Goal: Task Accomplishment & Management: Manage account settings

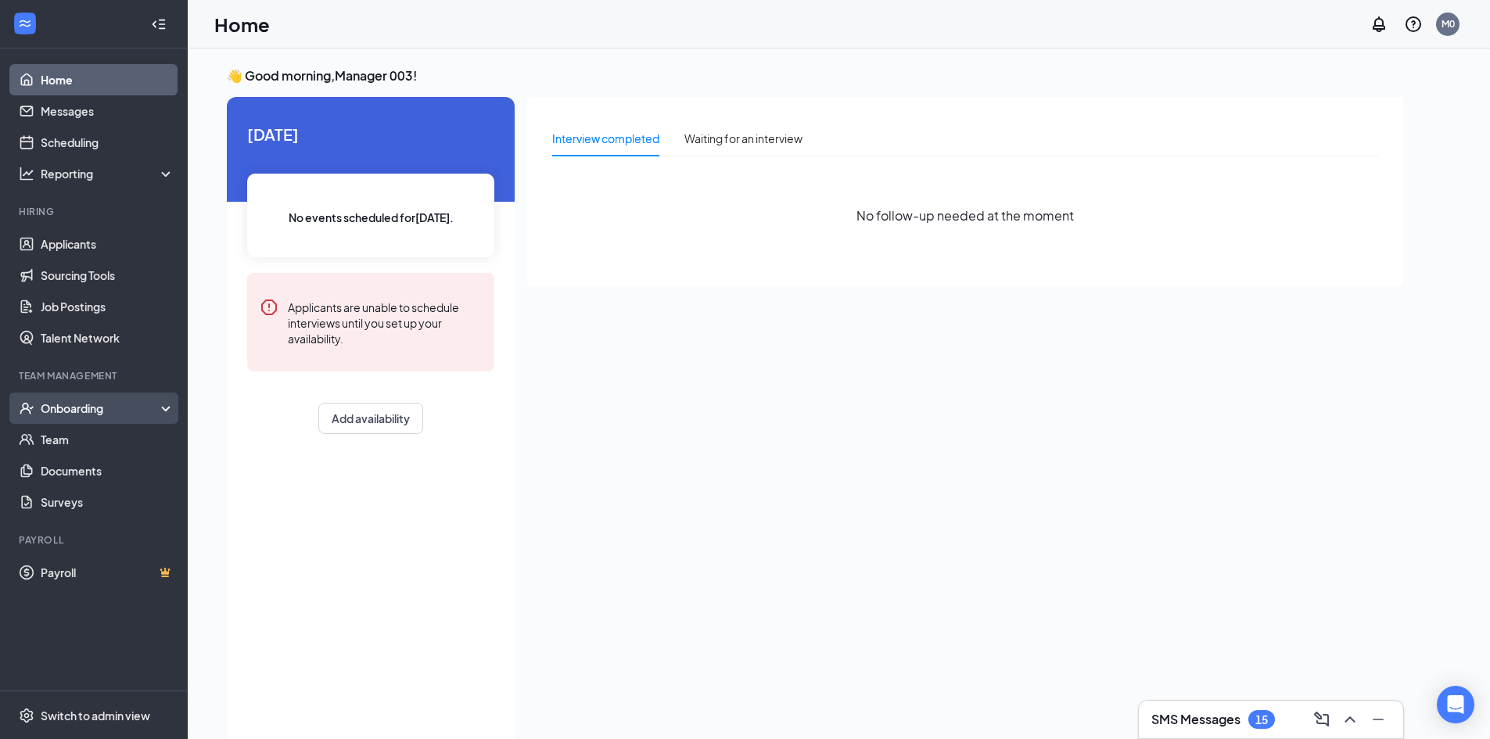
click at [77, 411] on div "Onboarding" at bounding box center [101, 409] width 120 height 16
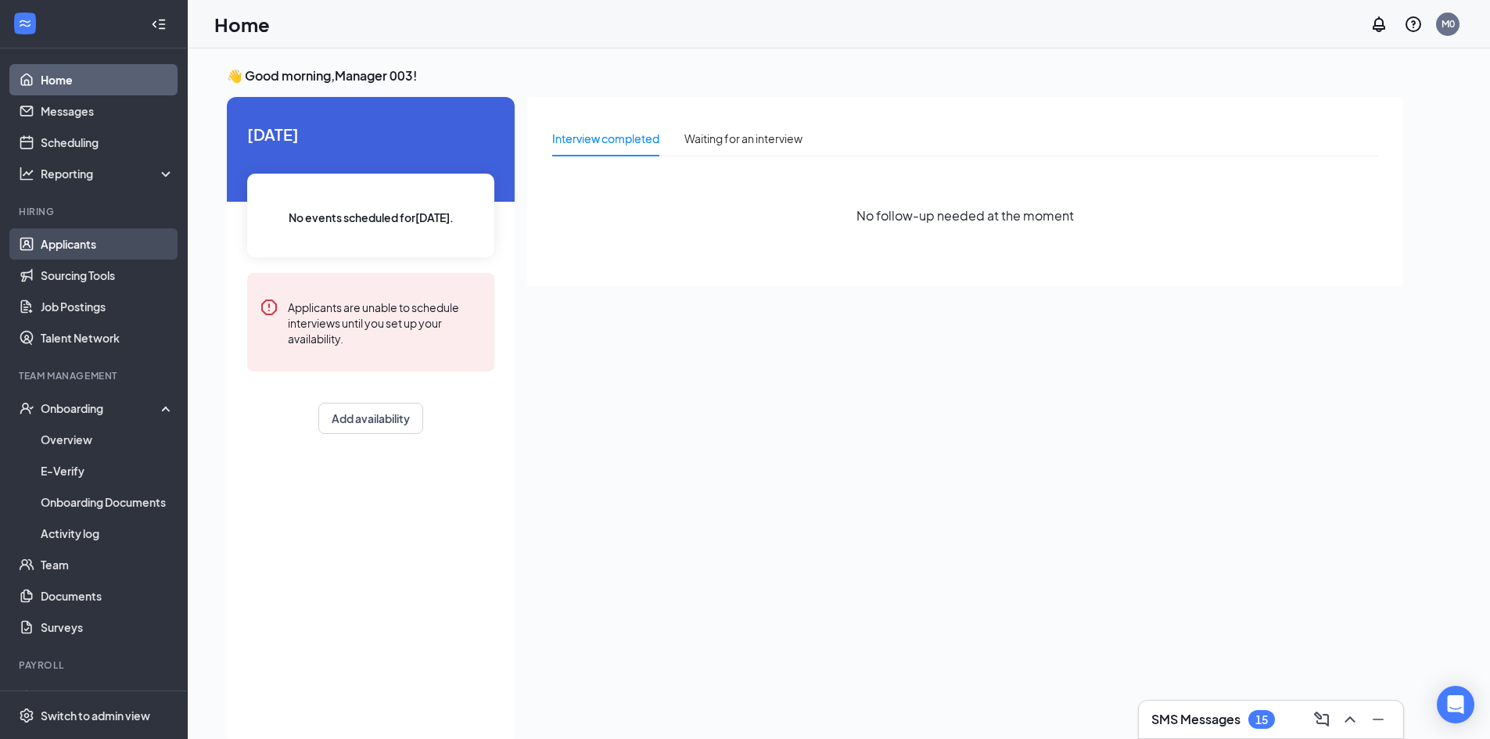
click at [81, 247] on link "Applicants" at bounding box center [108, 243] width 134 height 31
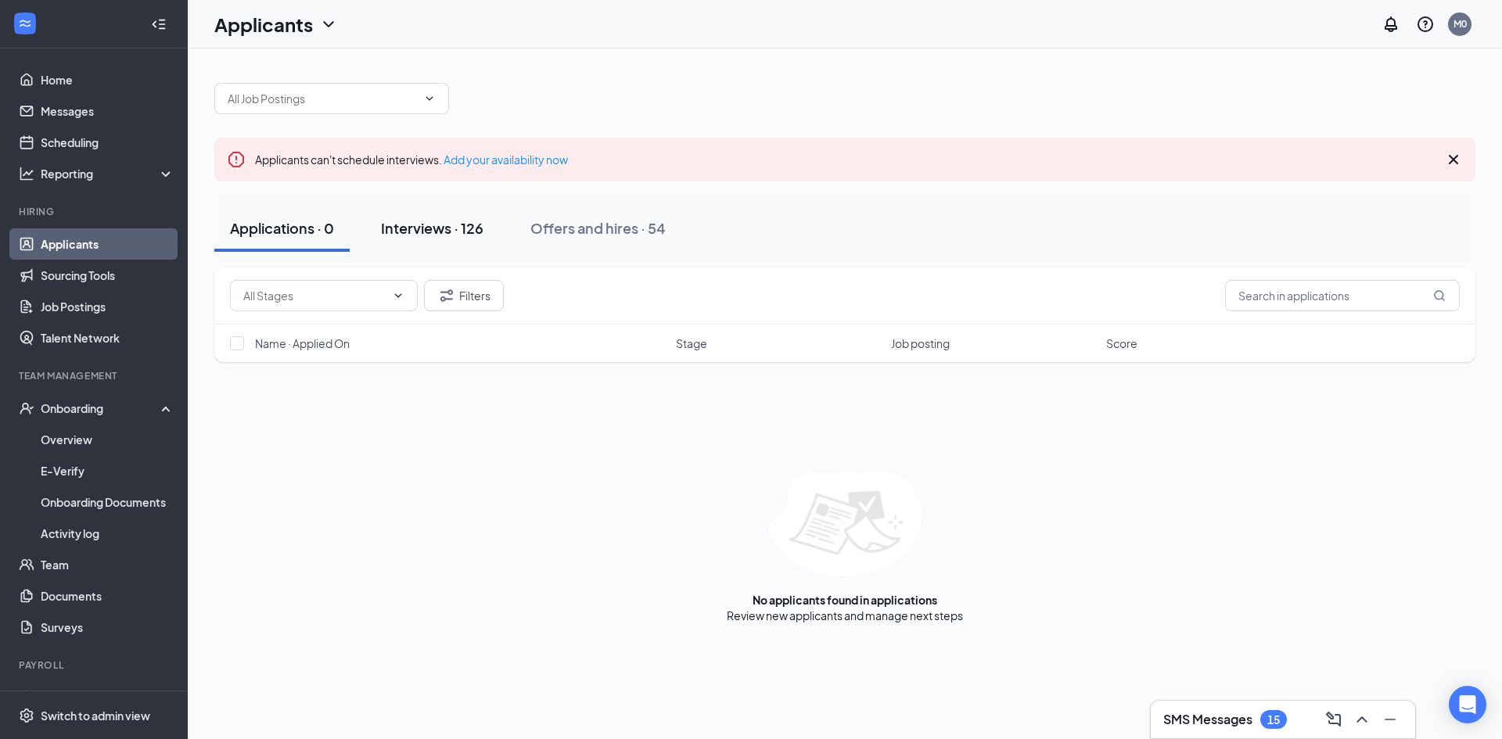
click at [450, 224] on div "Interviews · 126" at bounding box center [432, 228] width 102 height 20
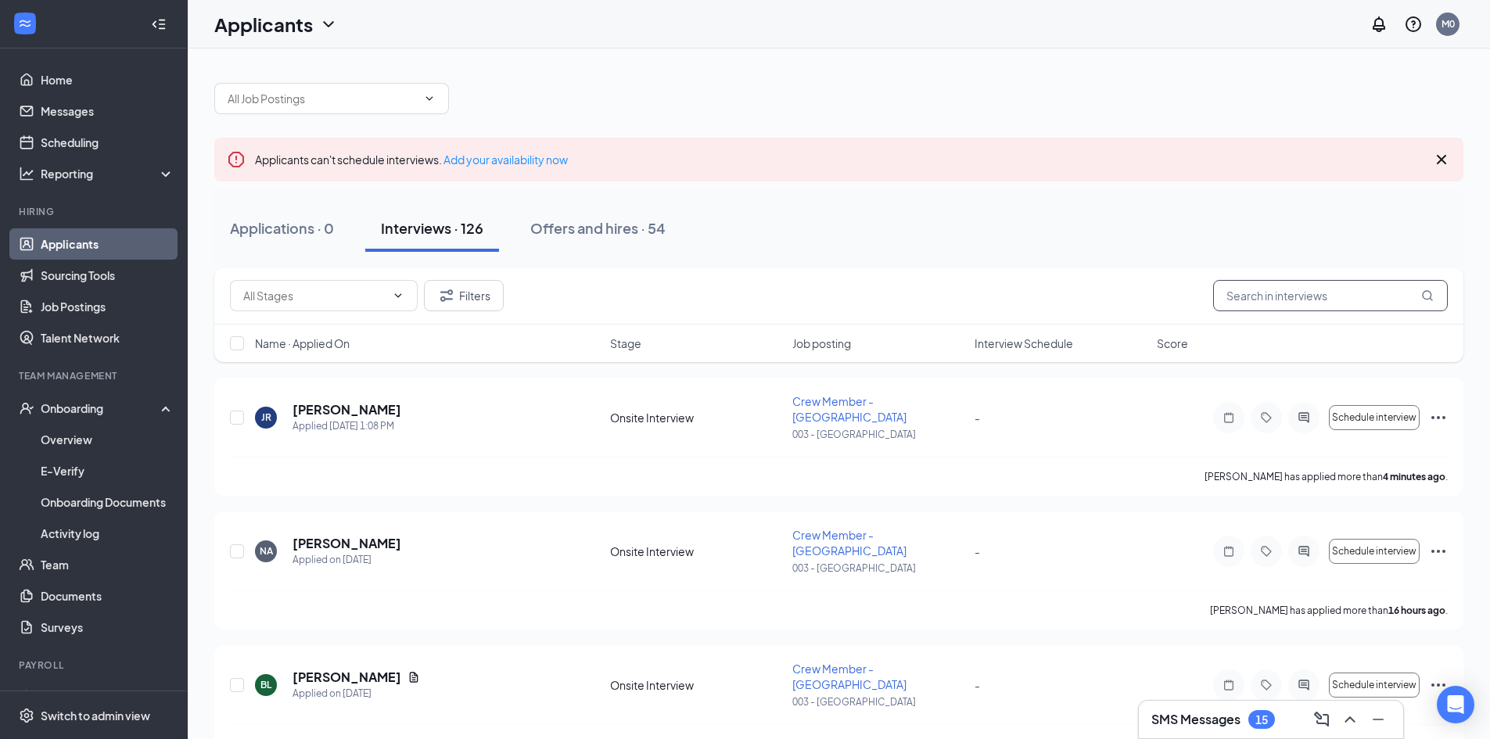
click at [962, 295] on input "text" at bounding box center [1330, 295] width 235 height 31
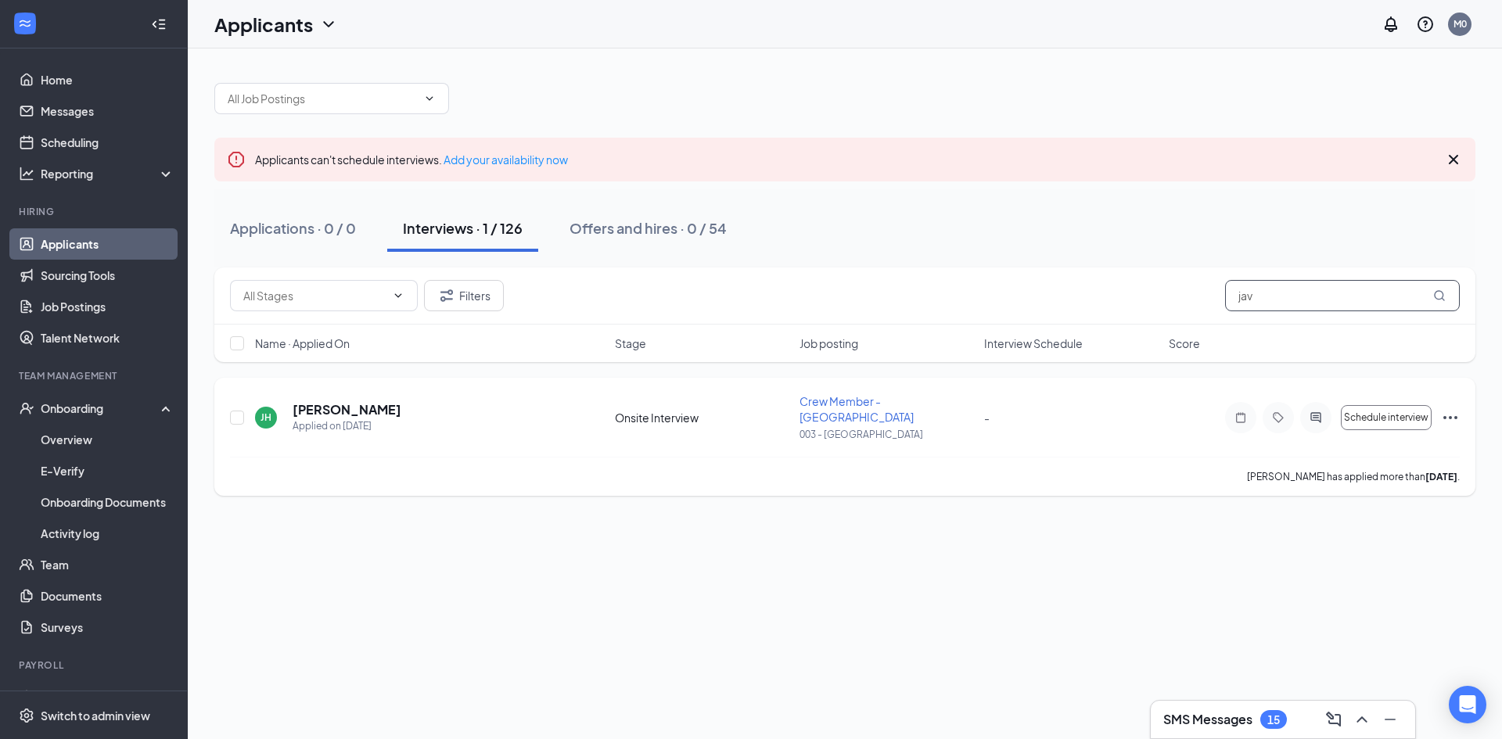
type input "jav"
click at [962, 416] on icon "Ellipses" at bounding box center [1450, 417] width 14 height 3
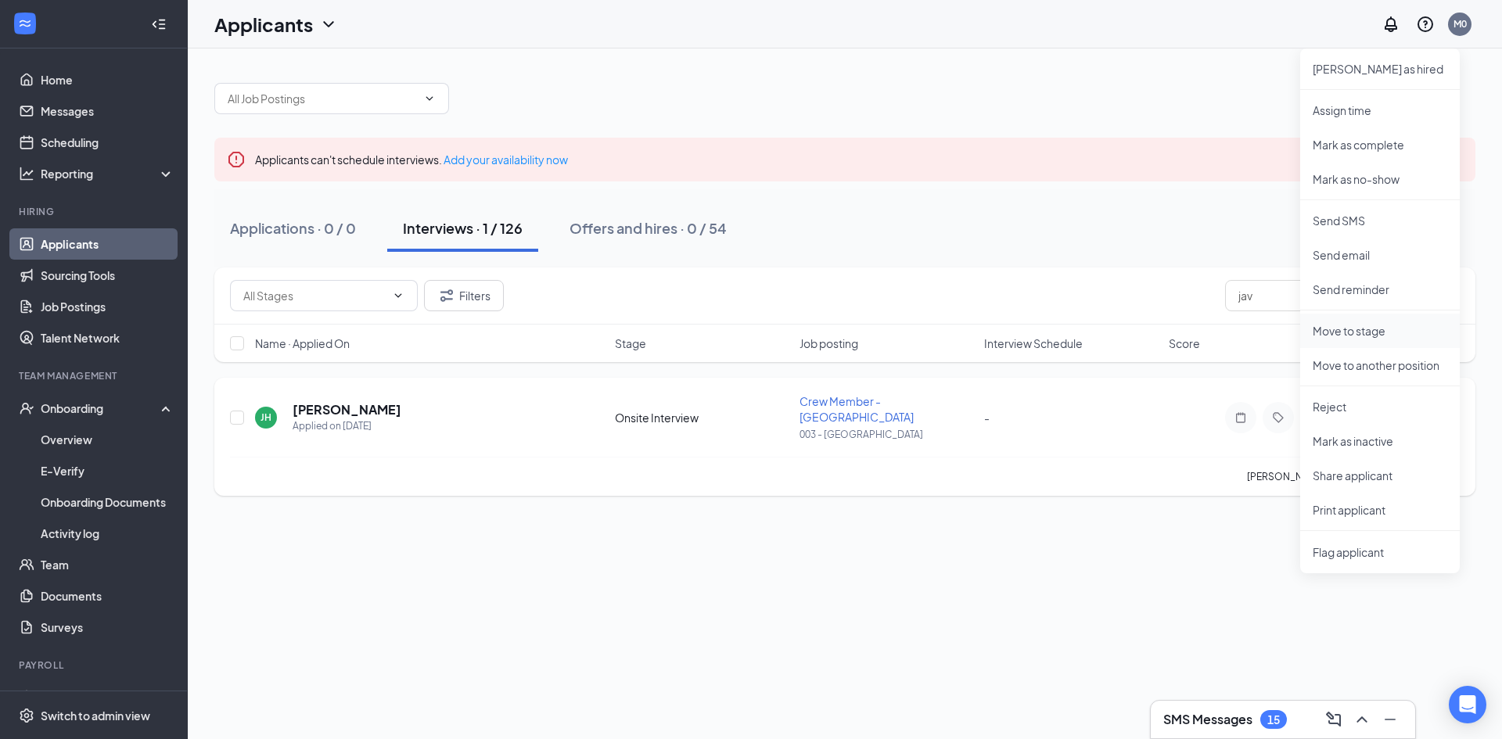
click at [962, 326] on p "Move to stage" at bounding box center [1380, 331] width 135 height 16
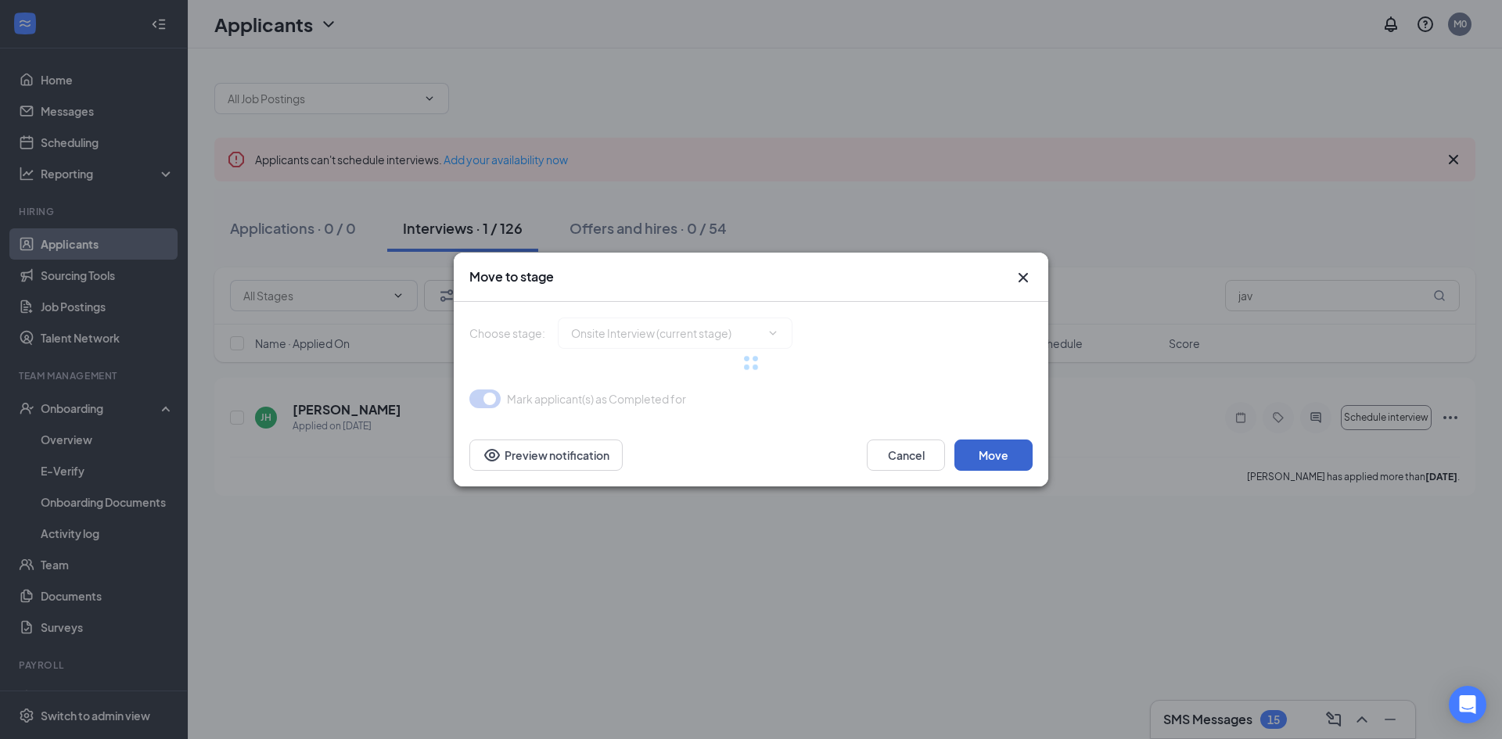
type input "Rate Sign Sheet (next stage)"
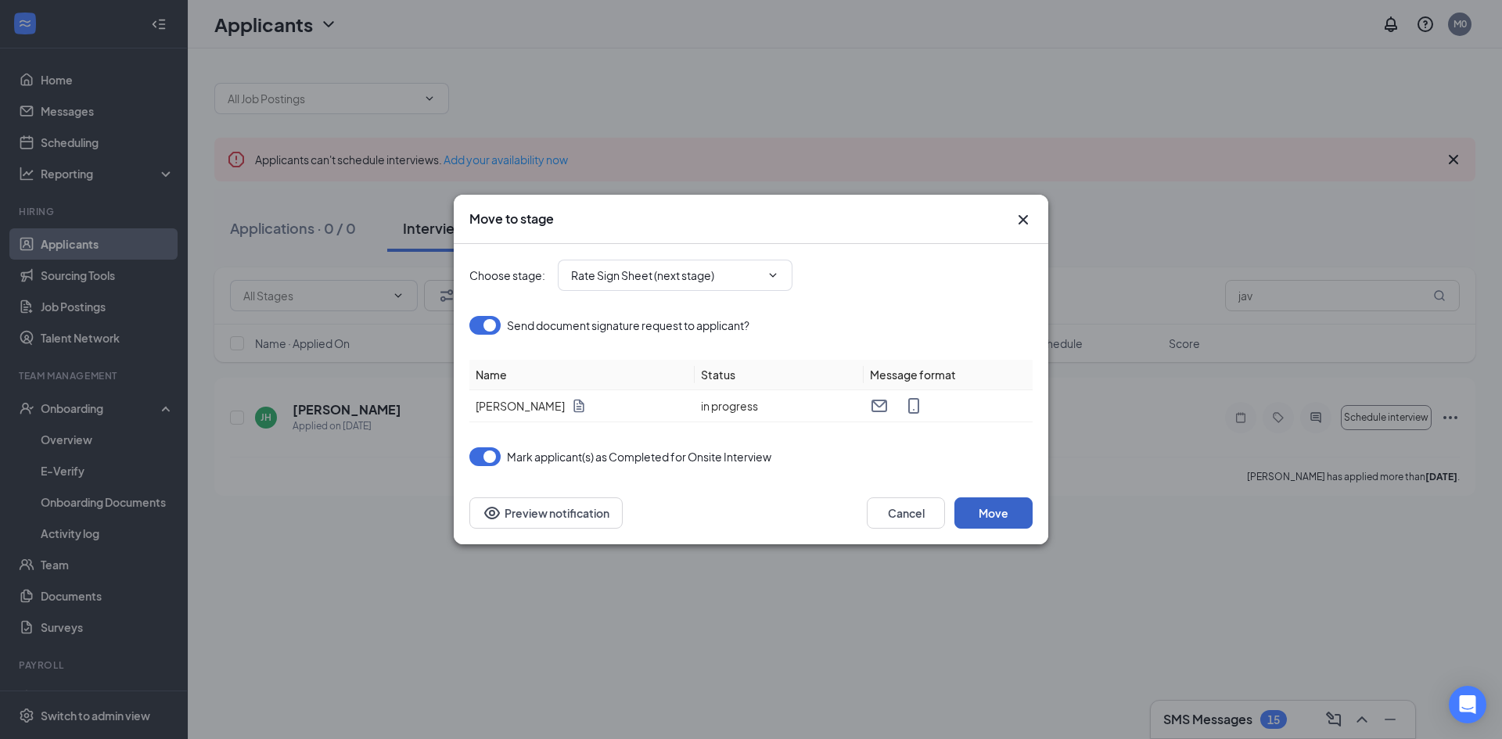
click at [962, 519] on button "Move" at bounding box center [993, 513] width 78 height 31
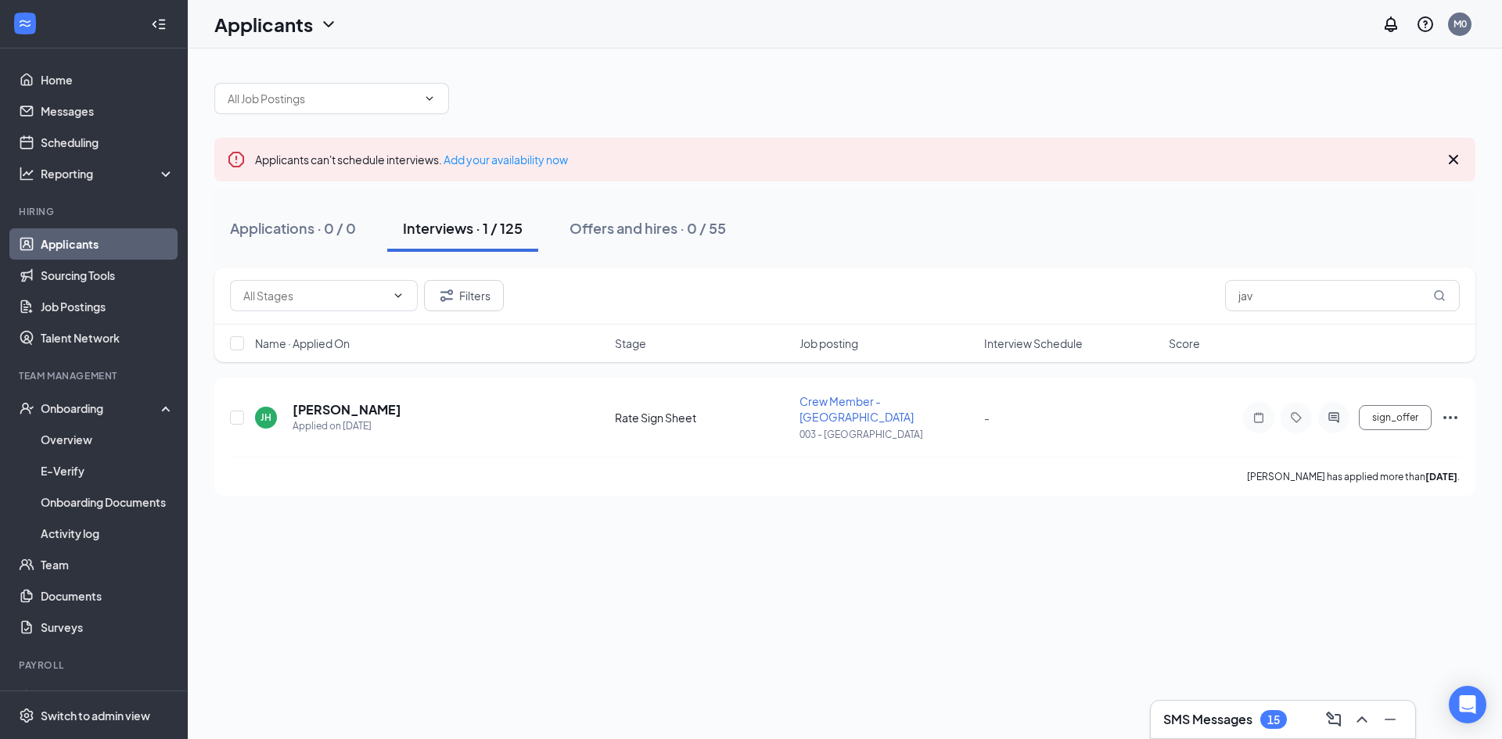
click at [489, 230] on div "Interviews · 1 / 125" at bounding box center [463, 228] width 120 height 20
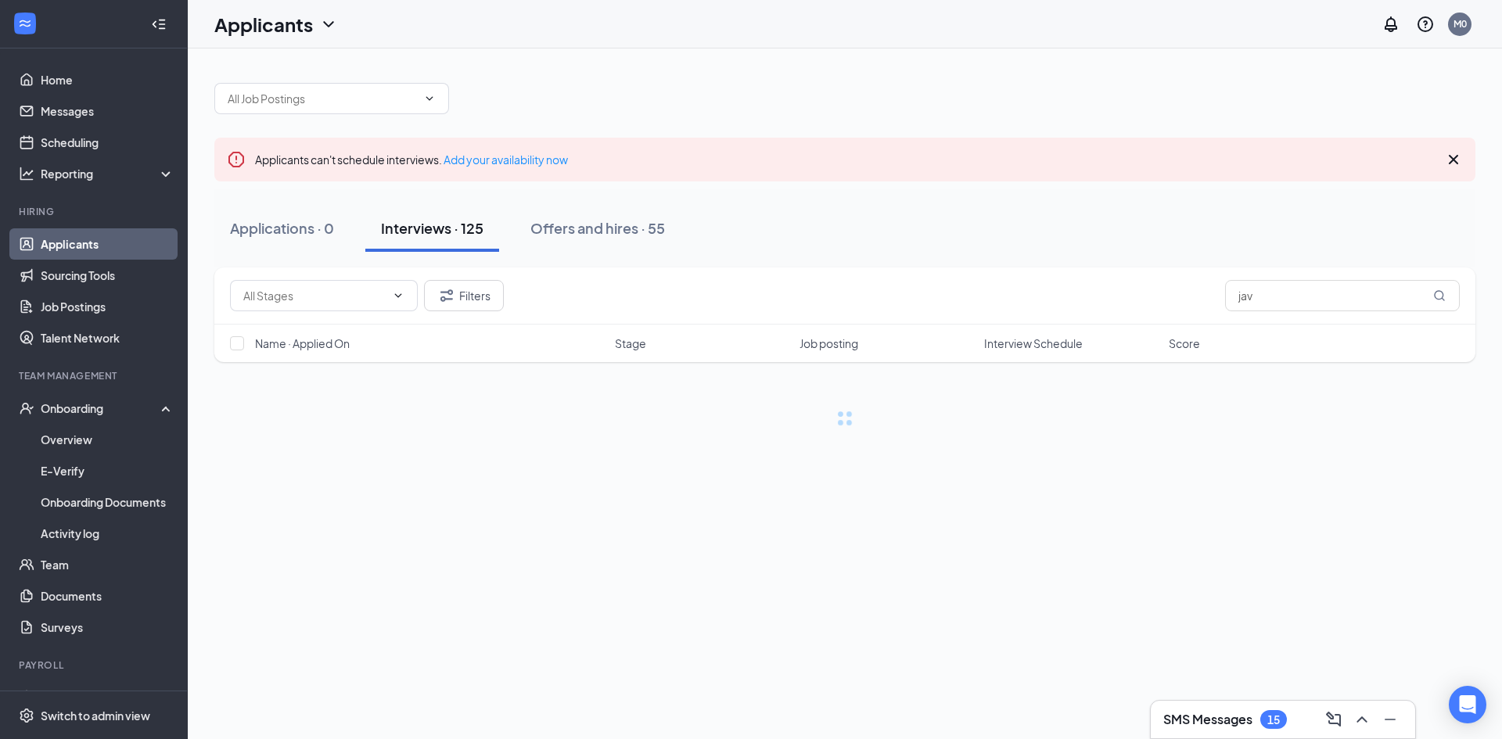
click at [492, 240] on button "Interviews · 125" at bounding box center [432, 228] width 134 height 47
click at [416, 245] on button "Interviews · 125" at bounding box center [432, 228] width 134 height 47
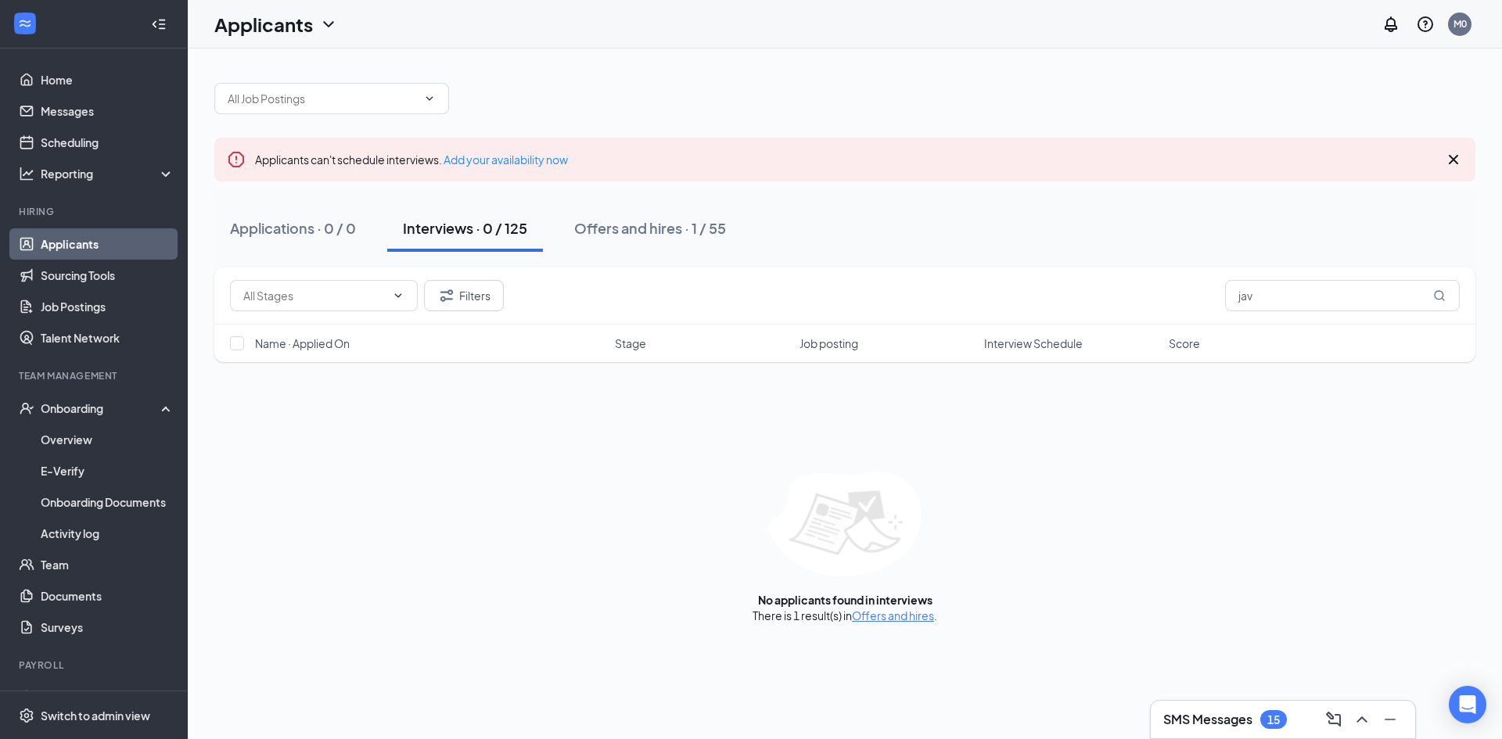
click at [473, 234] on div "Interviews · 0 / 125" at bounding box center [465, 228] width 124 height 20
click at [612, 230] on div "Offers and hires · 1 / 55" at bounding box center [650, 228] width 152 height 20
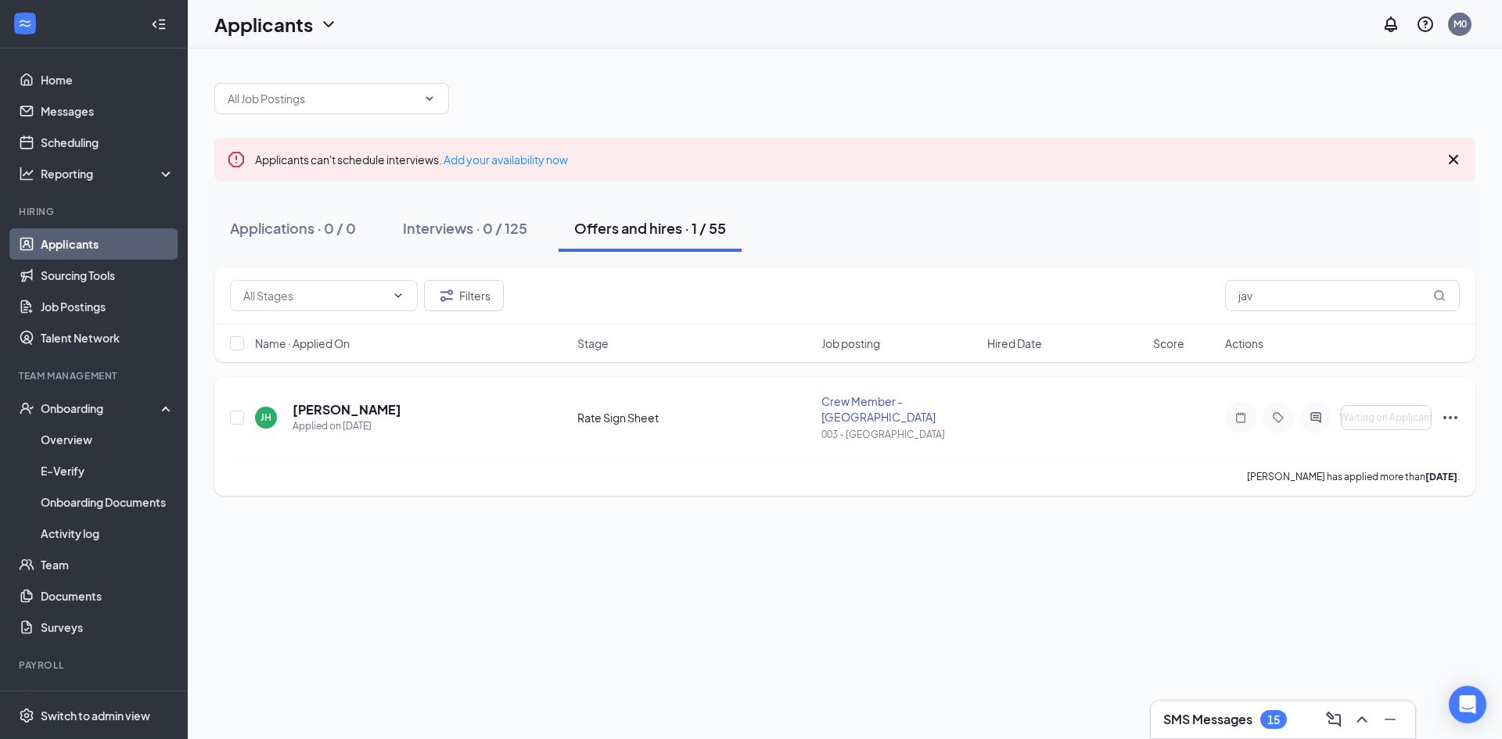
click at [962, 416] on icon "Ellipses" at bounding box center [1450, 417] width 14 height 3
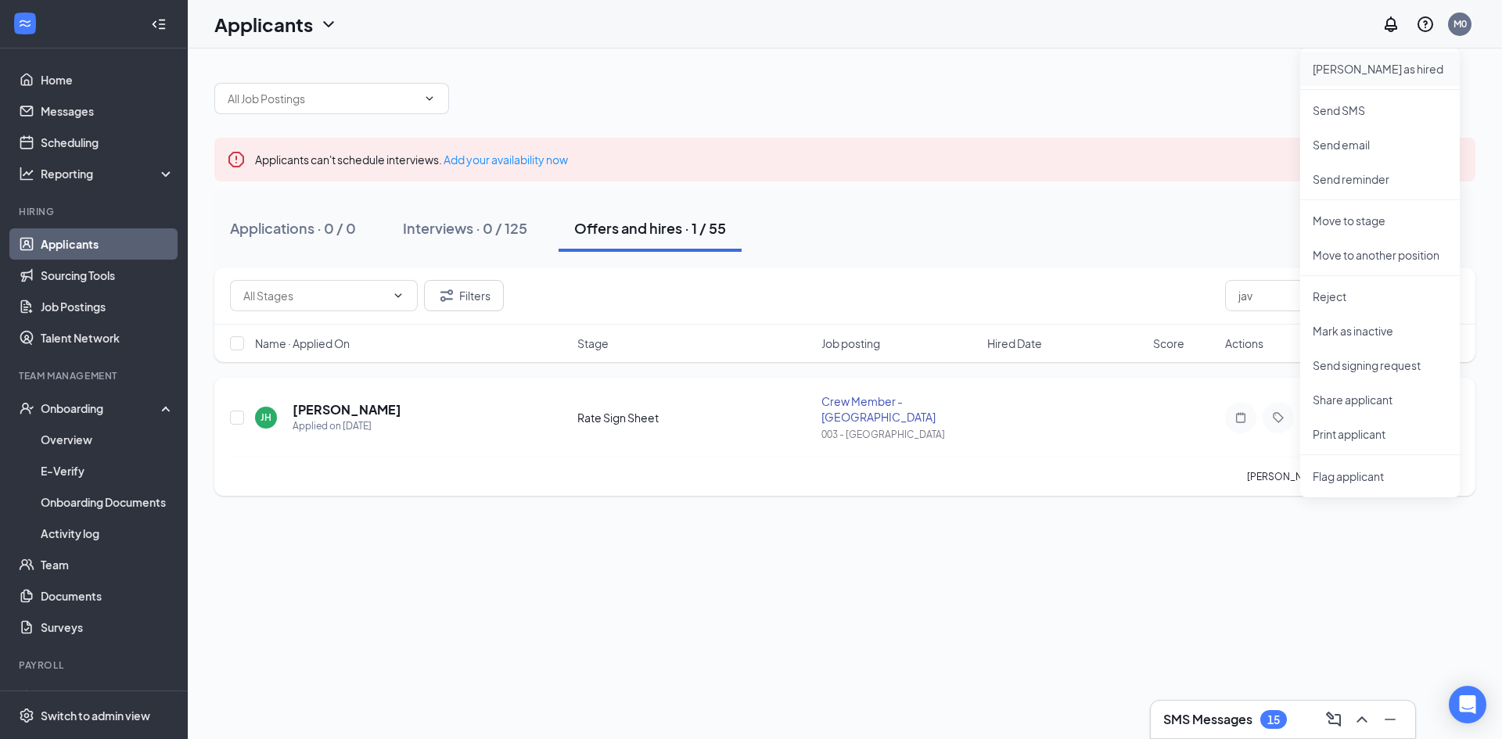
click at [962, 65] on p "Mark as hired" at bounding box center [1380, 69] width 135 height 16
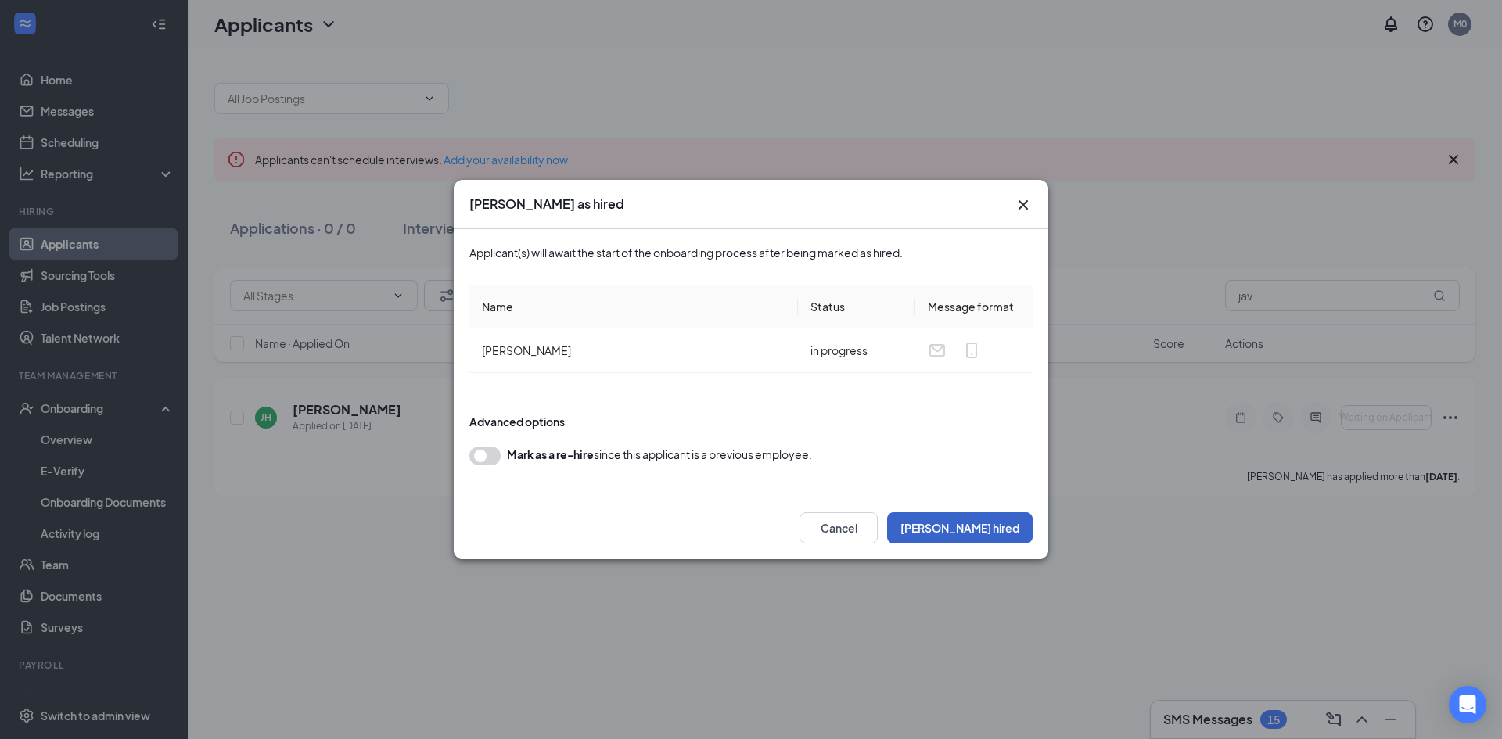
click at [962, 522] on button "Mark hired" at bounding box center [960, 527] width 146 height 31
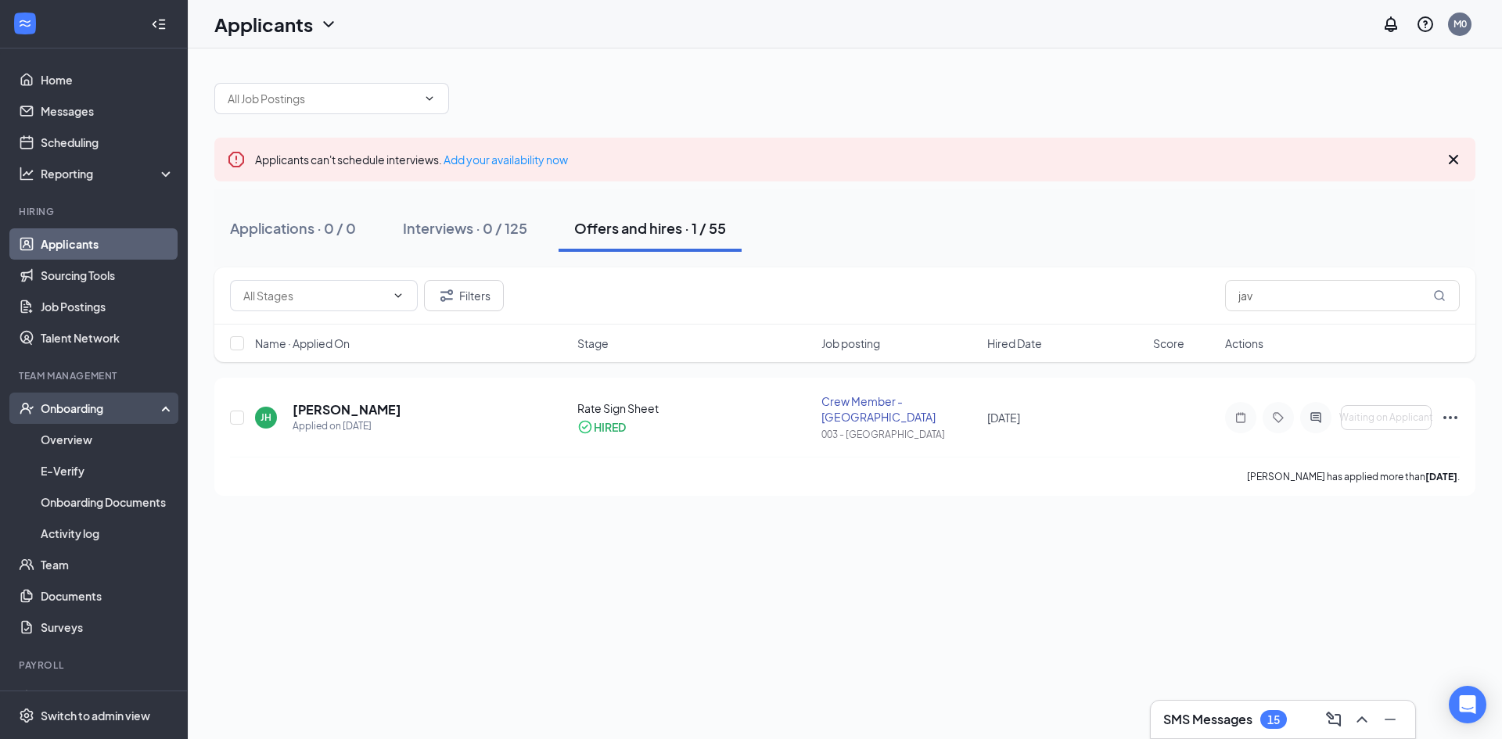
click at [76, 412] on div "Onboarding" at bounding box center [101, 409] width 120 height 16
click at [78, 413] on div "Onboarding" at bounding box center [101, 409] width 120 height 16
click at [74, 443] on link "Overview" at bounding box center [108, 439] width 134 height 31
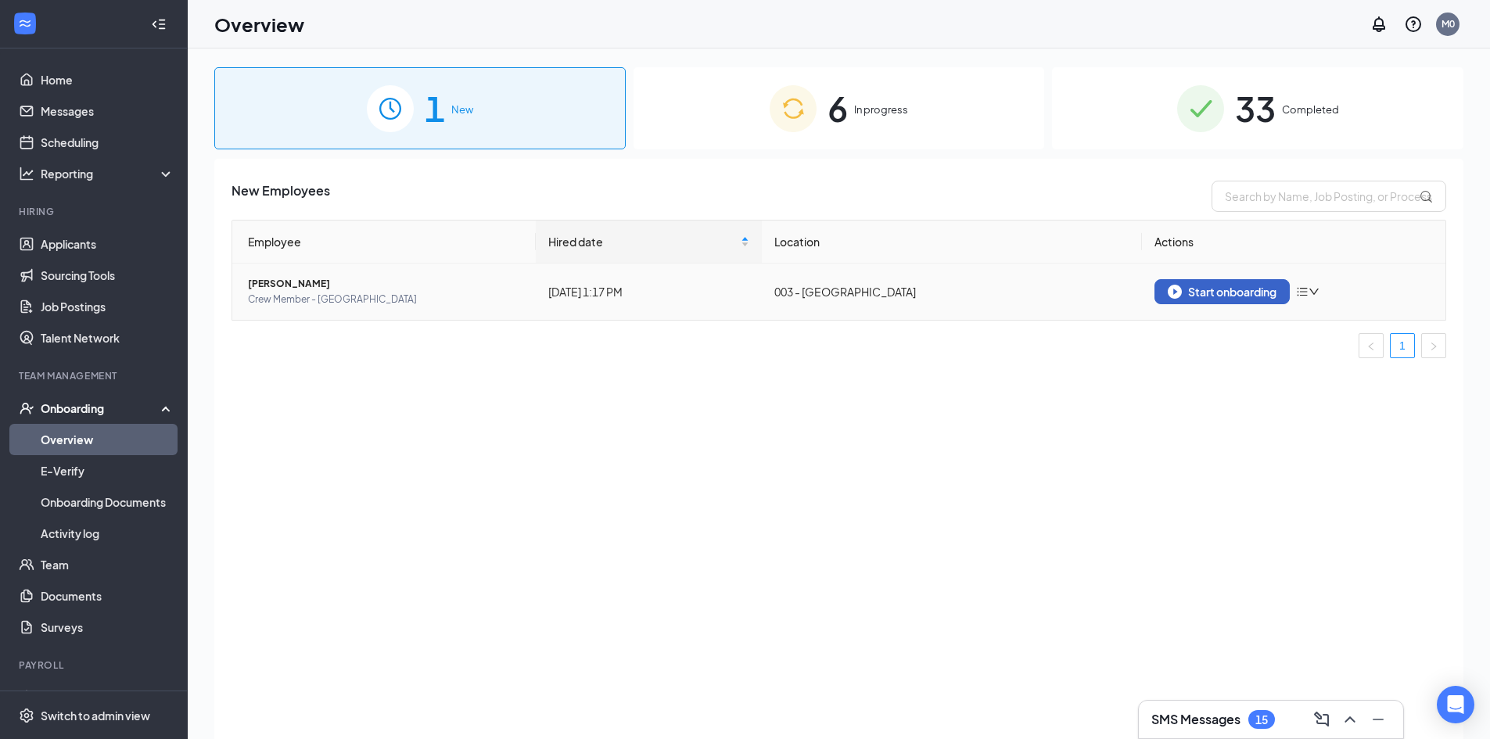
click at [962, 294] on div "Start onboarding" at bounding box center [1222, 292] width 109 height 14
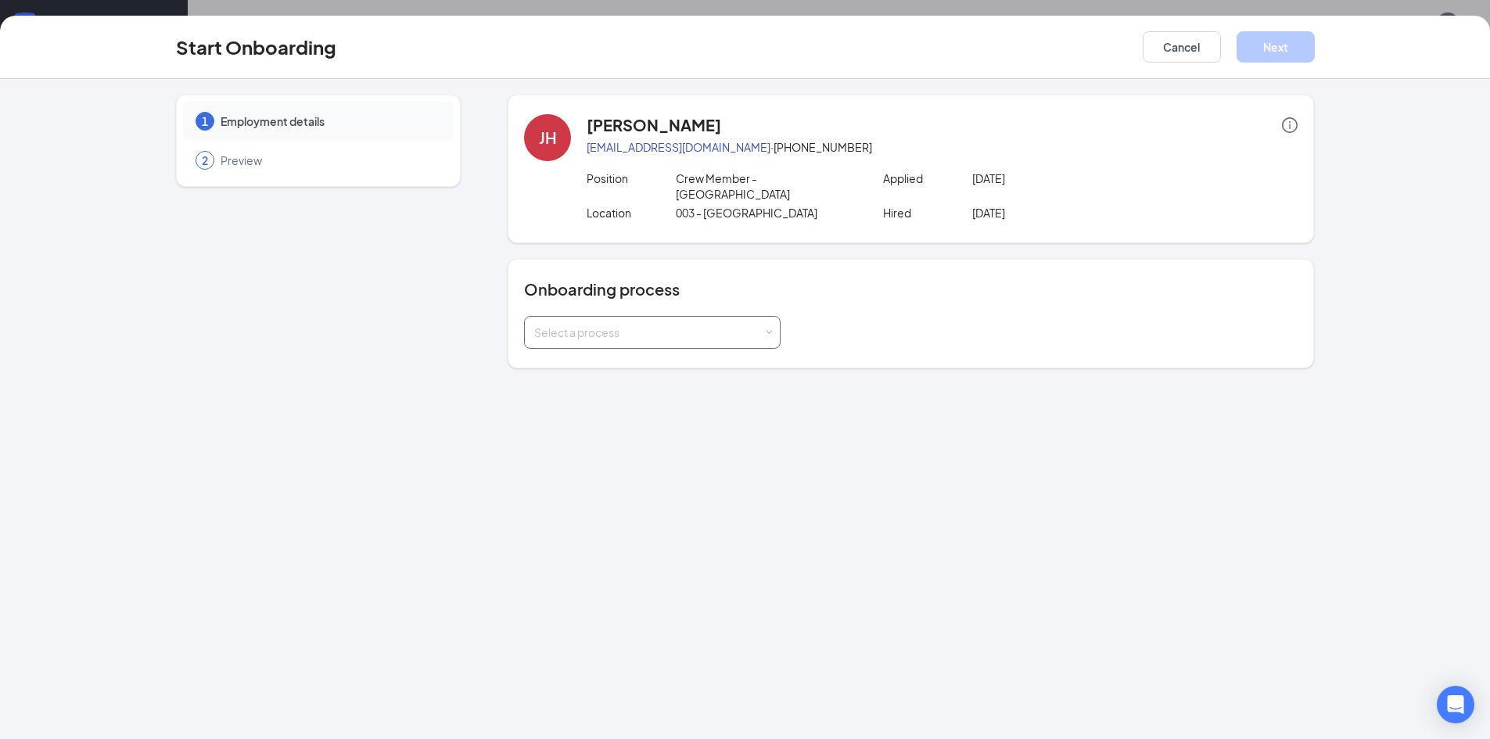
click at [751, 327] on div "Select a process" at bounding box center [652, 332] width 236 height 31
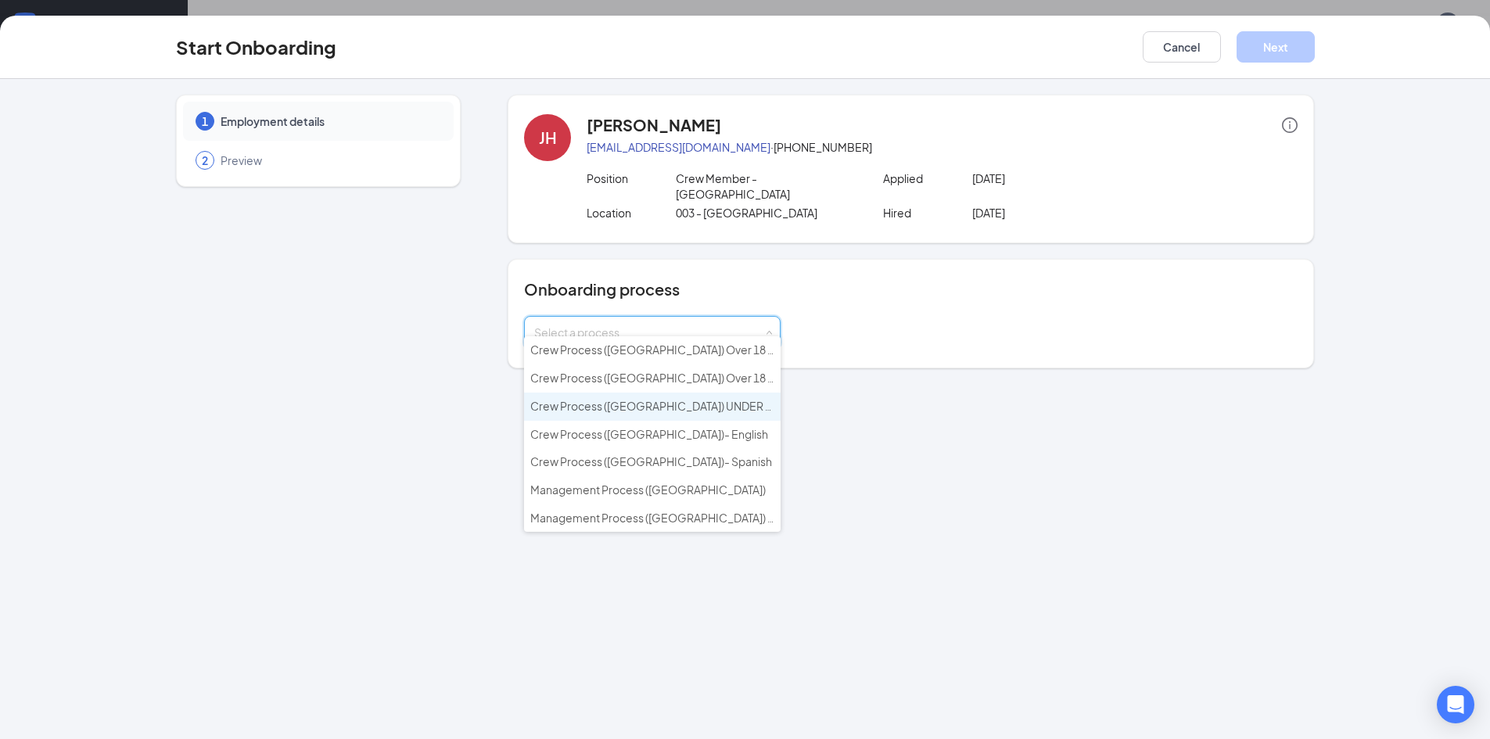
click at [718, 406] on span "Crew Process ([GEOGRAPHIC_DATA]) UNDER 18 - English" at bounding box center [676, 406] width 293 height 14
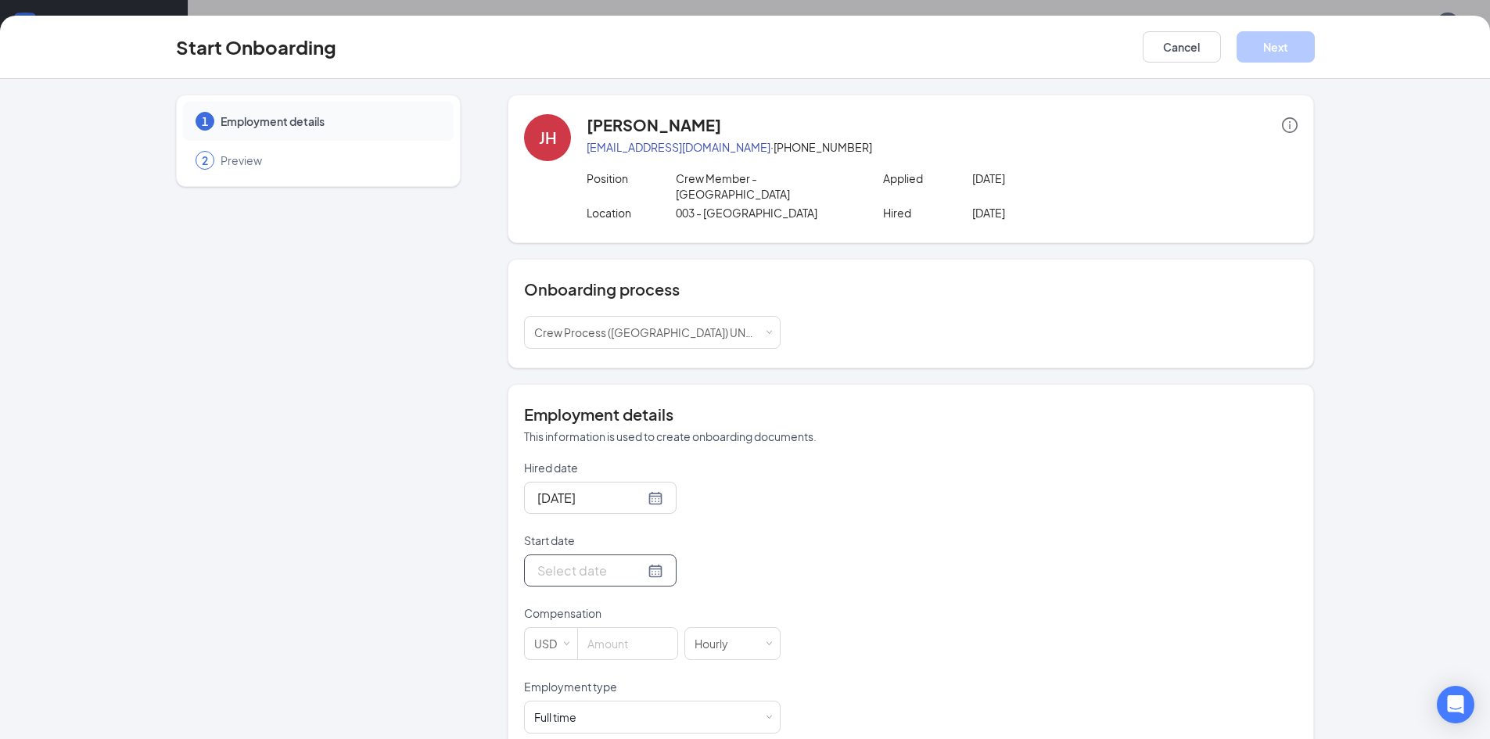
click at [631, 561] on div at bounding box center [600, 571] width 126 height 20
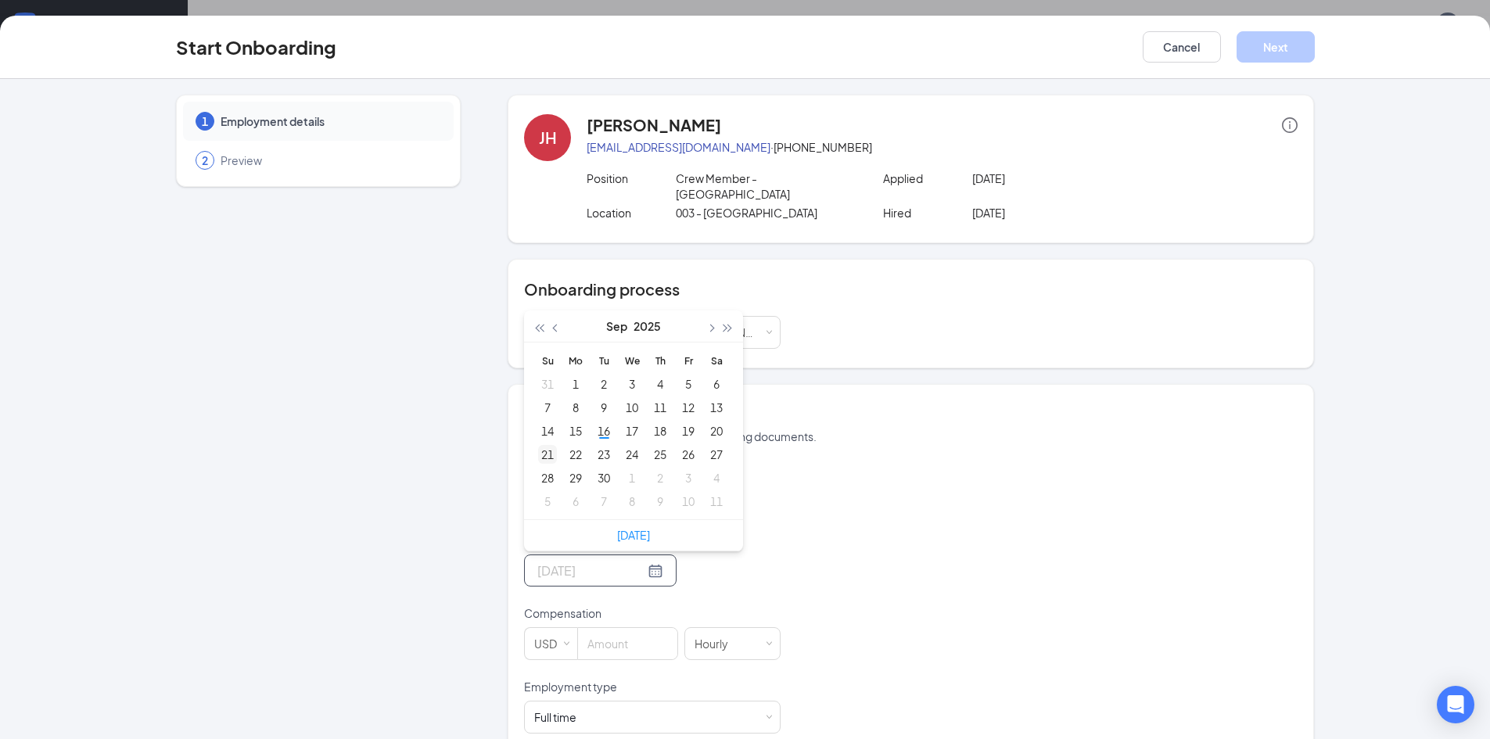
type input "Sep 21, 2025"
click at [541, 445] on div "21" at bounding box center [547, 454] width 19 height 19
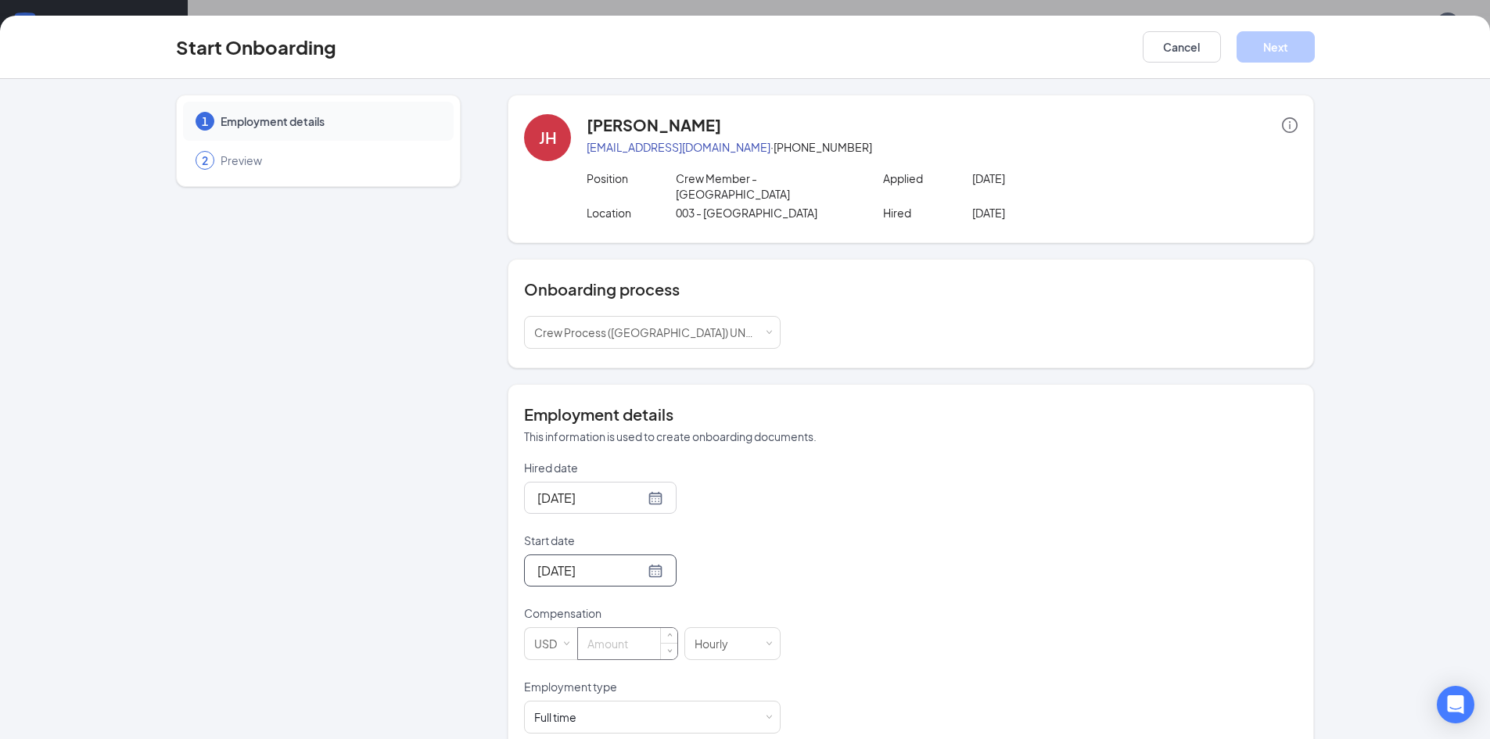
click at [582, 580] on input at bounding box center [627, 643] width 99 height 31
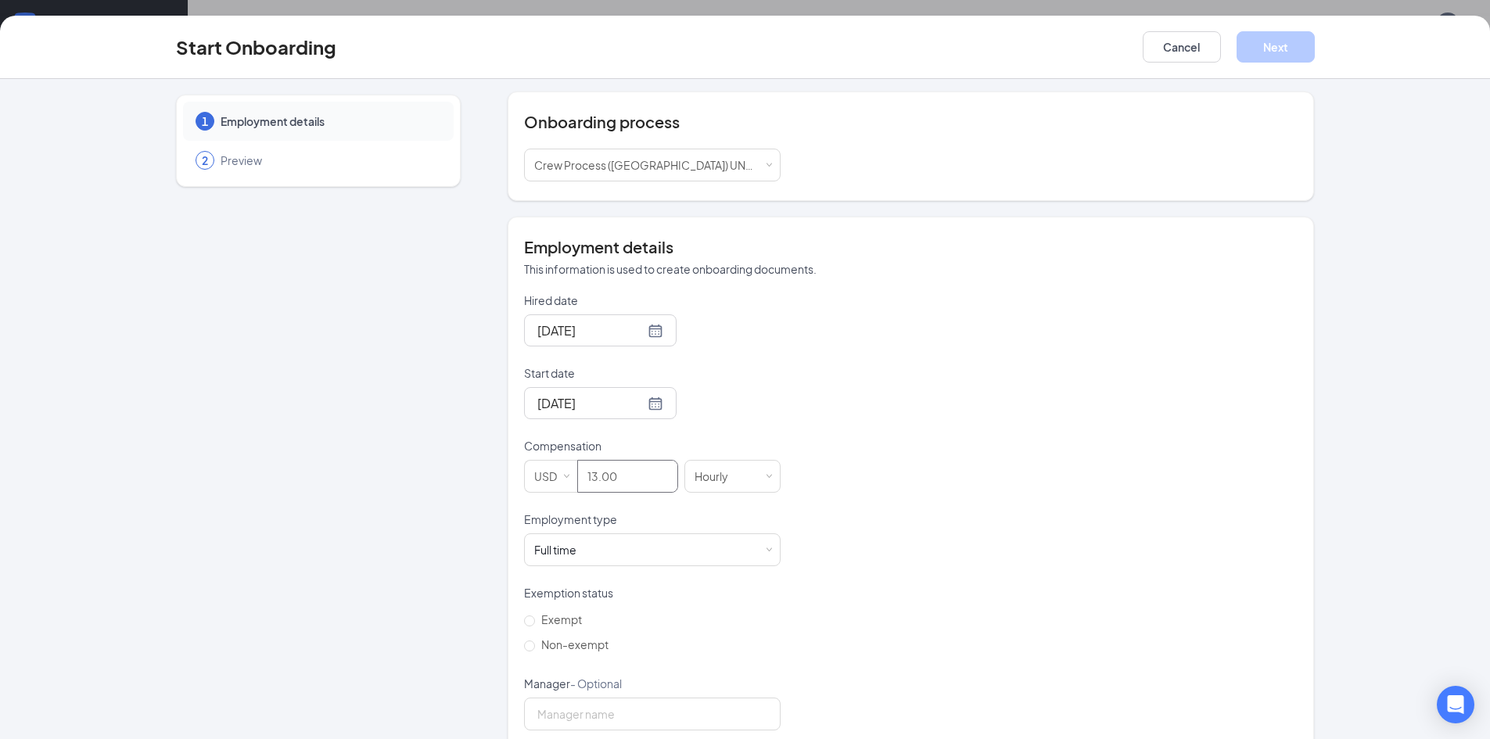
scroll to position [178, 0]
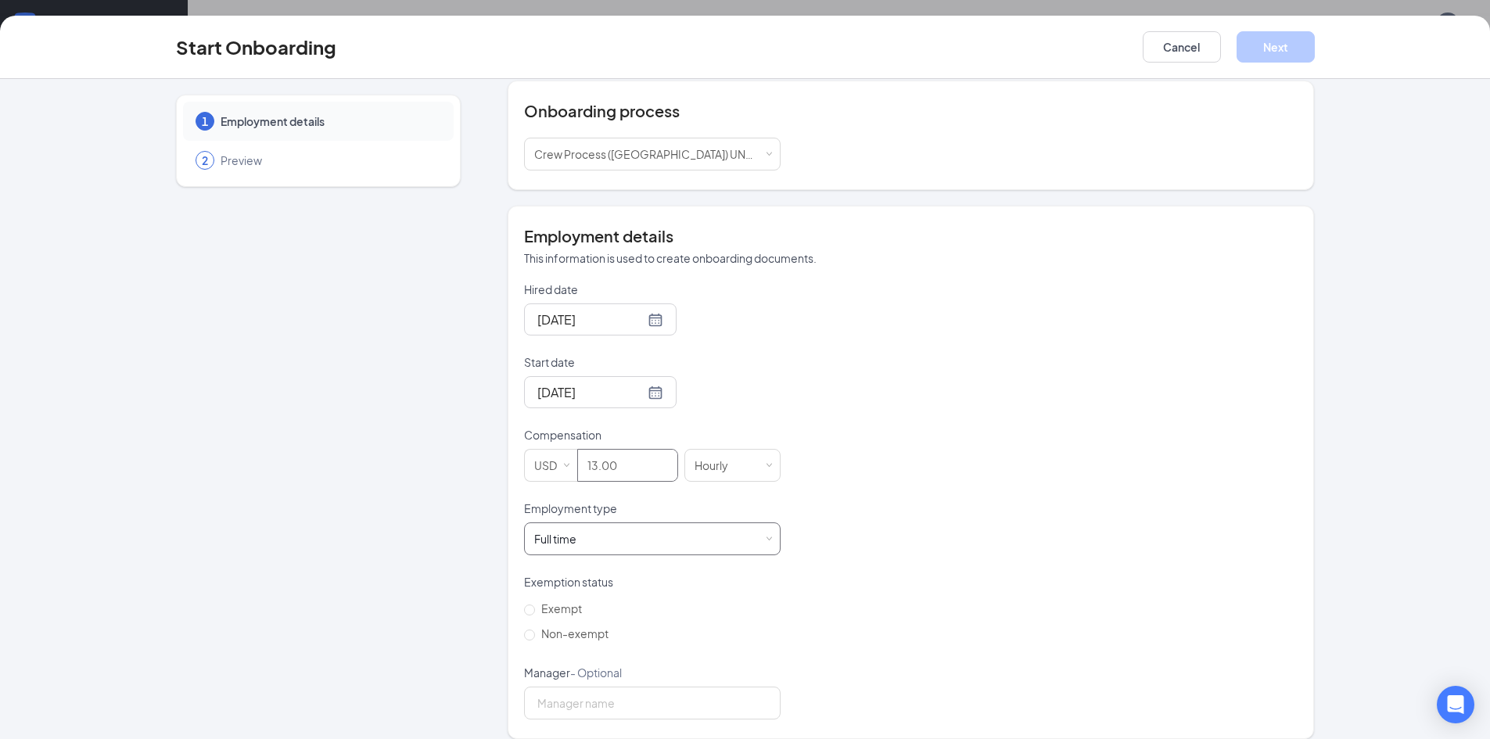
type input "13"
click at [697, 526] on div "Full time Works 30+ hours per week and is reasonably expected to work" at bounding box center [652, 538] width 236 height 31
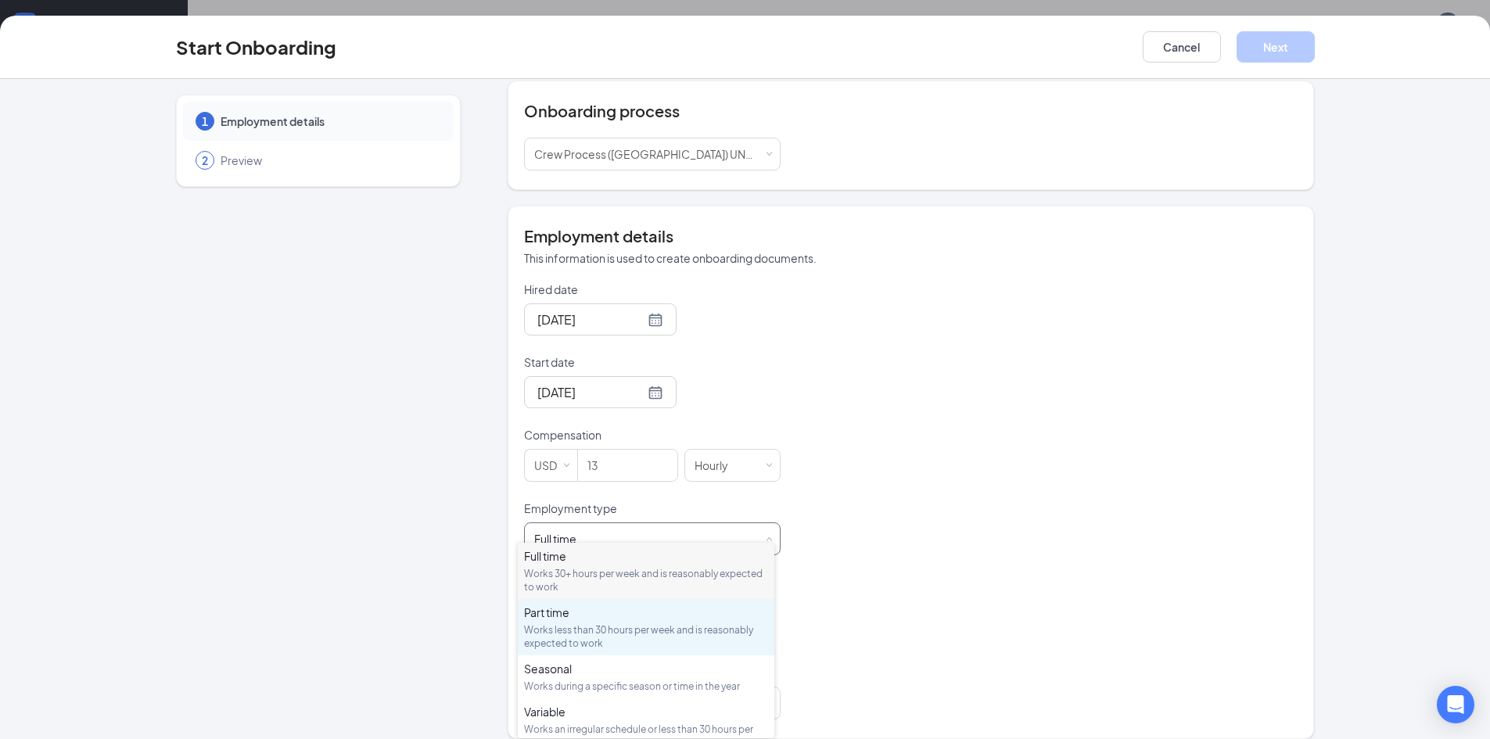
click at [606, 580] on div "Works less than 30 hours per week and is reasonably expected to work" at bounding box center [646, 637] width 244 height 27
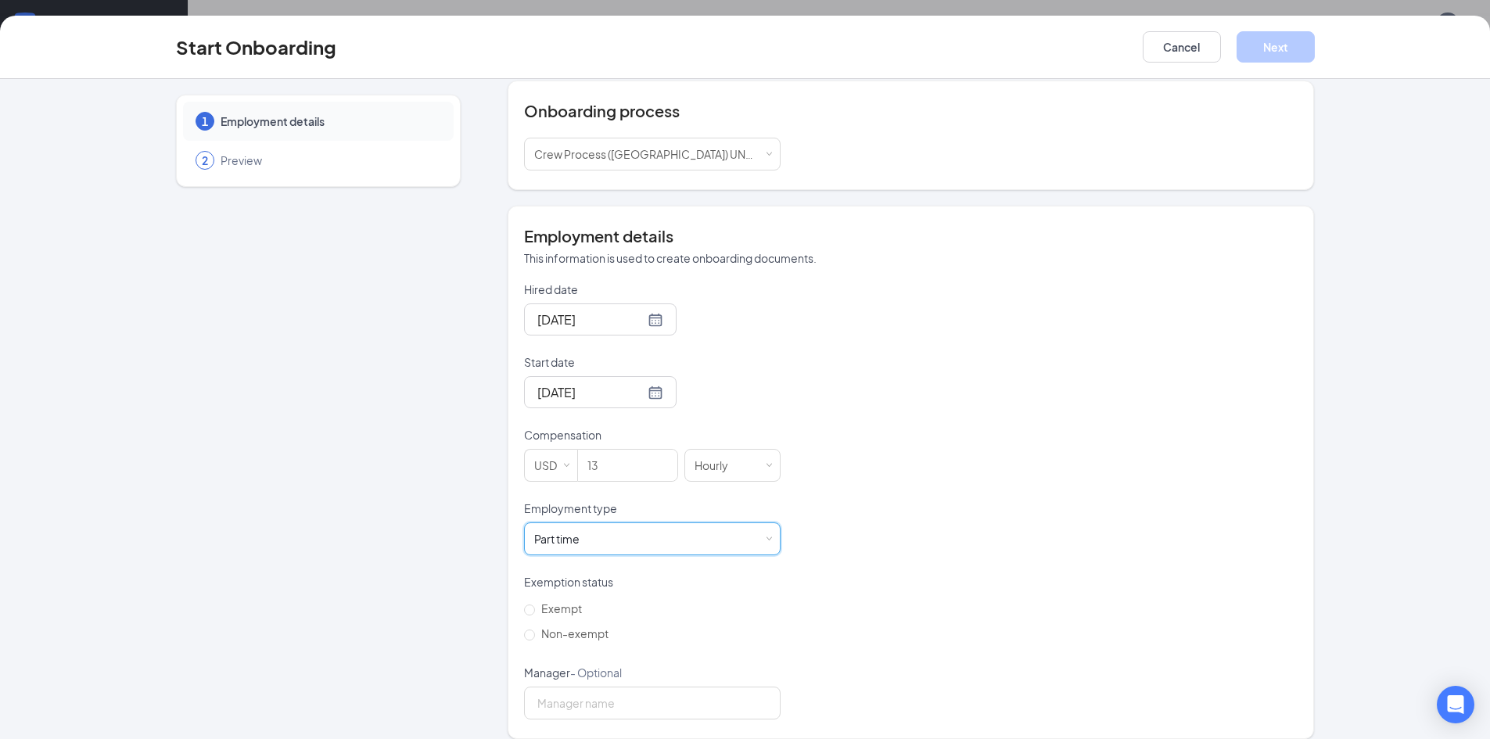
click at [517, 580] on div "Employment details This information is used to create onboarding documents. Hir…" at bounding box center [911, 473] width 807 height 534
click at [524, 580] on input "Non-exempt" at bounding box center [529, 635] width 11 height 11
radio input "true"
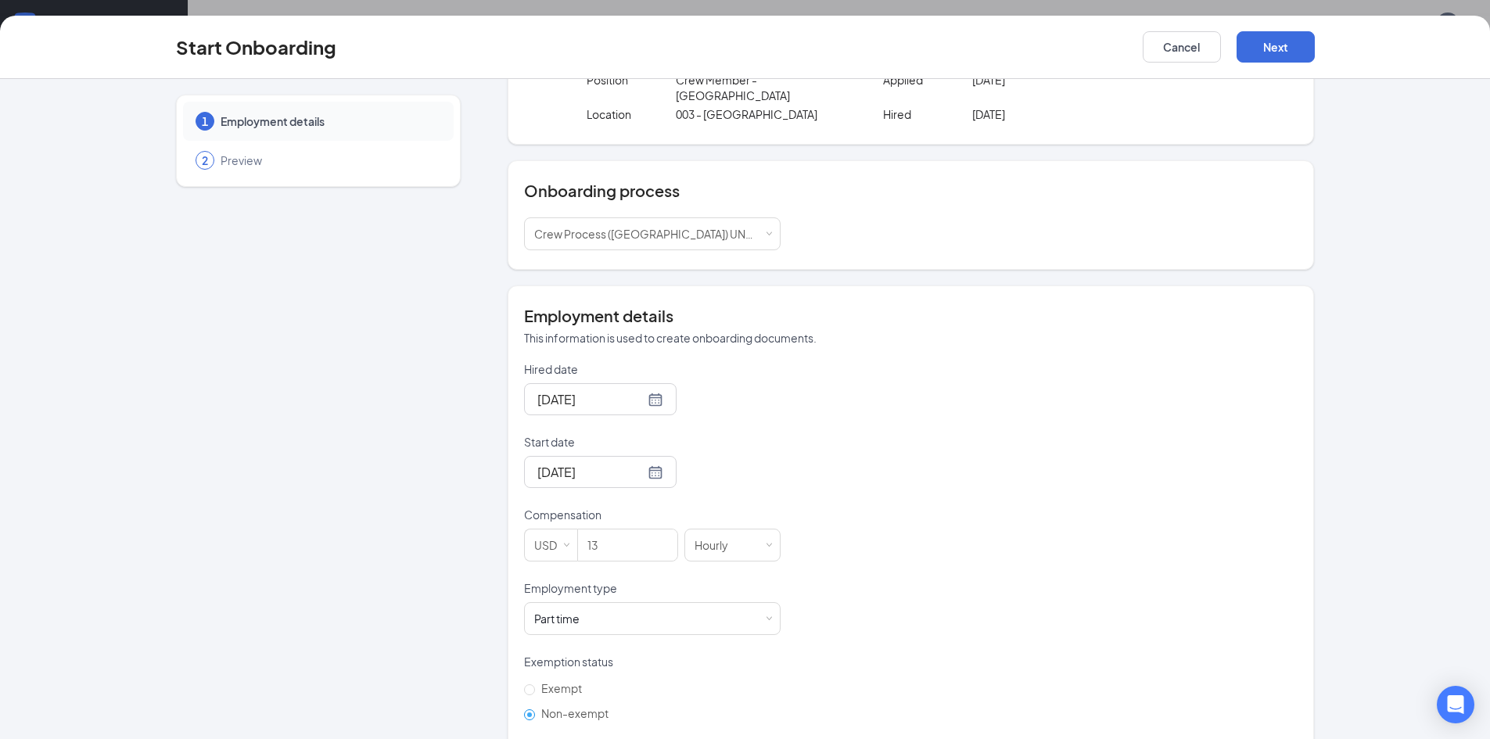
scroll to position [0, 0]
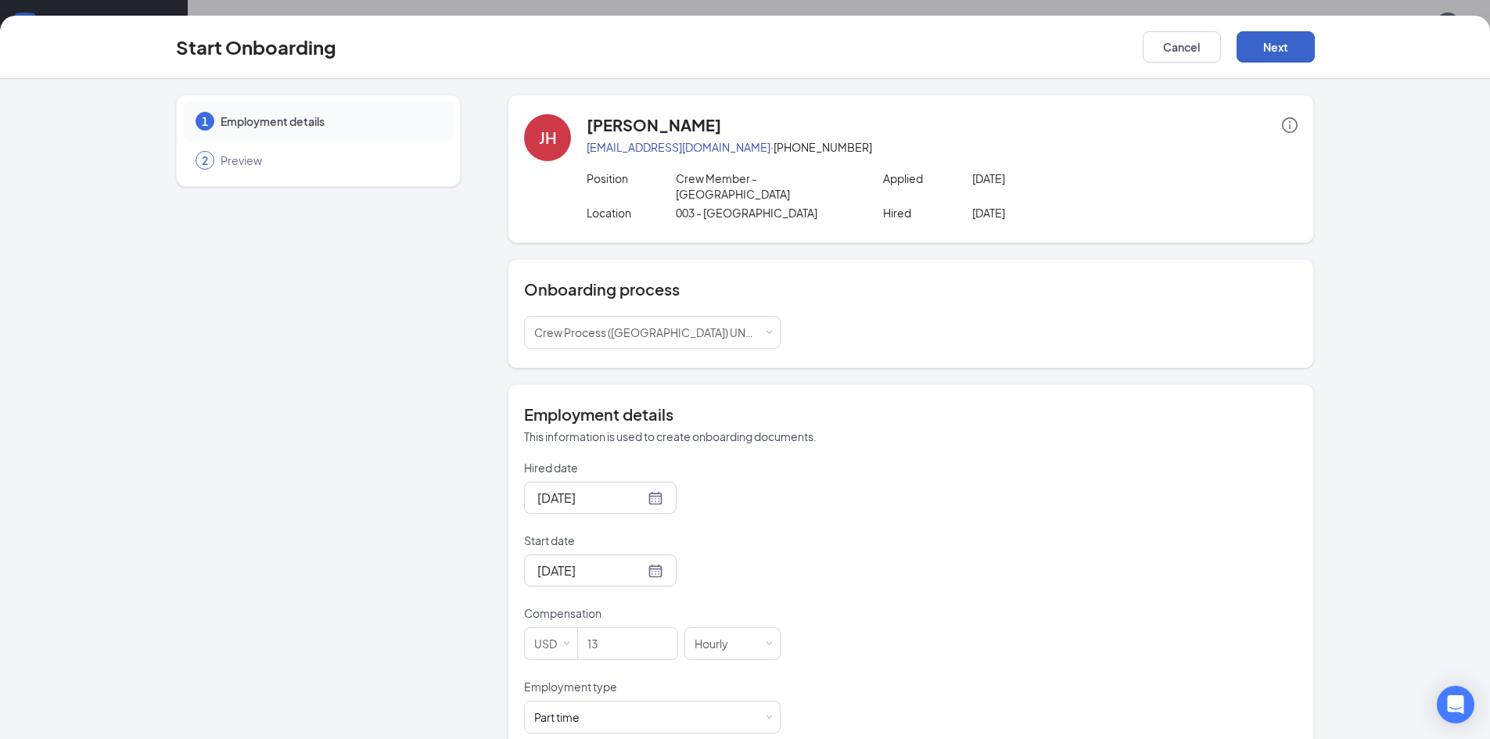
click at [962, 51] on button "Next" at bounding box center [1276, 46] width 78 height 31
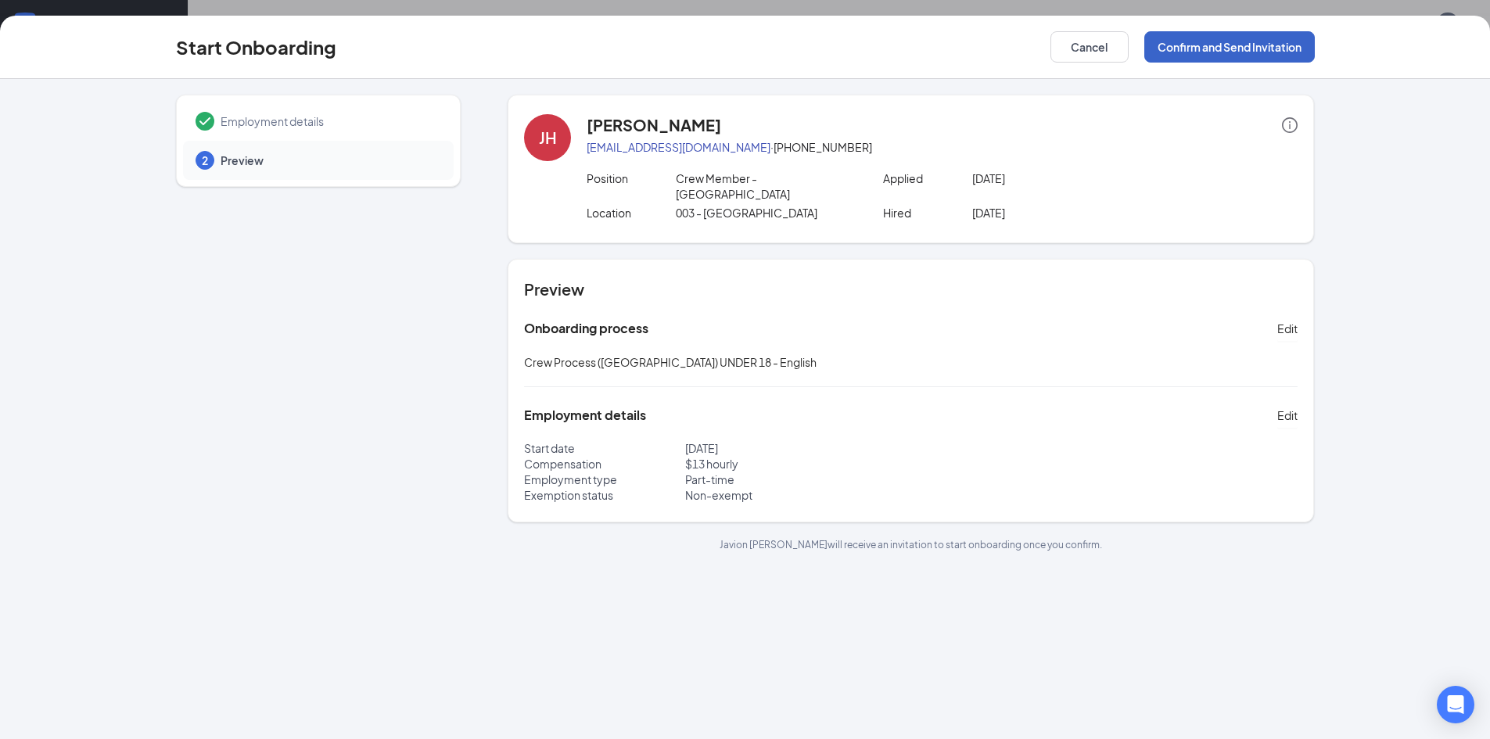
click at [962, 54] on button "Confirm and Send Invitation" at bounding box center [1230, 46] width 171 height 31
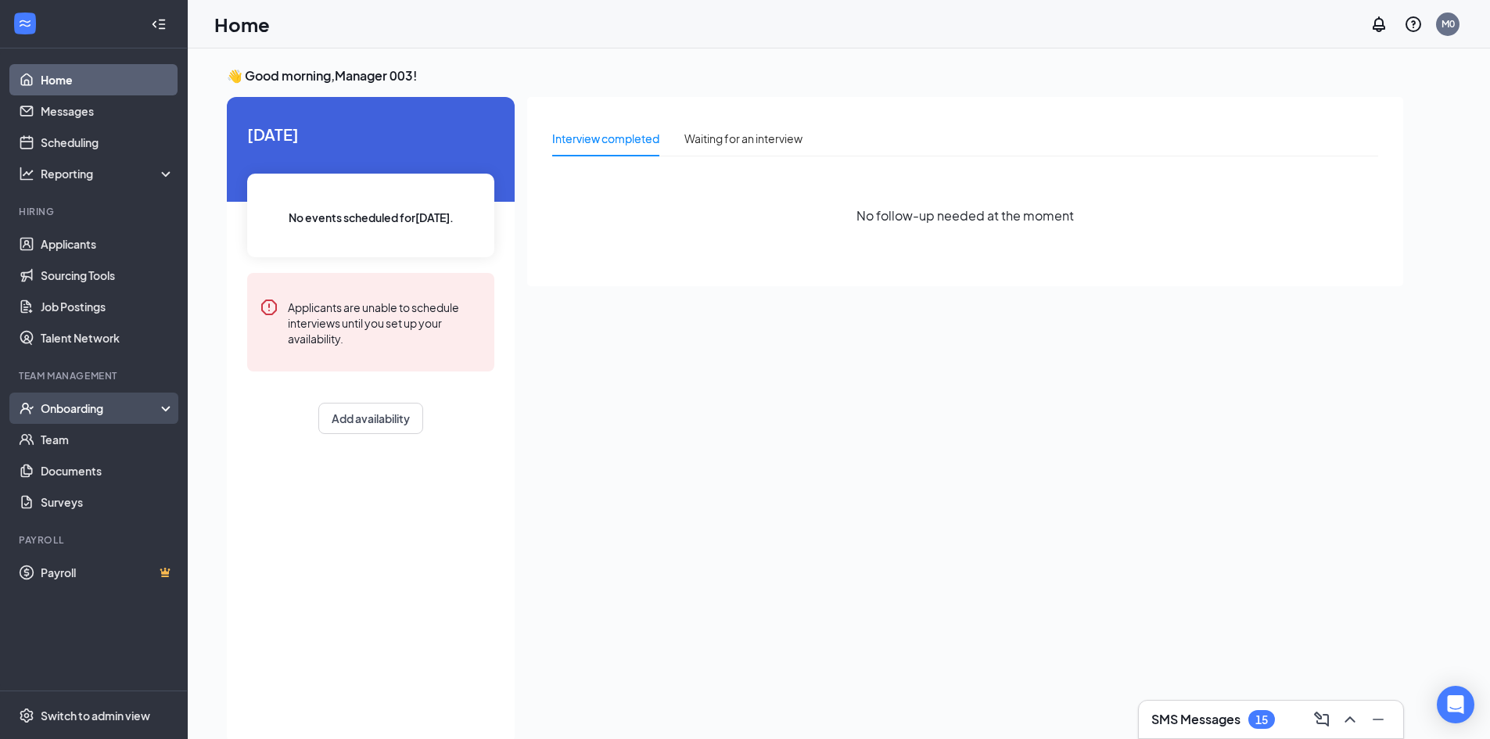
click at [92, 403] on div "Onboarding" at bounding box center [101, 409] width 120 height 16
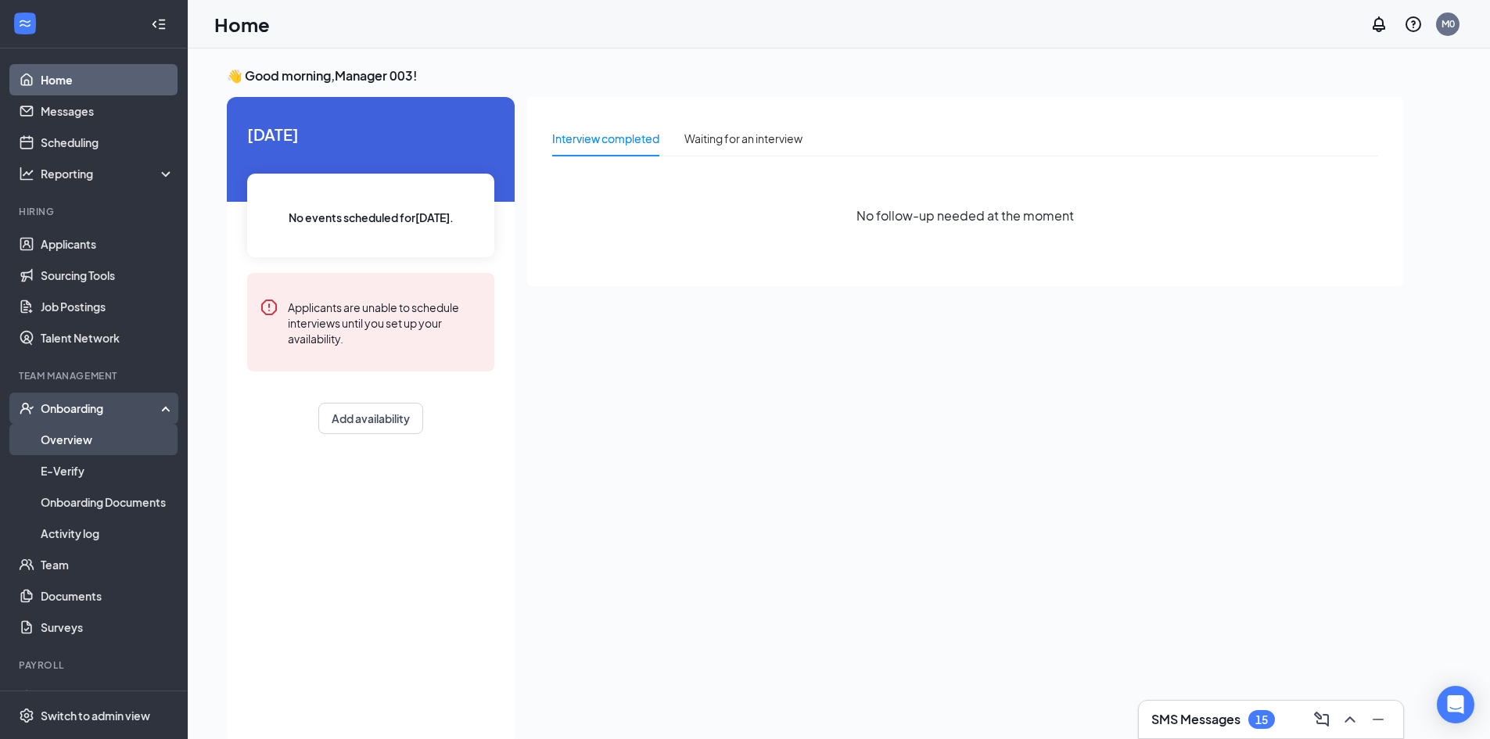
click at [90, 440] on link "Overview" at bounding box center [108, 439] width 134 height 31
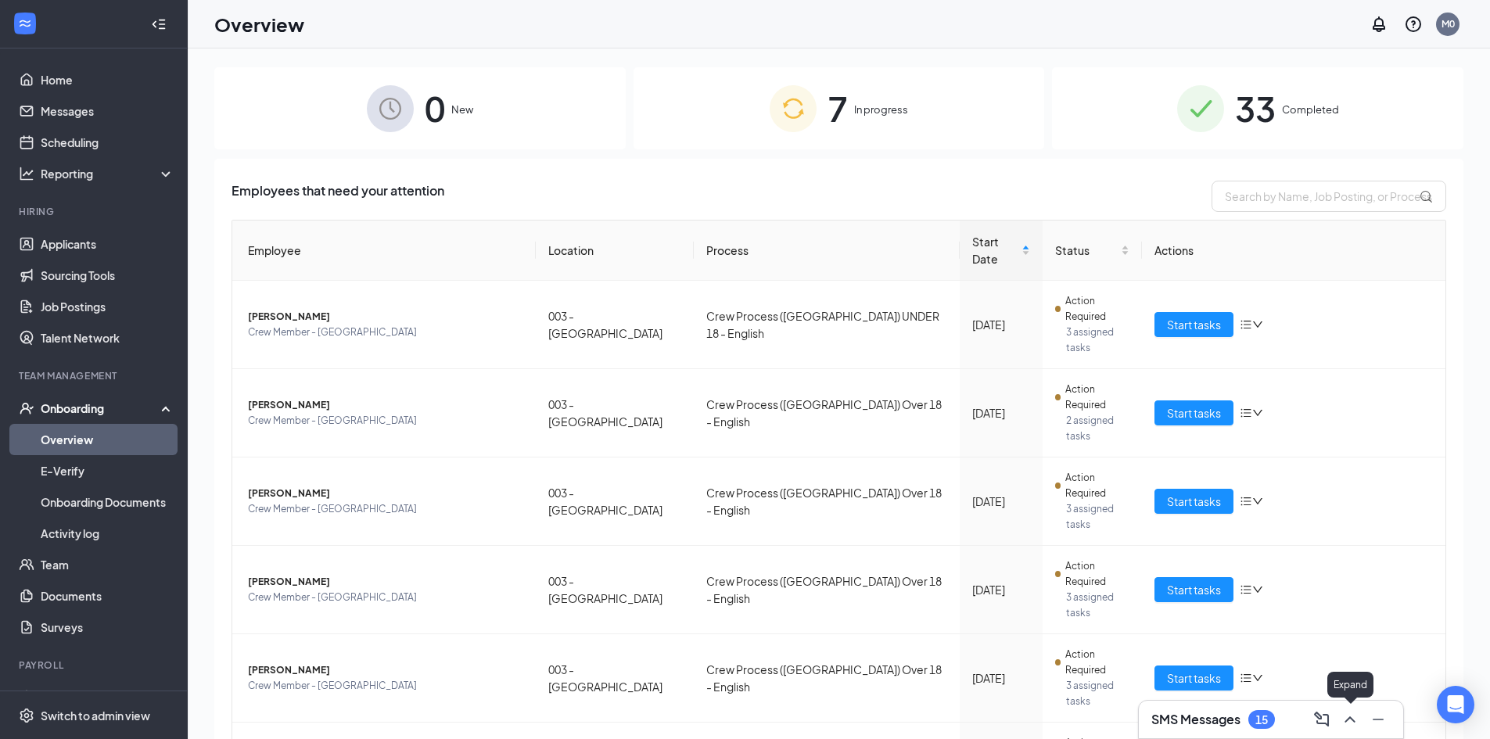
click at [1347, 717] on icon "ChevronUp" at bounding box center [1350, 719] width 19 height 19
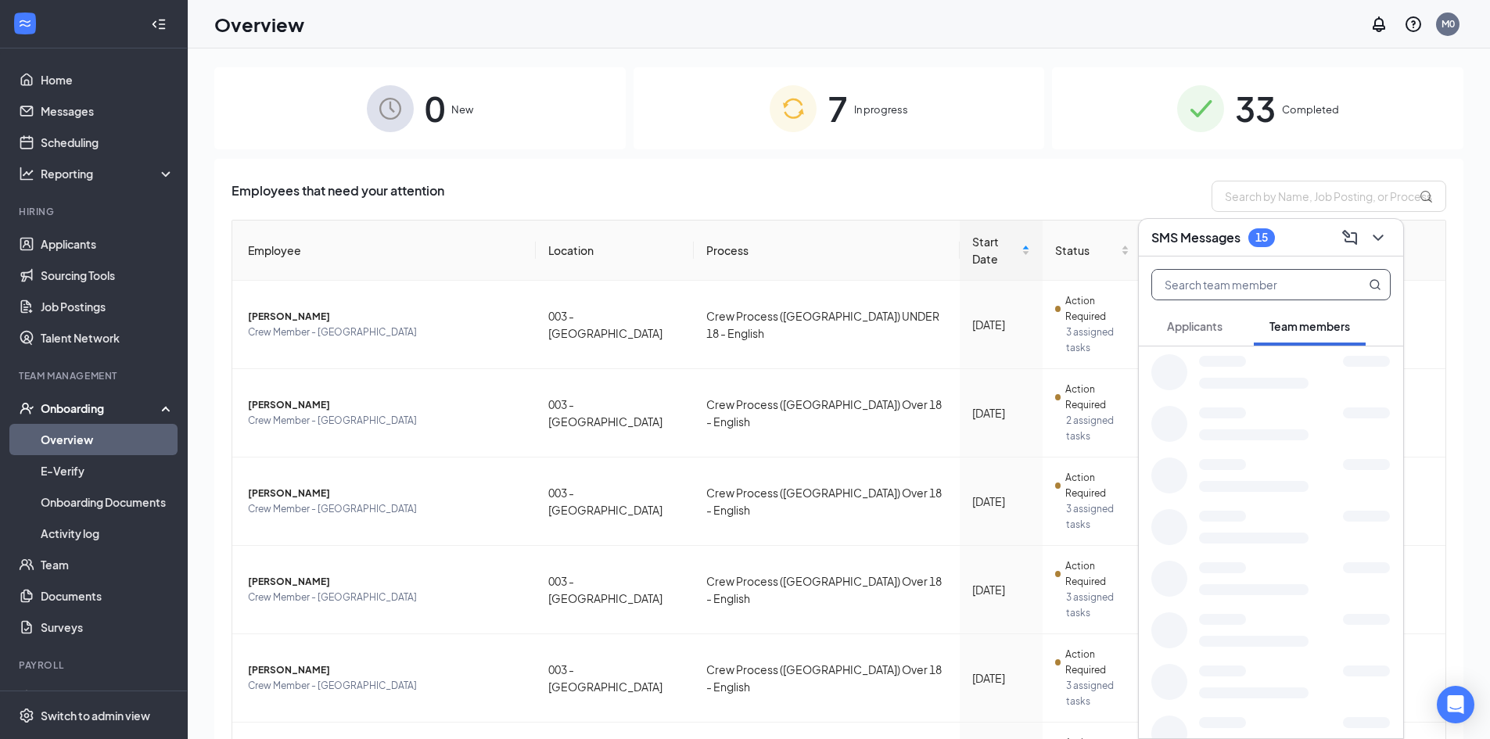
click at [1195, 287] on input "text" at bounding box center [1244, 285] width 185 height 30
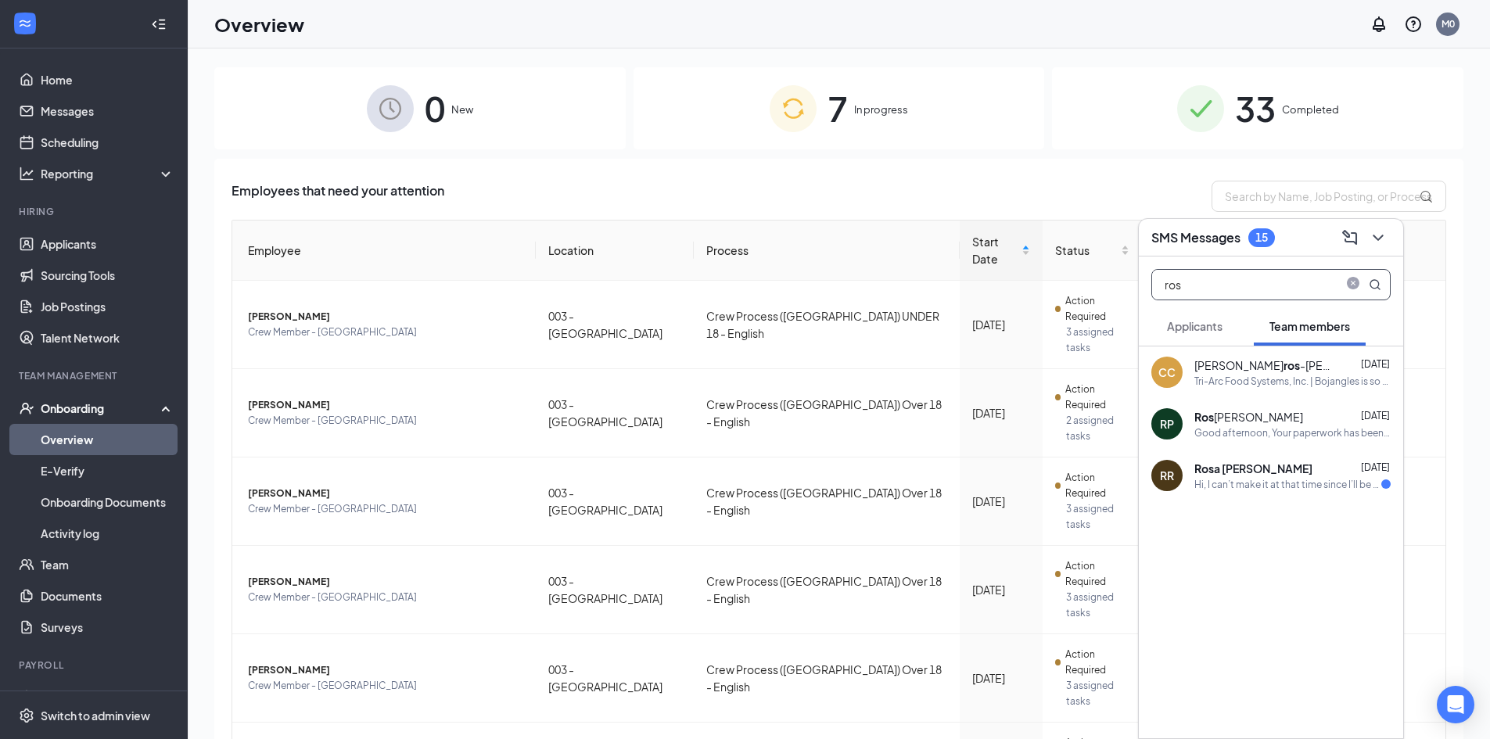
type input "ros"
click at [1314, 421] on div "[PERSON_NAME] [DATE]" at bounding box center [1293, 417] width 196 height 16
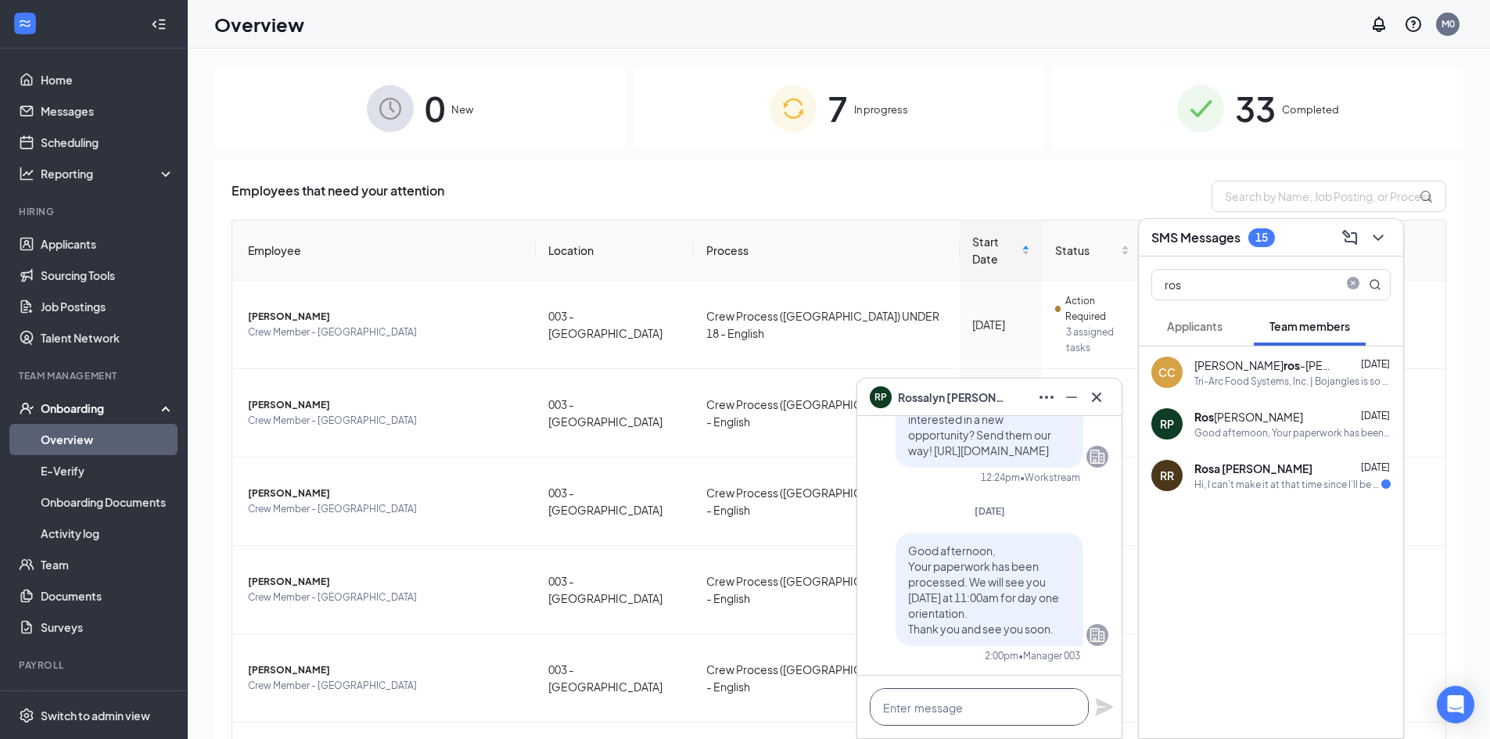
click at [1015, 707] on textarea at bounding box center [979, 707] width 219 height 38
click at [1094, 390] on icon "Cross" at bounding box center [1096, 397] width 19 height 19
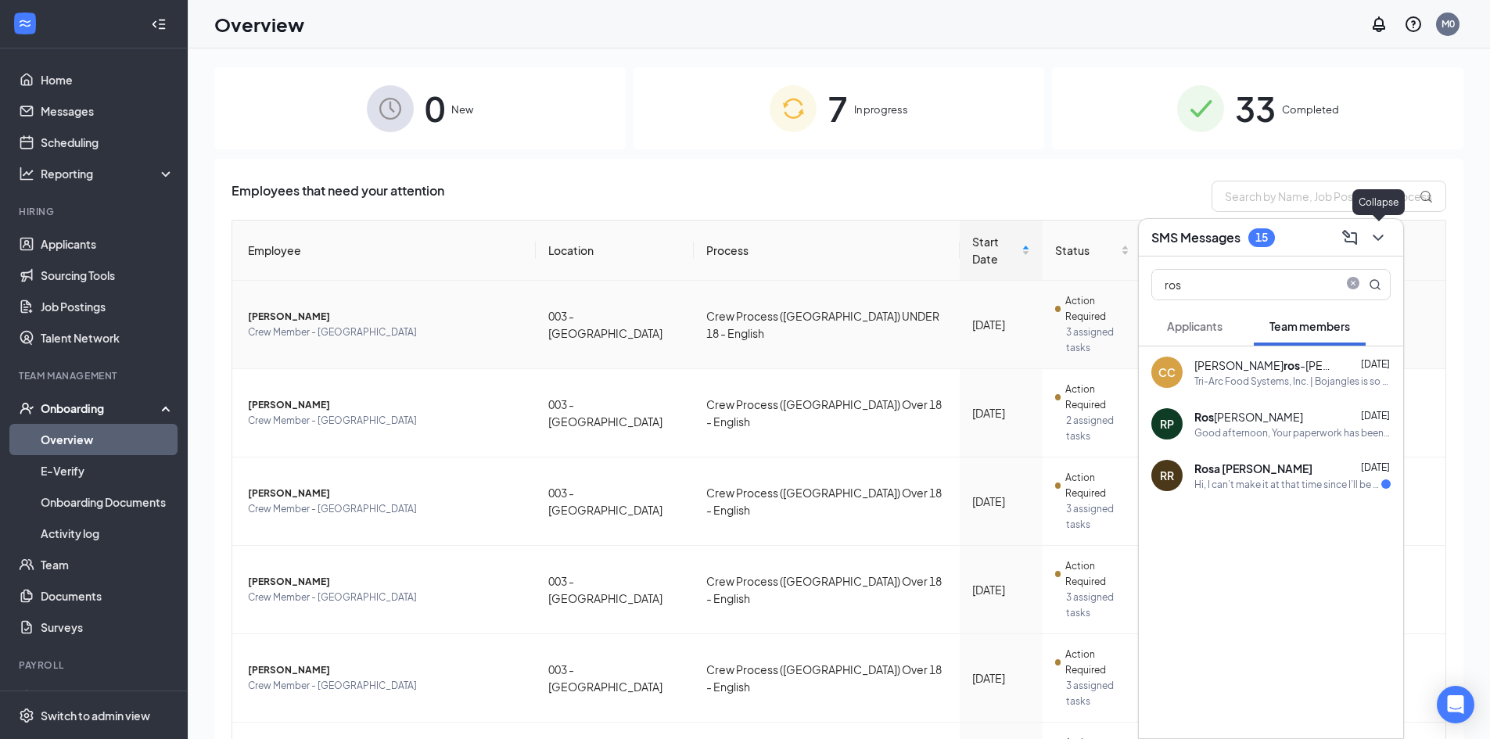
drag, startPoint x: 1385, startPoint y: 243, endPoint x: 1300, endPoint y: 271, distance: 89.1
click at [1384, 242] on icon "ChevronDown" at bounding box center [1378, 237] width 19 height 19
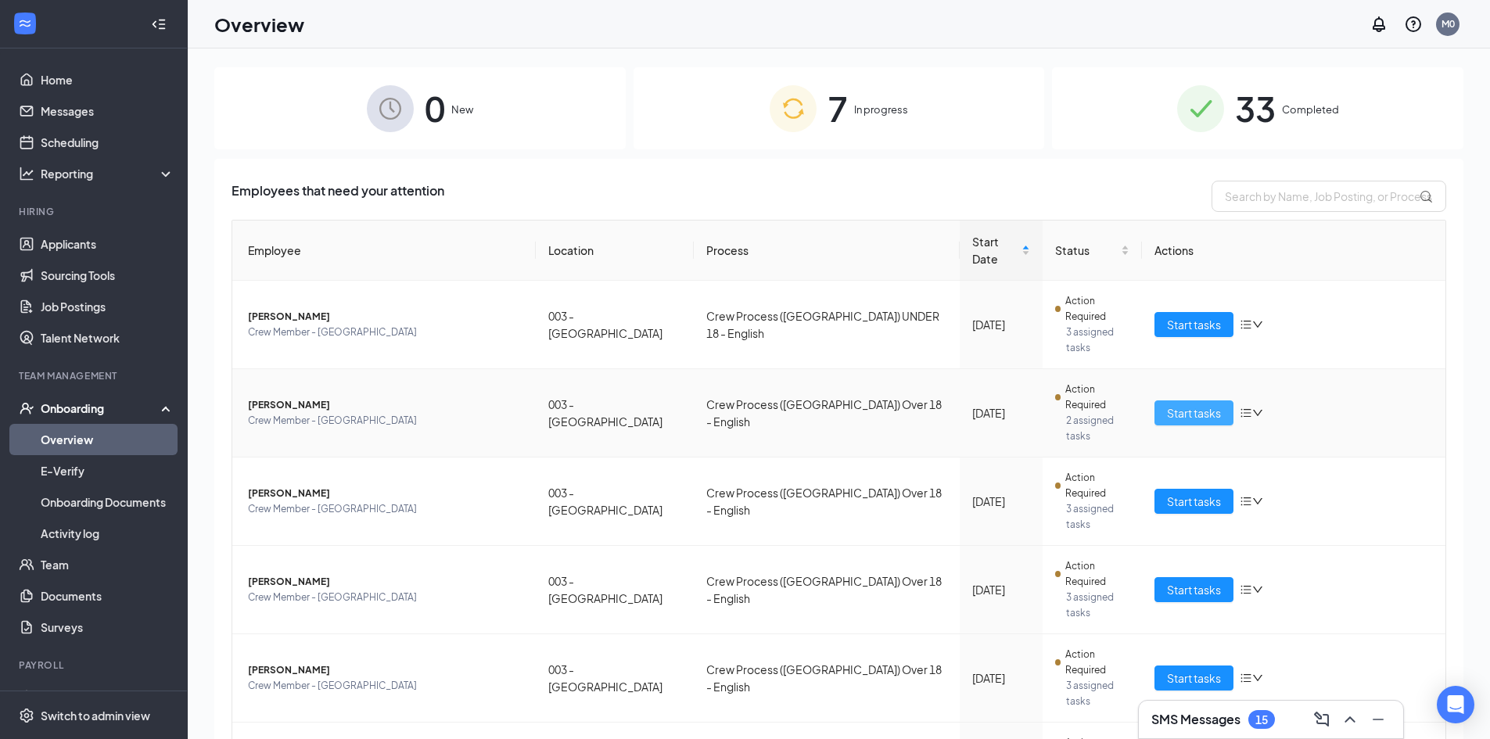
click at [1202, 404] on span "Start tasks" at bounding box center [1194, 412] width 54 height 17
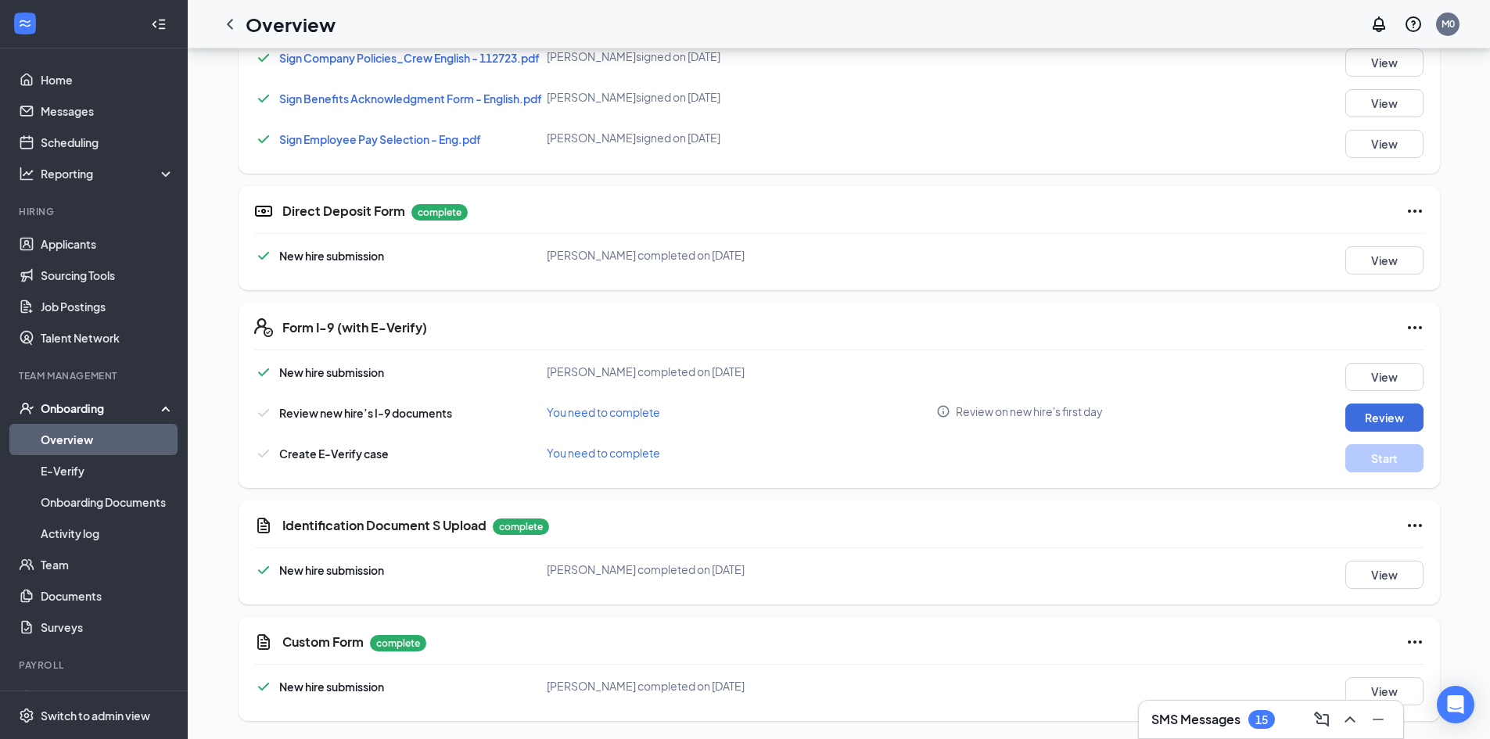
scroll to position [767, 0]
click at [1371, 584] on button "View" at bounding box center [1385, 574] width 78 height 28
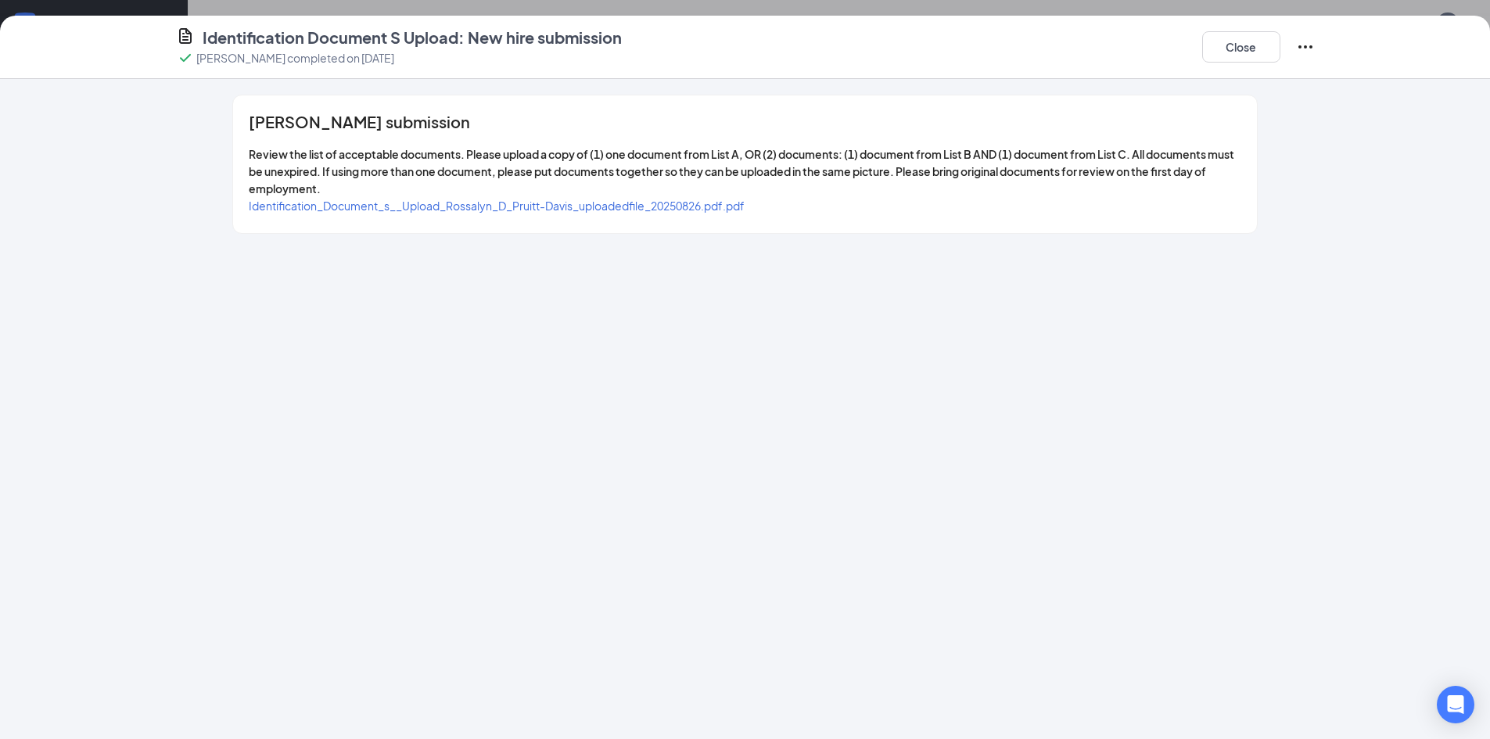
click at [651, 206] on span "Identification_Document_s__Upload_Rossalyn_D_Pruitt-Davis_uploadedfile_20250826…" at bounding box center [497, 206] width 496 height 14
click at [1242, 53] on button "Close" at bounding box center [1241, 46] width 78 height 31
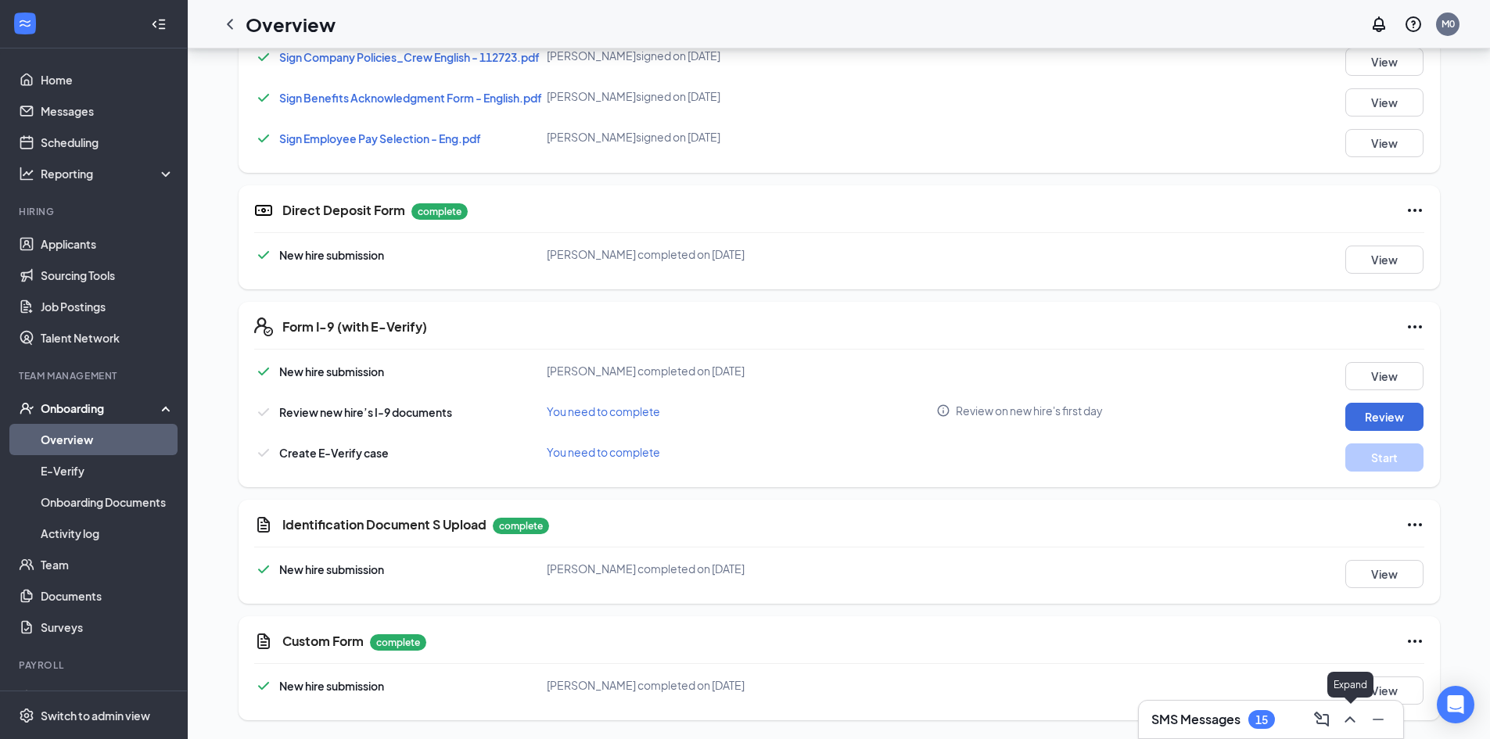
click at [1353, 714] on icon "ChevronUp" at bounding box center [1350, 719] width 19 height 19
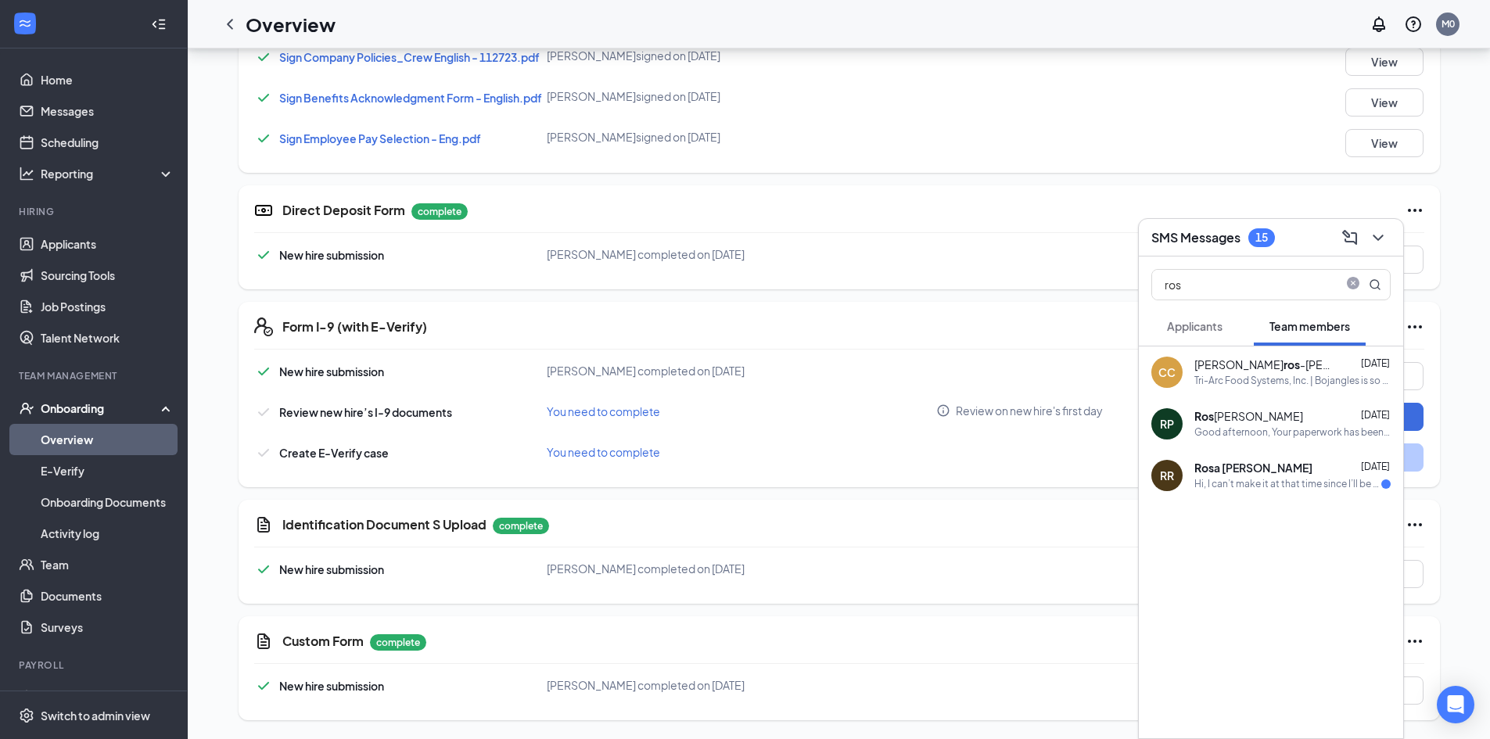
click at [1223, 411] on div "[PERSON_NAME]" at bounding box center [1249, 417] width 109 height 16
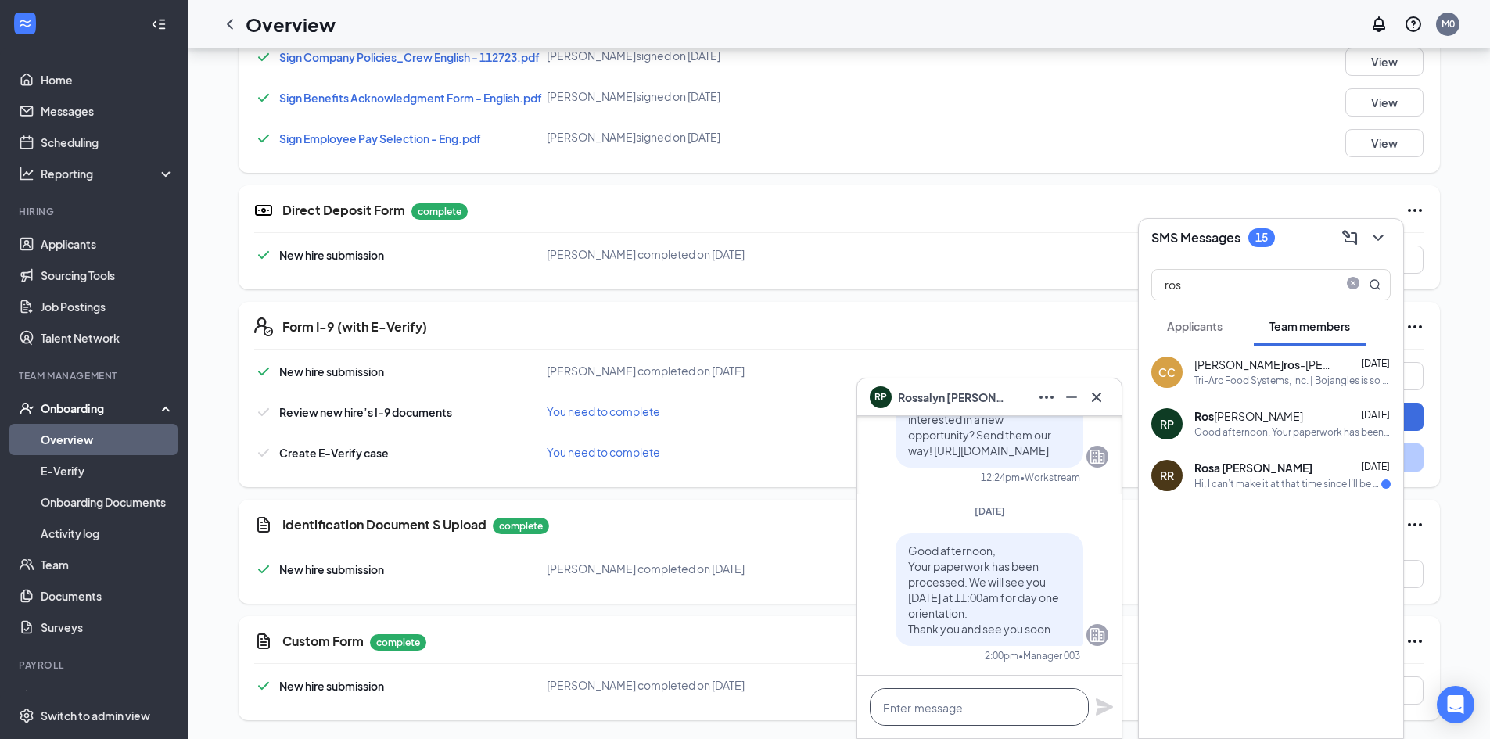
click at [990, 707] on textarea at bounding box center [979, 707] width 219 height 38
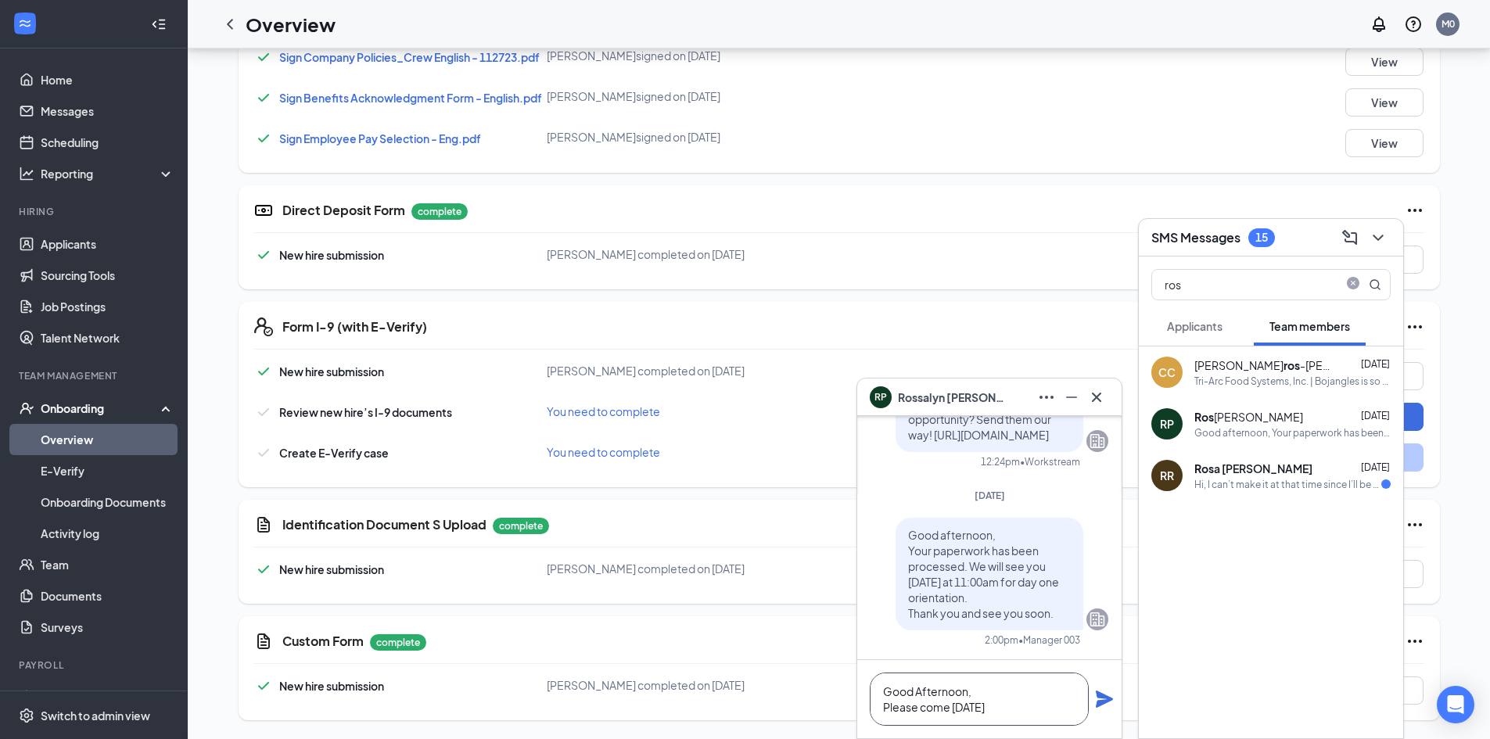
click at [1015, 702] on textarea "Good Afternoon, Please come [DATE]" at bounding box center [979, 699] width 219 height 53
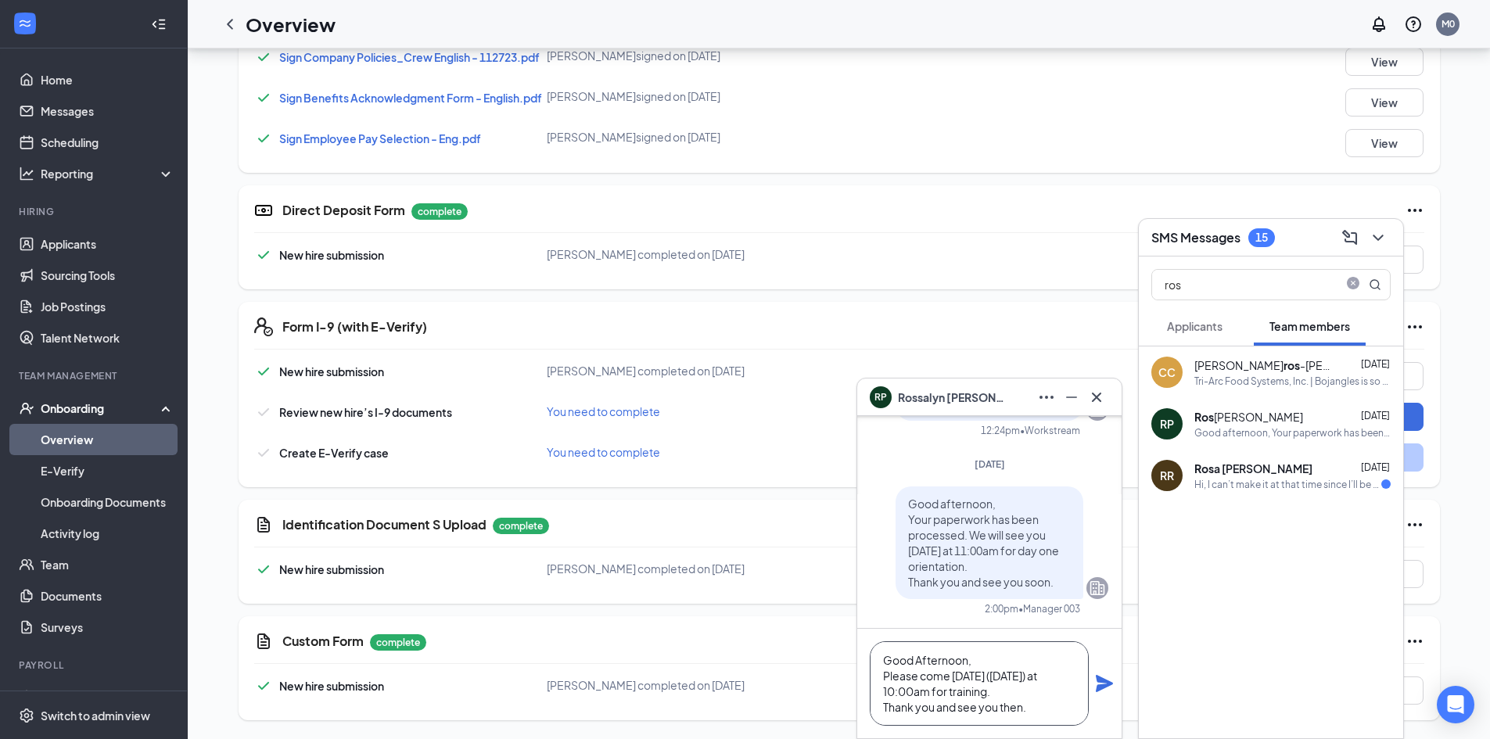
type textarea "Good Afternoon, Please come [DATE] ([DATE]) at 10:00am for training. Thank you …"
click at [1105, 685] on icon "Plane" at bounding box center [1104, 683] width 17 height 17
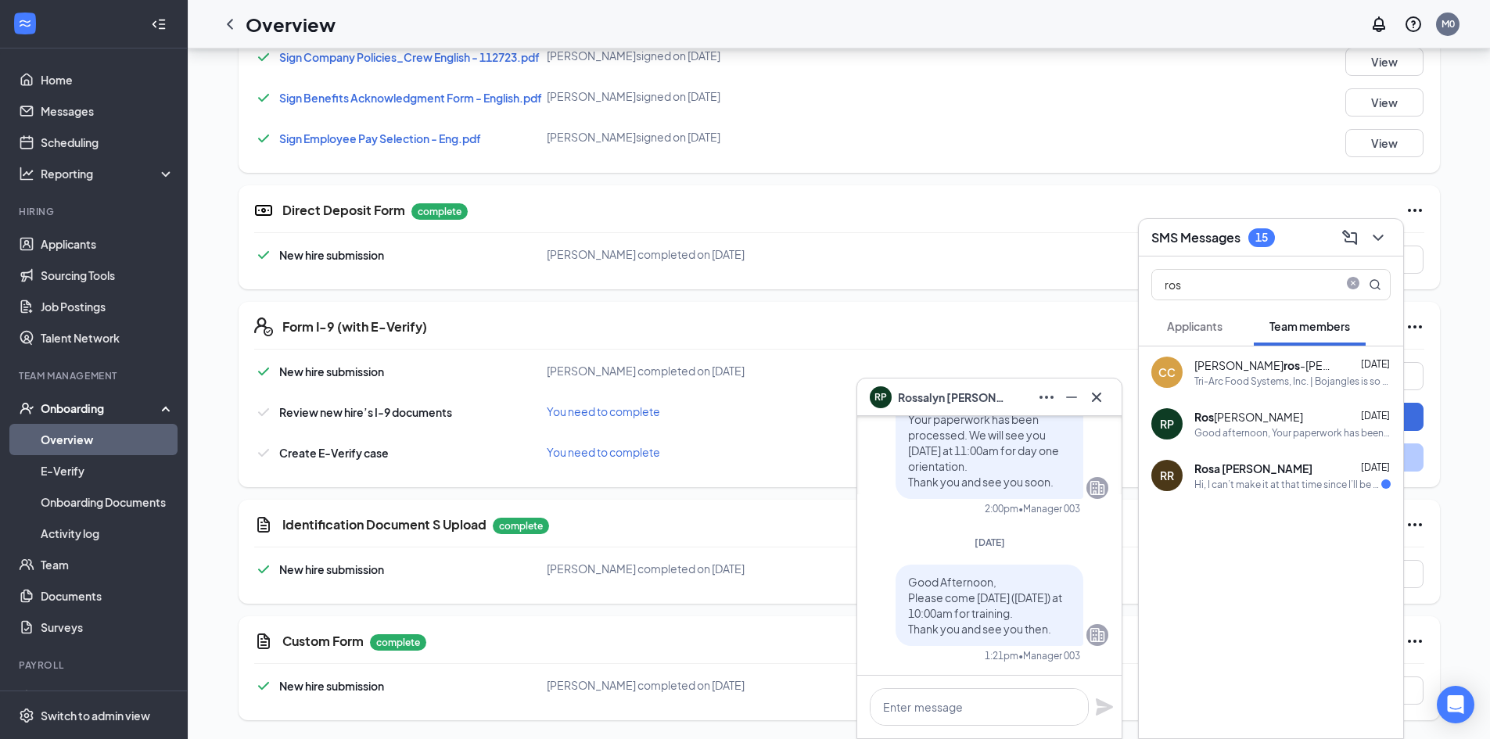
scroll to position [0, 0]
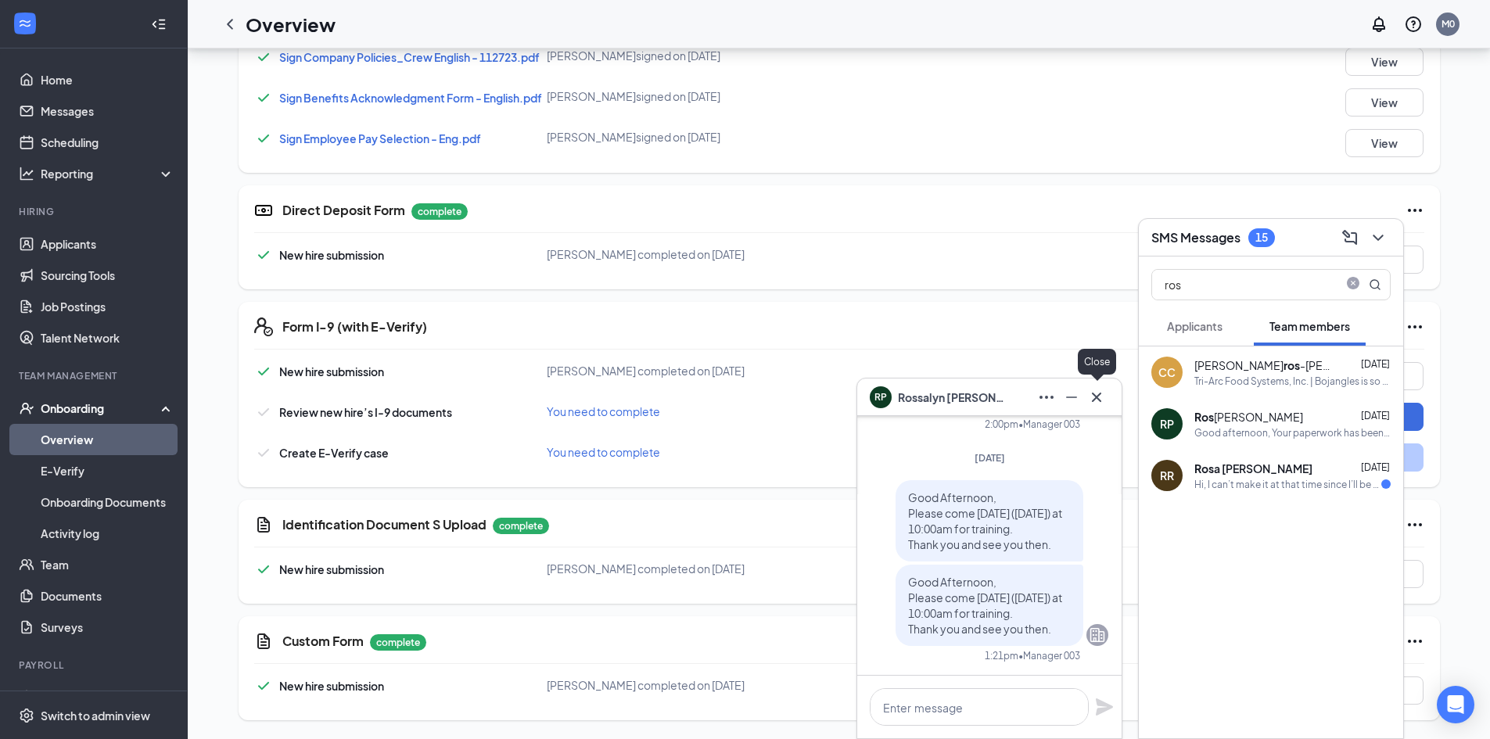
click at [1102, 404] on icon "Cross" at bounding box center [1096, 397] width 19 height 19
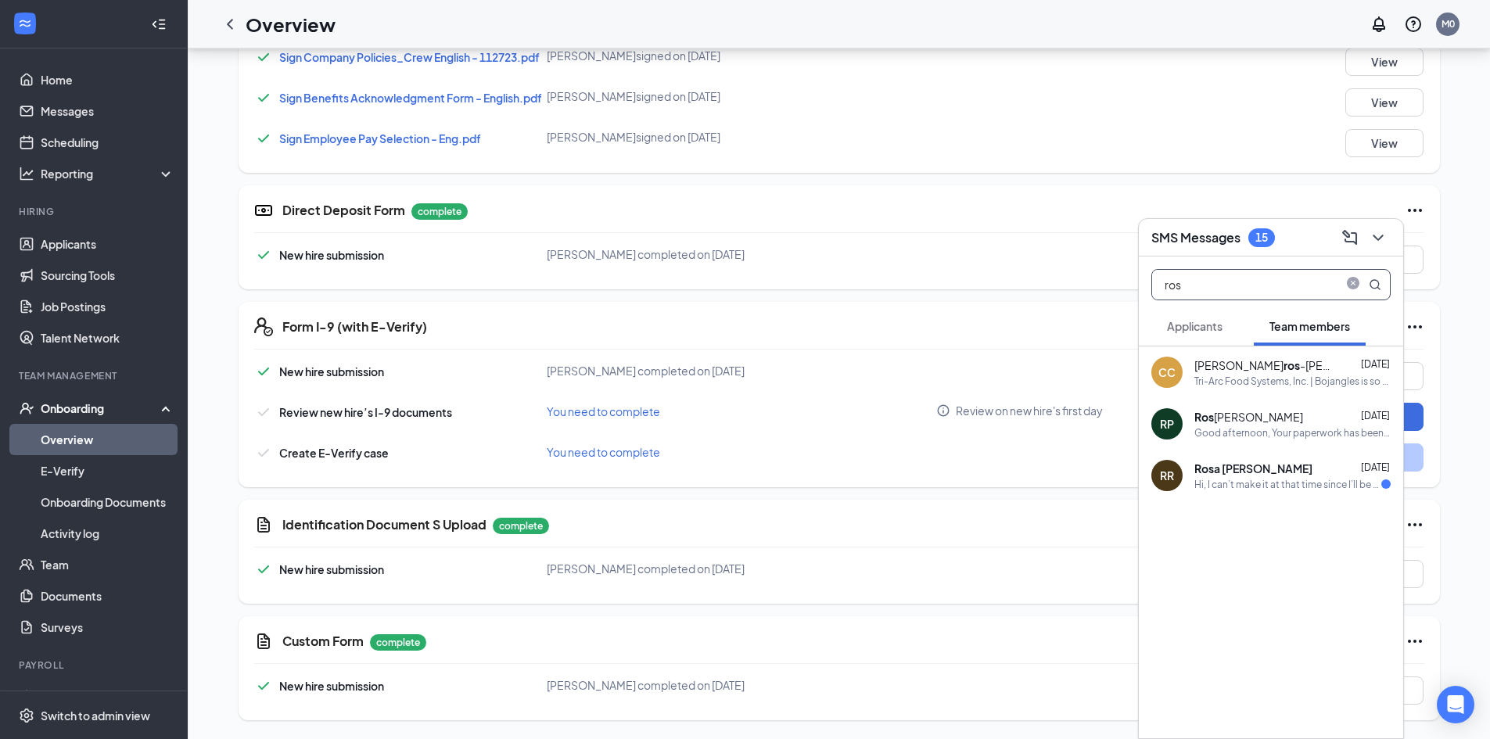
drag, startPoint x: 1305, startPoint y: 289, endPoint x: 1087, endPoint y: 293, distance: 217.5
click at [1087, 293] on div "SMS Messages 15 ros Applicants Team members CC [PERSON_NAME] [PERSON_NAME] [DAT…" at bounding box center [839, 11] width 1303 height 1458
type input "har"
click at [1286, 386] on div "ok thank you" at bounding box center [1293, 381] width 196 height 13
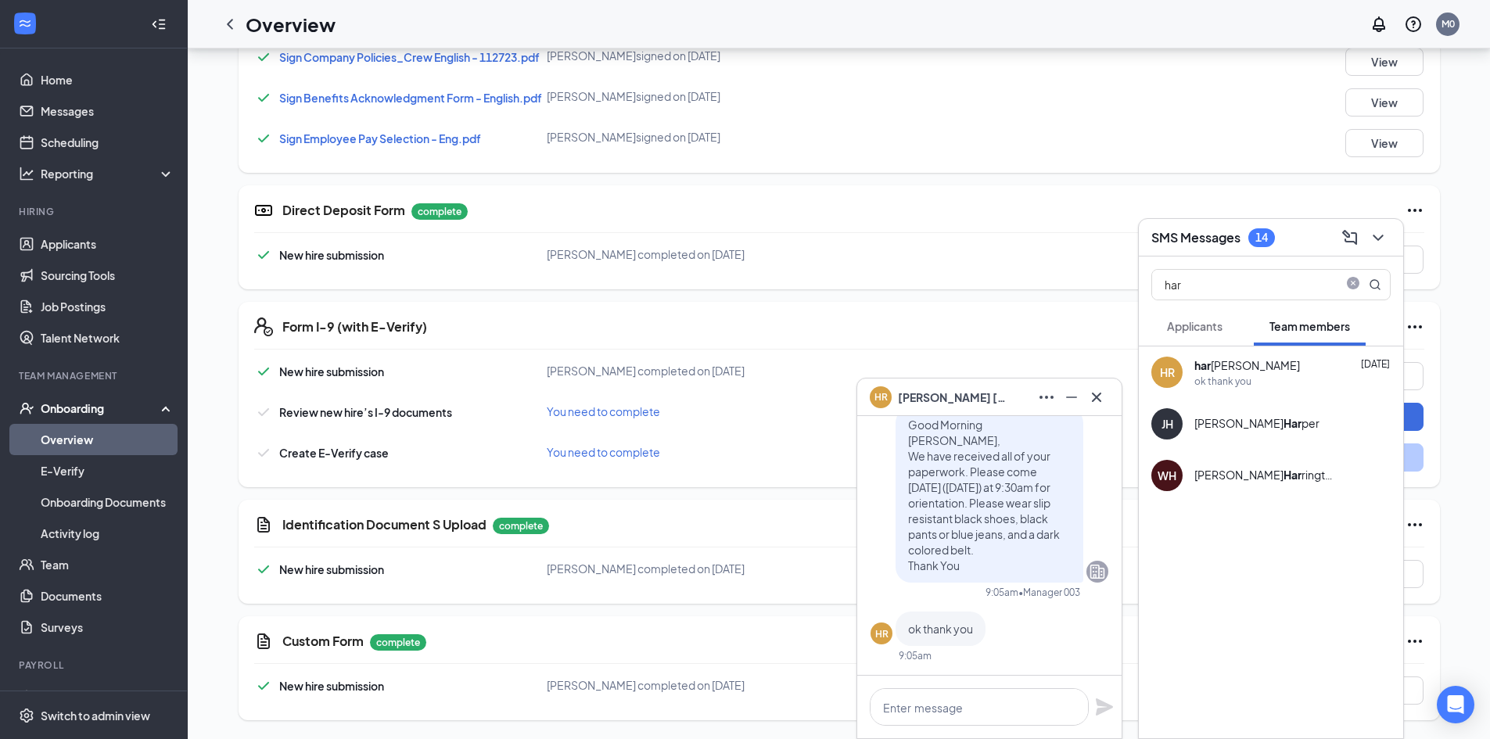
click at [68, 404] on div "Onboarding" at bounding box center [101, 409] width 120 height 16
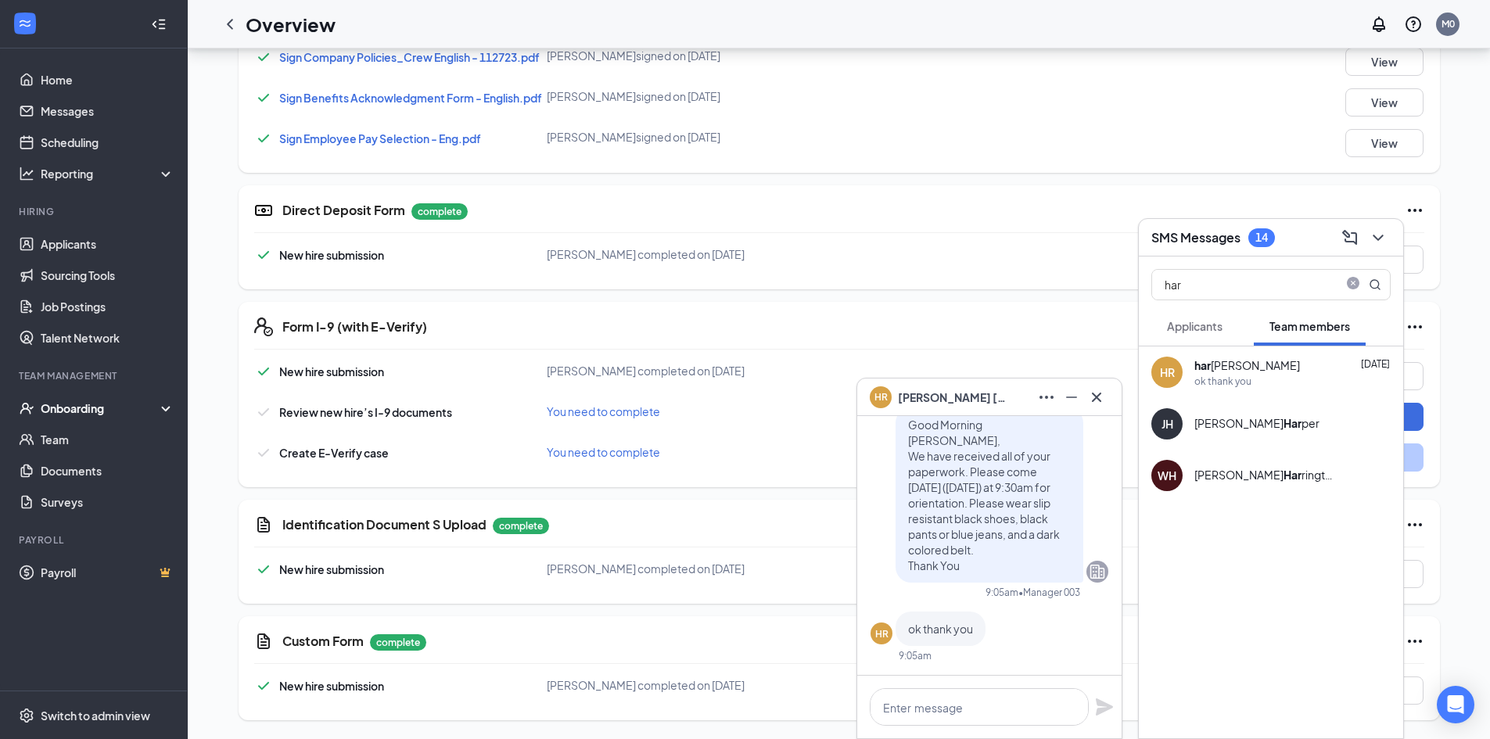
click at [71, 408] on div "Onboarding" at bounding box center [101, 409] width 120 height 16
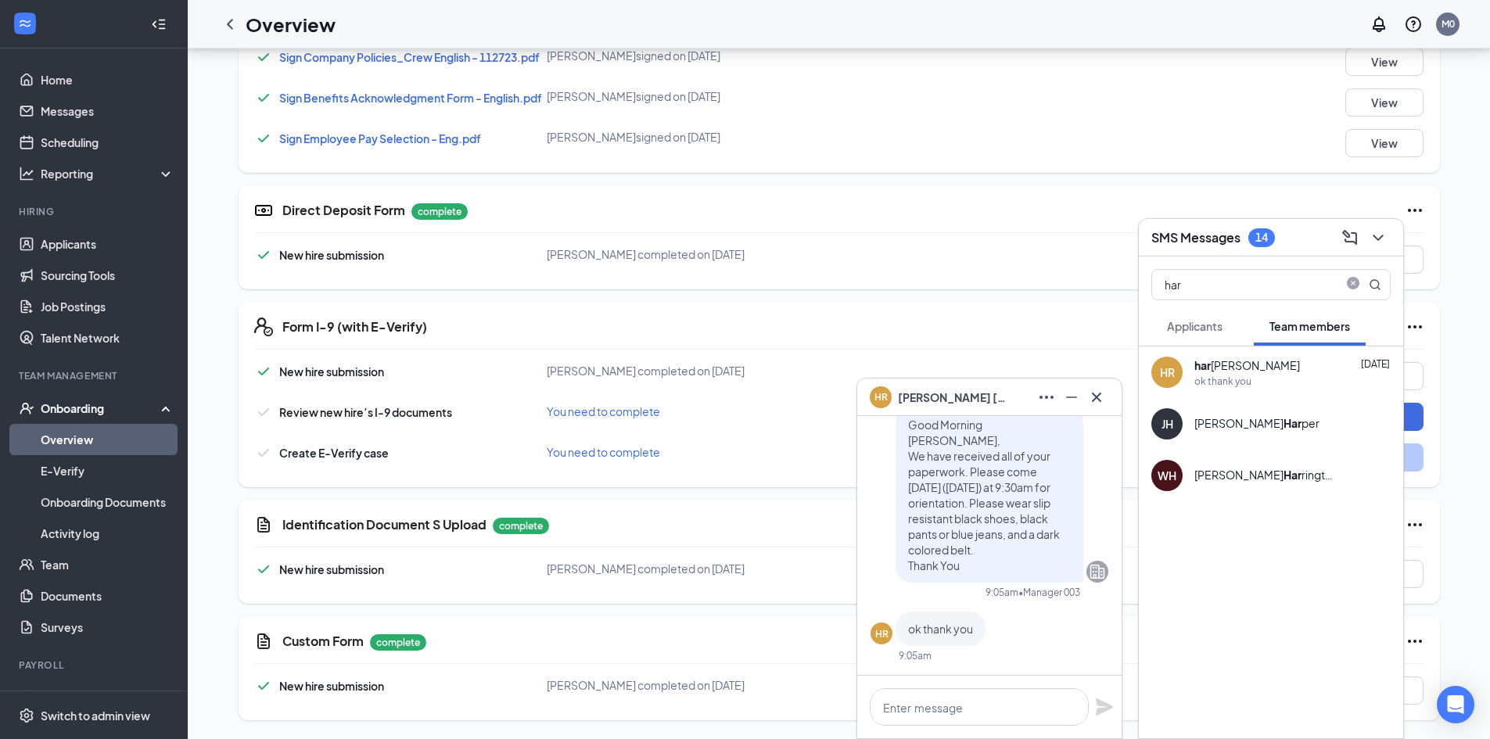
click at [74, 435] on link "Overview" at bounding box center [108, 439] width 134 height 31
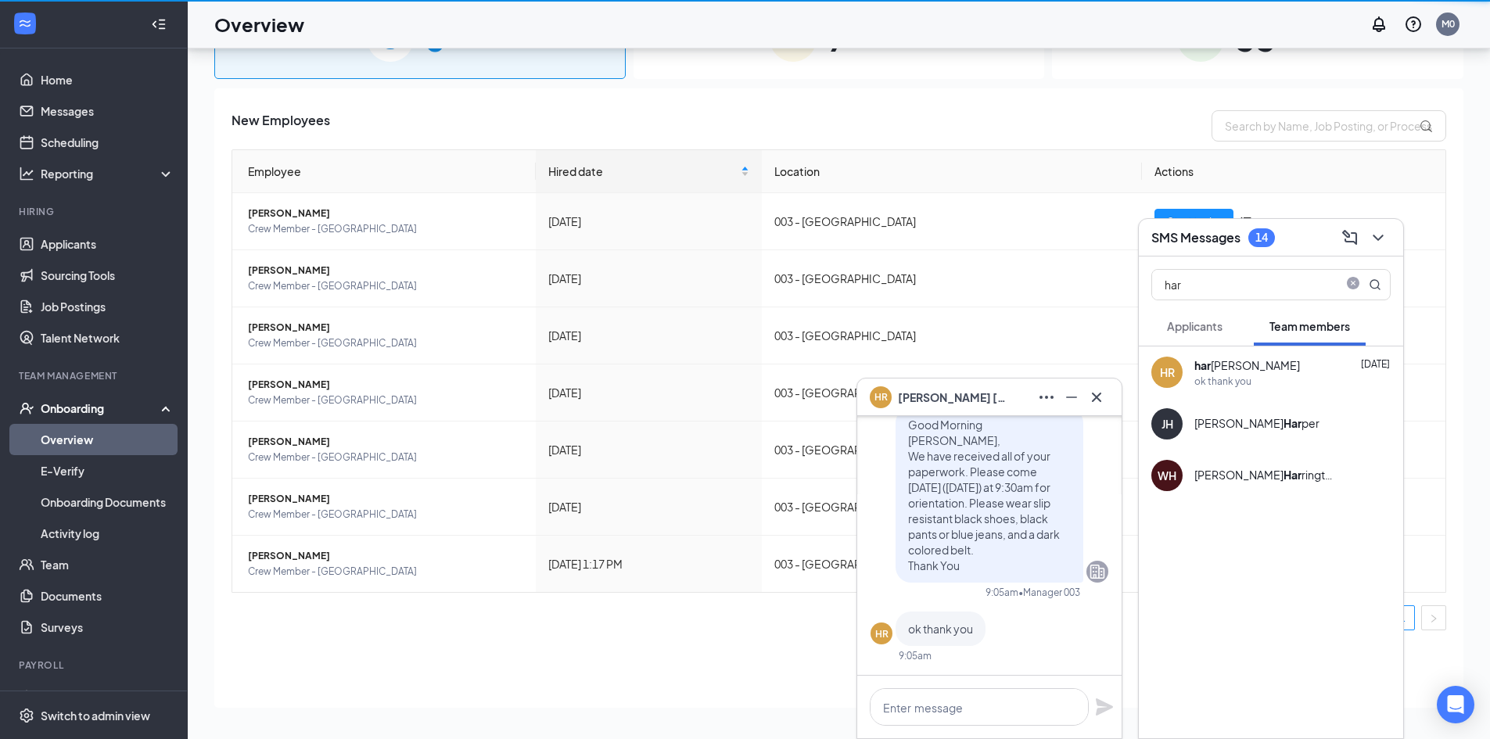
scroll to position [70, 0]
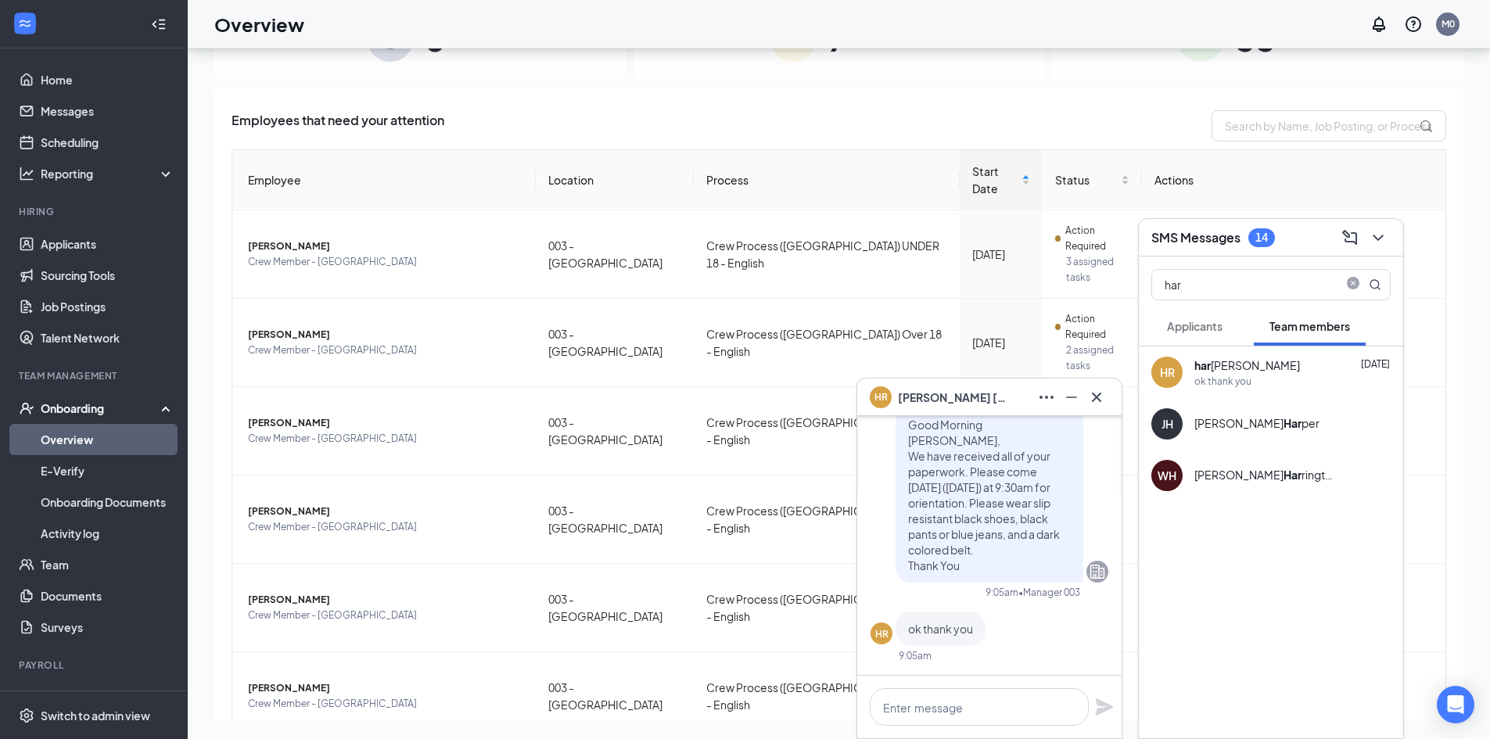
click at [524, 650] on div "Employees that need your attention Employee Location Process Start Date Status …" at bounding box center [838, 505] width 1249 height 834
click at [1109, 391] on div at bounding box center [1096, 397] width 25 height 25
click at [1095, 392] on icon "Cross" at bounding box center [1096, 397] width 19 height 19
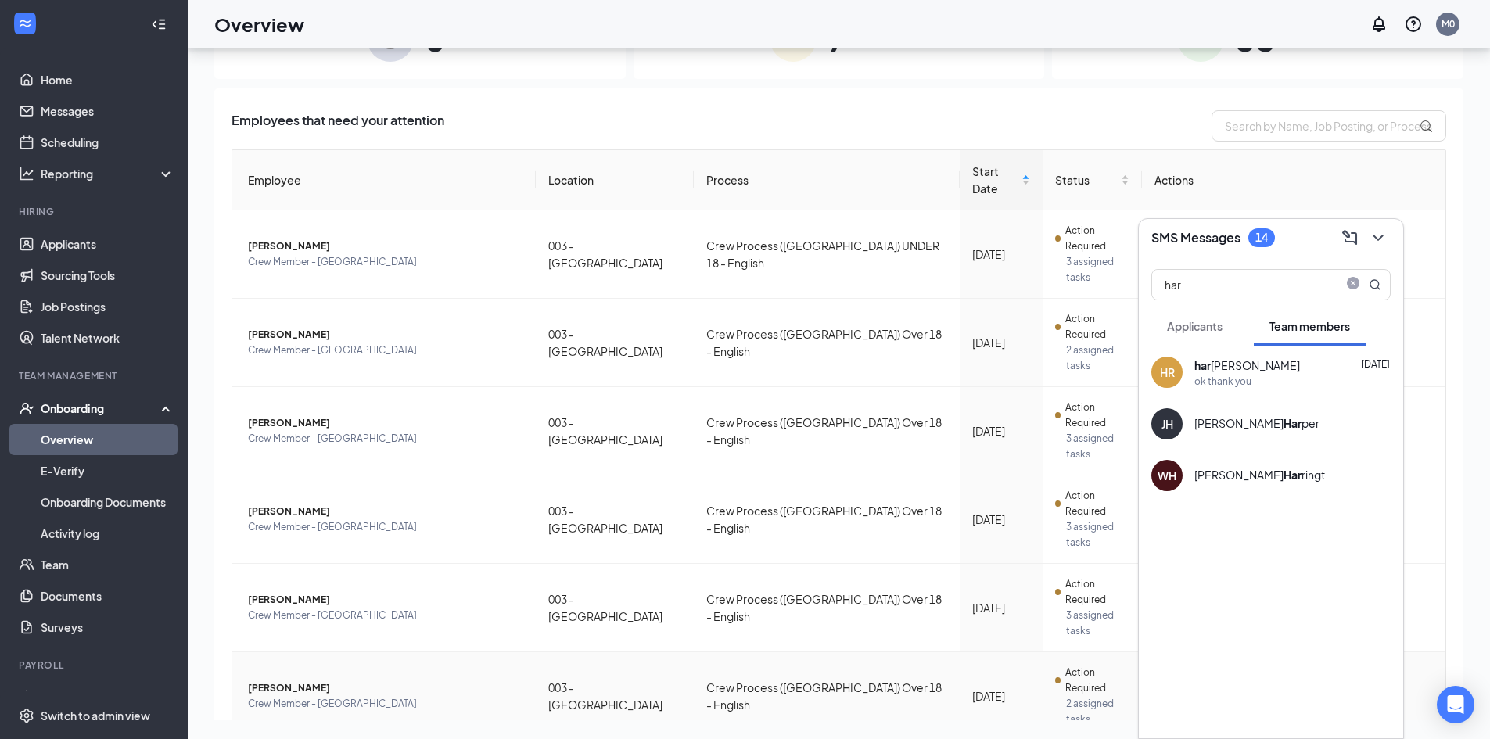
click at [305, 681] on span "[PERSON_NAME]" at bounding box center [385, 689] width 275 height 16
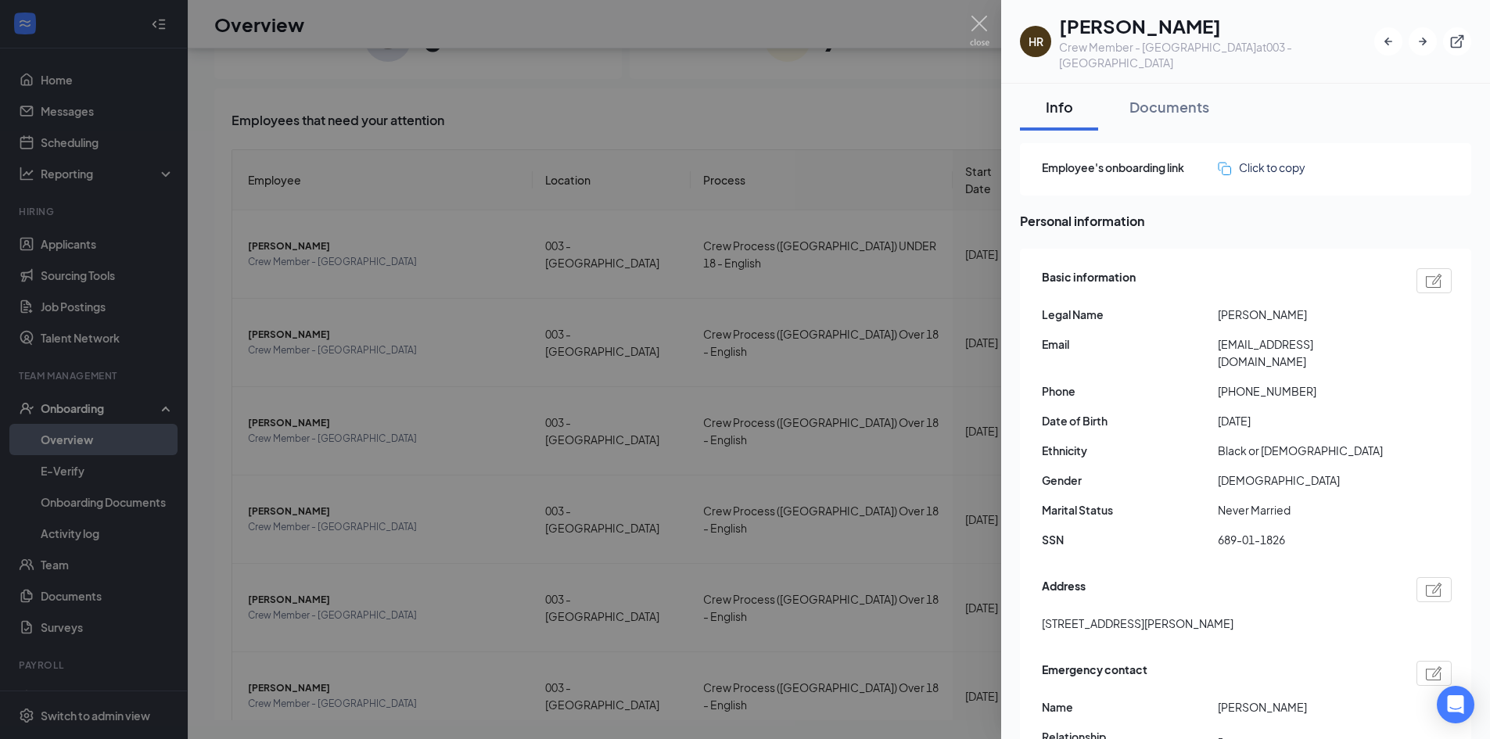
drag, startPoint x: 897, startPoint y: 363, endPoint x: 879, endPoint y: 365, distance: 18.1
click at [896, 363] on div at bounding box center [745, 369] width 1490 height 739
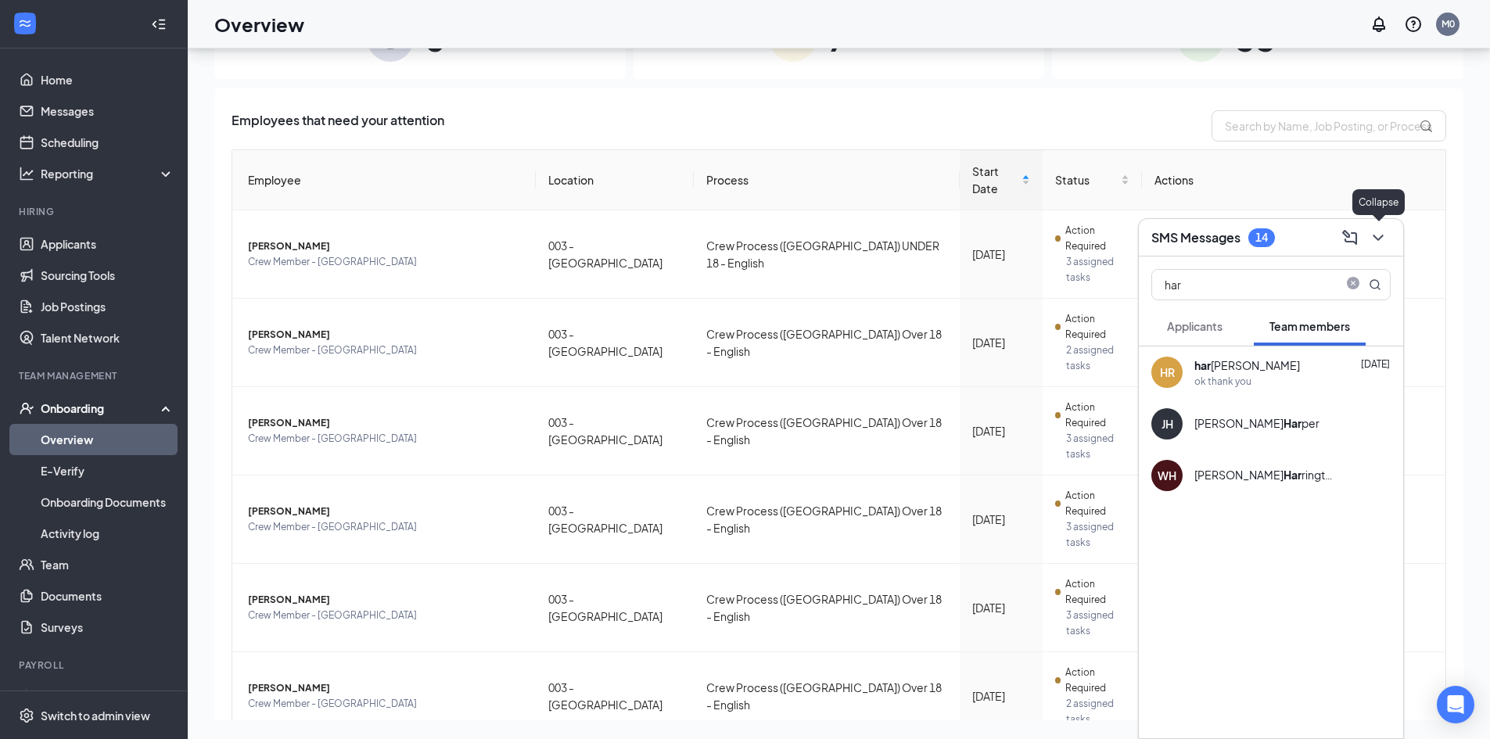
click at [1375, 229] on icon "ChevronDown" at bounding box center [1378, 237] width 19 height 19
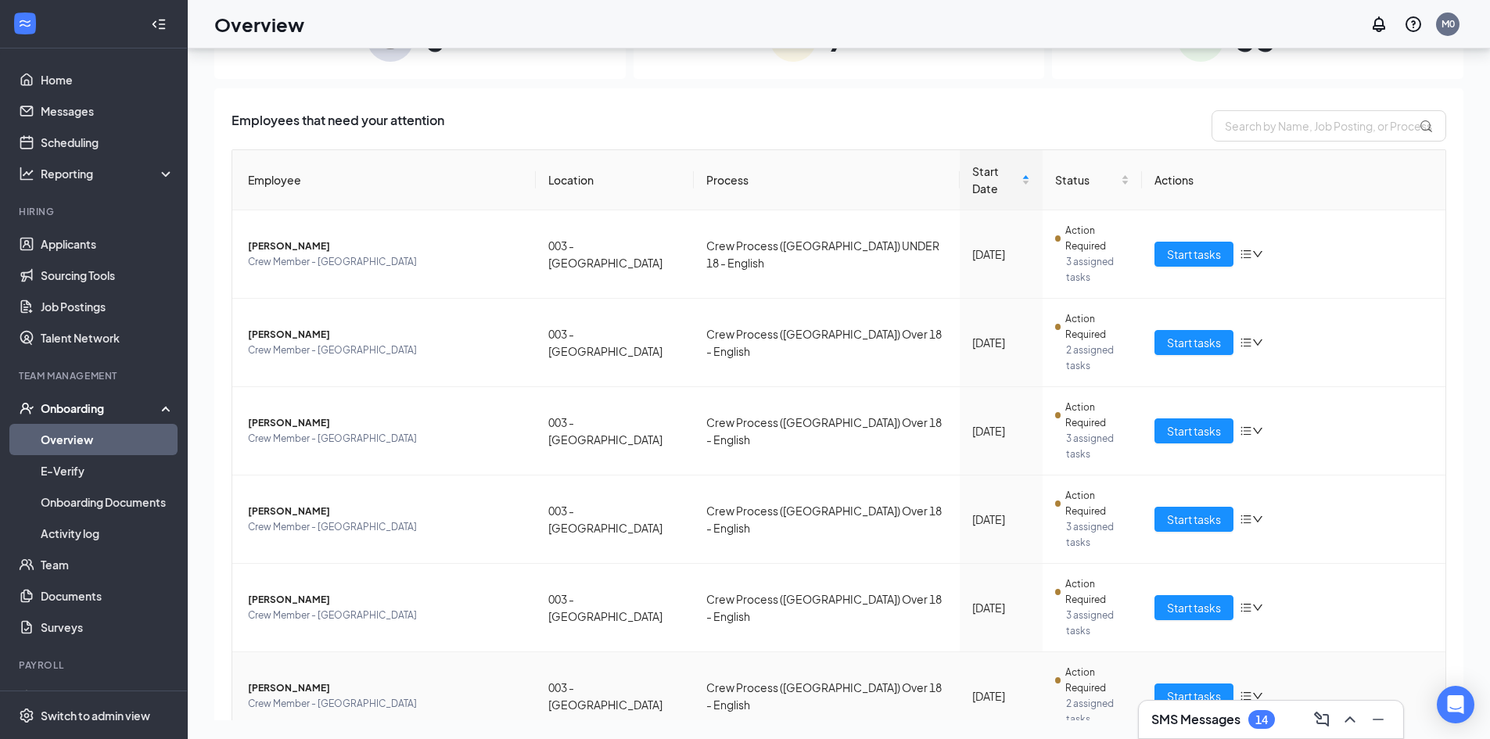
click at [1251, 690] on icon "bars" at bounding box center [1246, 696] width 13 height 13
click at [1277, 595] on li "Remove from onboarding" at bounding box center [1317, 582] width 152 height 25
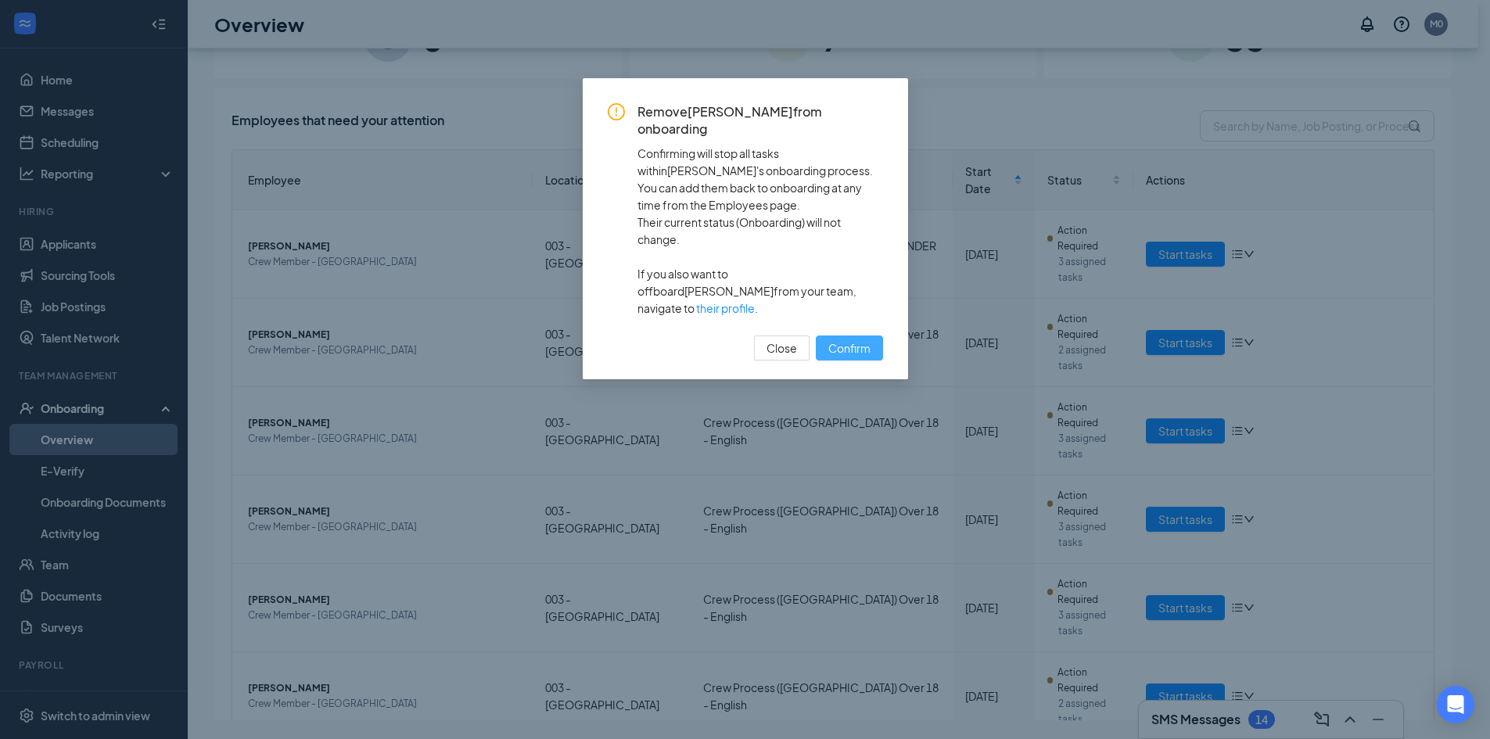
click at [850, 340] on span "Confirm" at bounding box center [850, 348] width 42 height 17
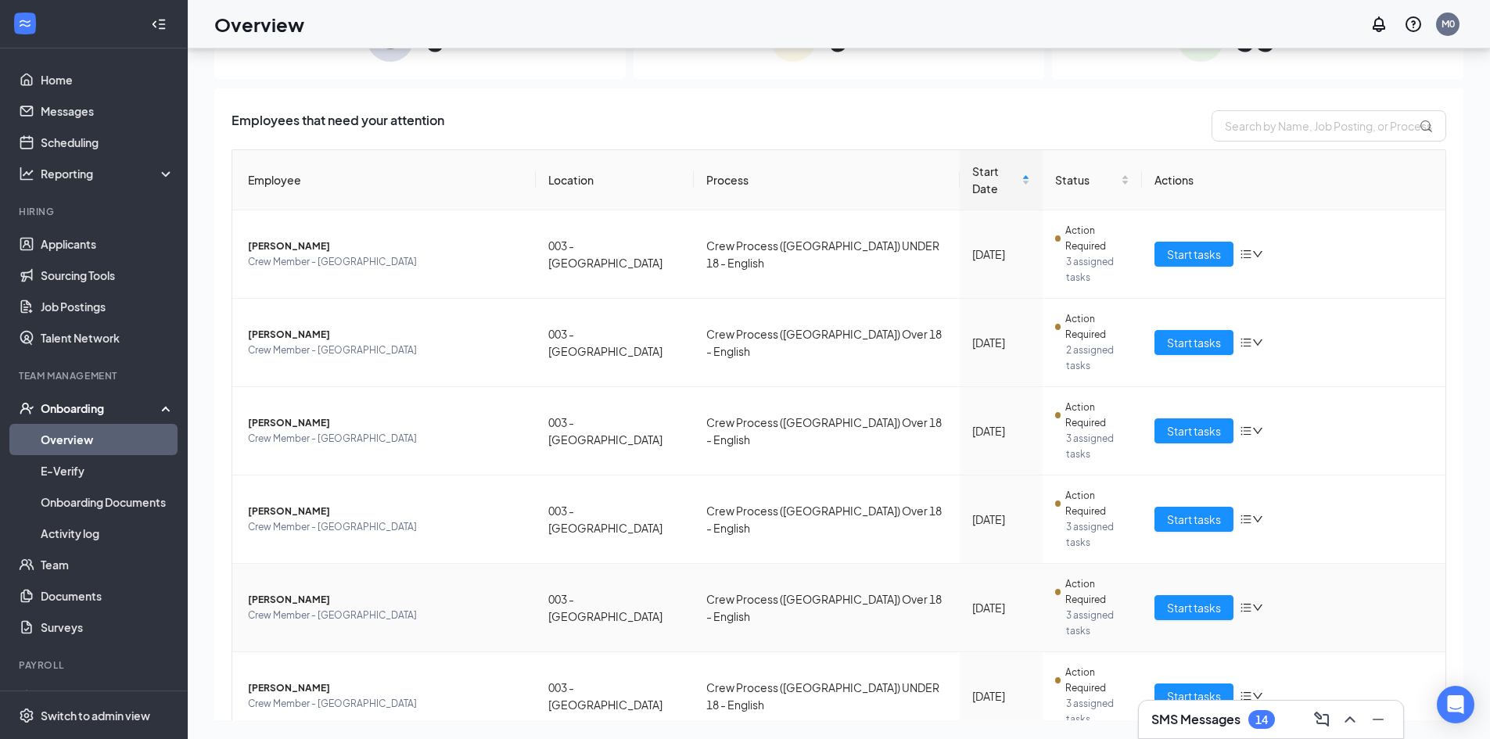
click at [323, 592] on span "[PERSON_NAME]" at bounding box center [385, 600] width 275 height 16
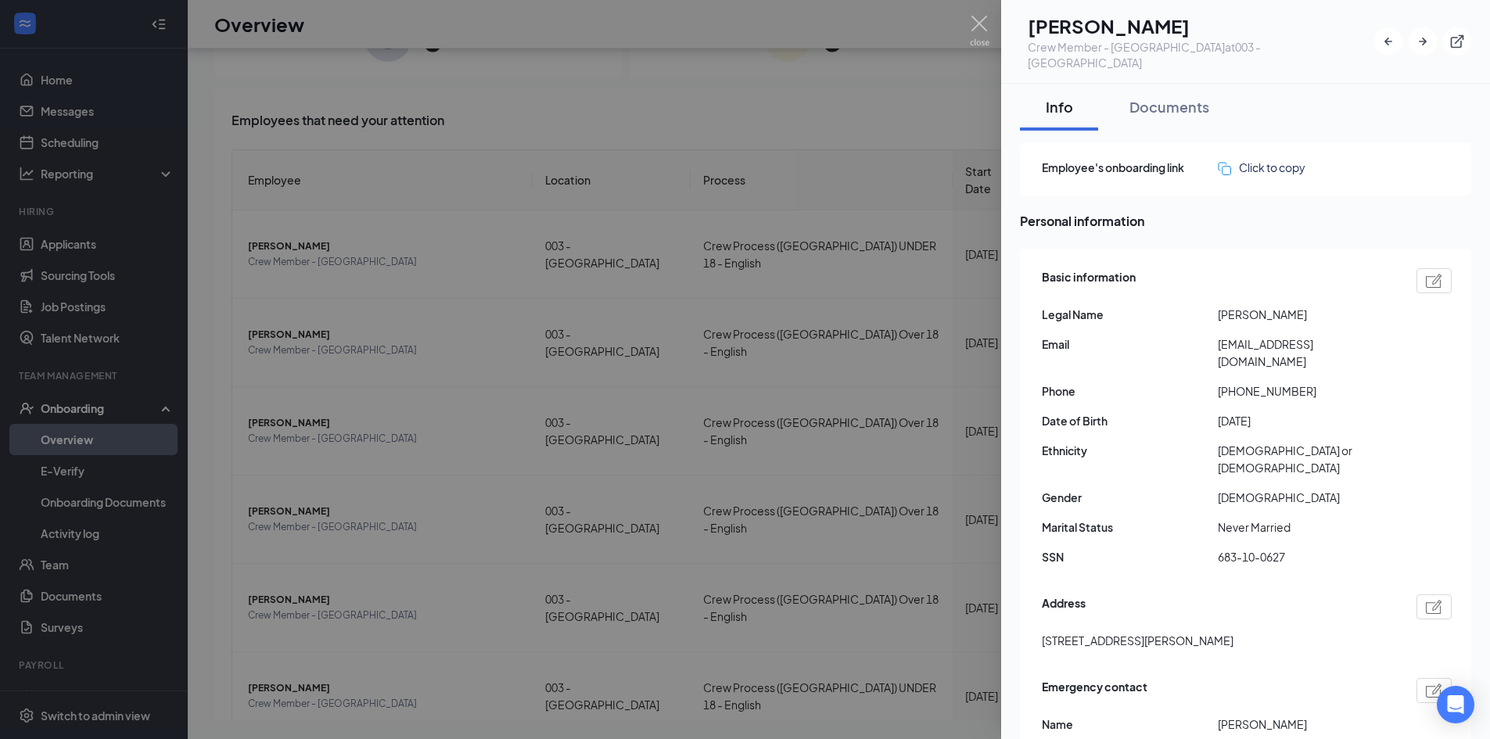
click at [739, 522] on div at bounding box center [745, 369] width 1490 height 739
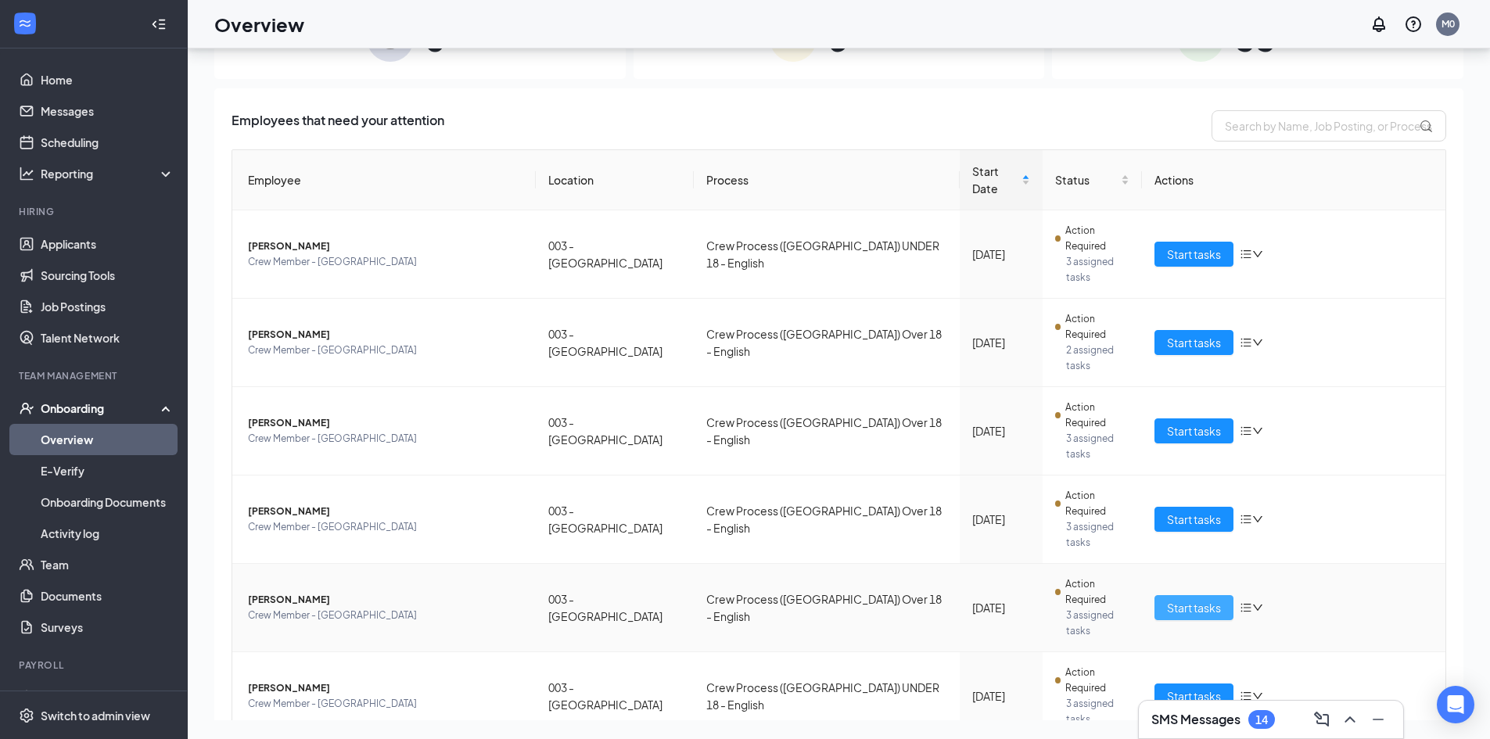
click at [1195, 599] on span "Start tasks" at bounding box center [1194, 607] width 54 height 17
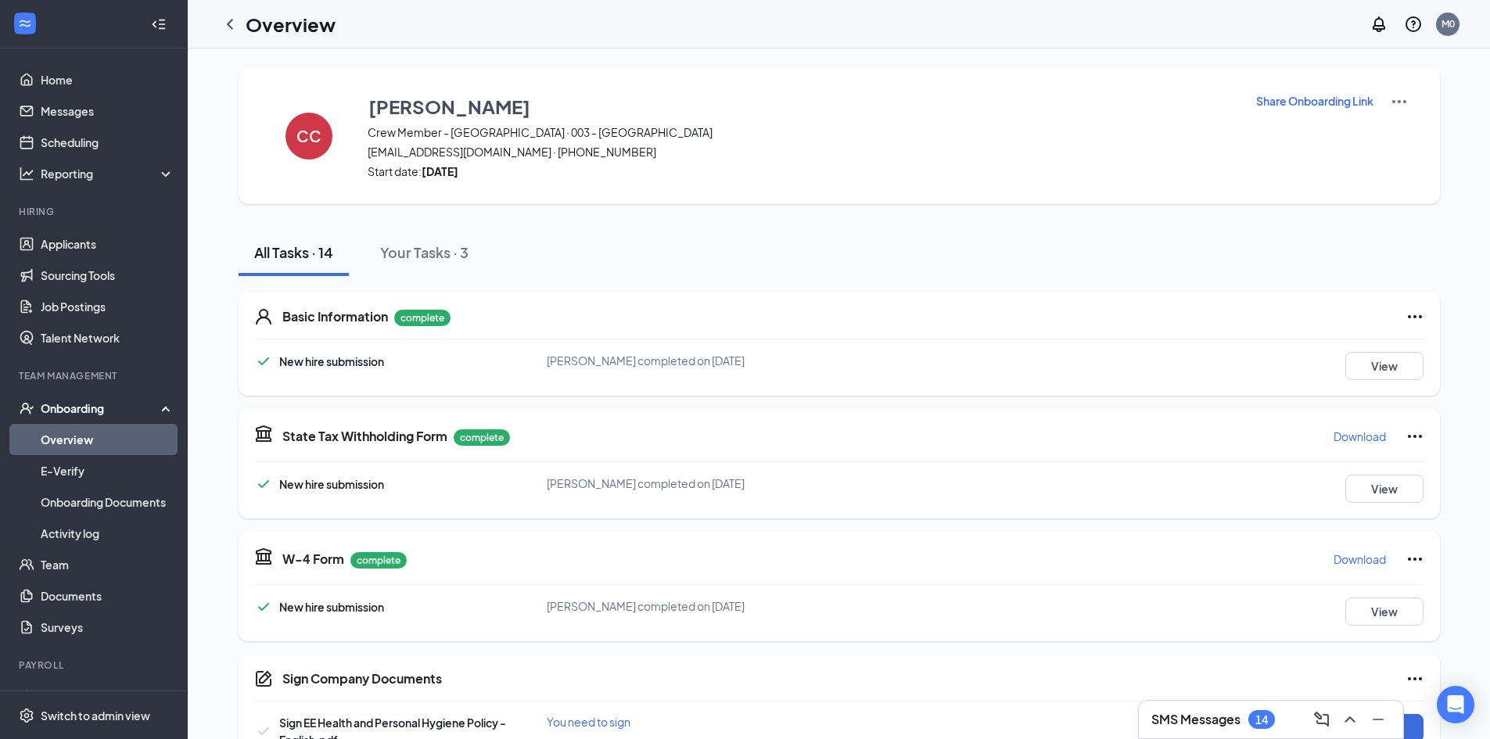
scroll to position [70, 0]
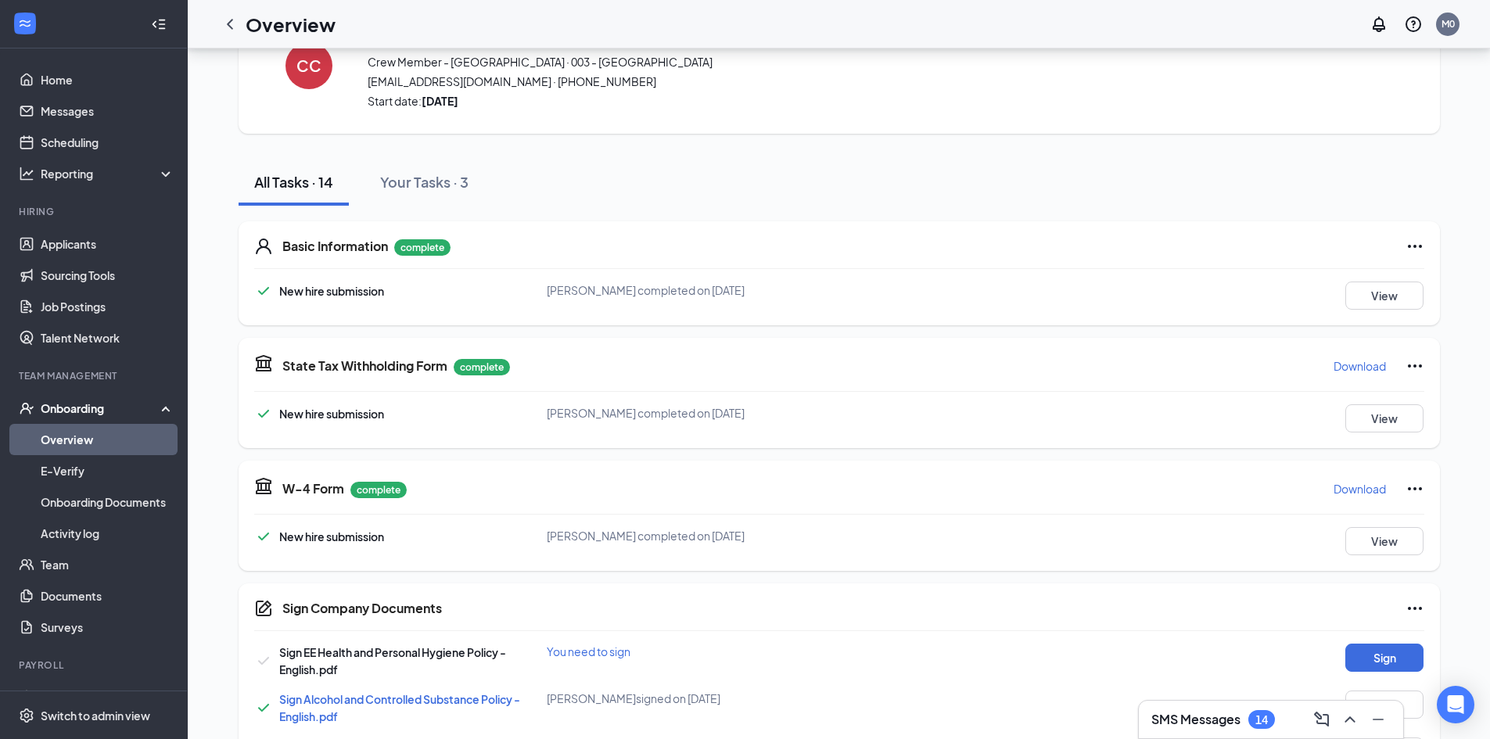
click at [107, 433] on link "Overview" at bounding box center [108, 439] width 134 height 31
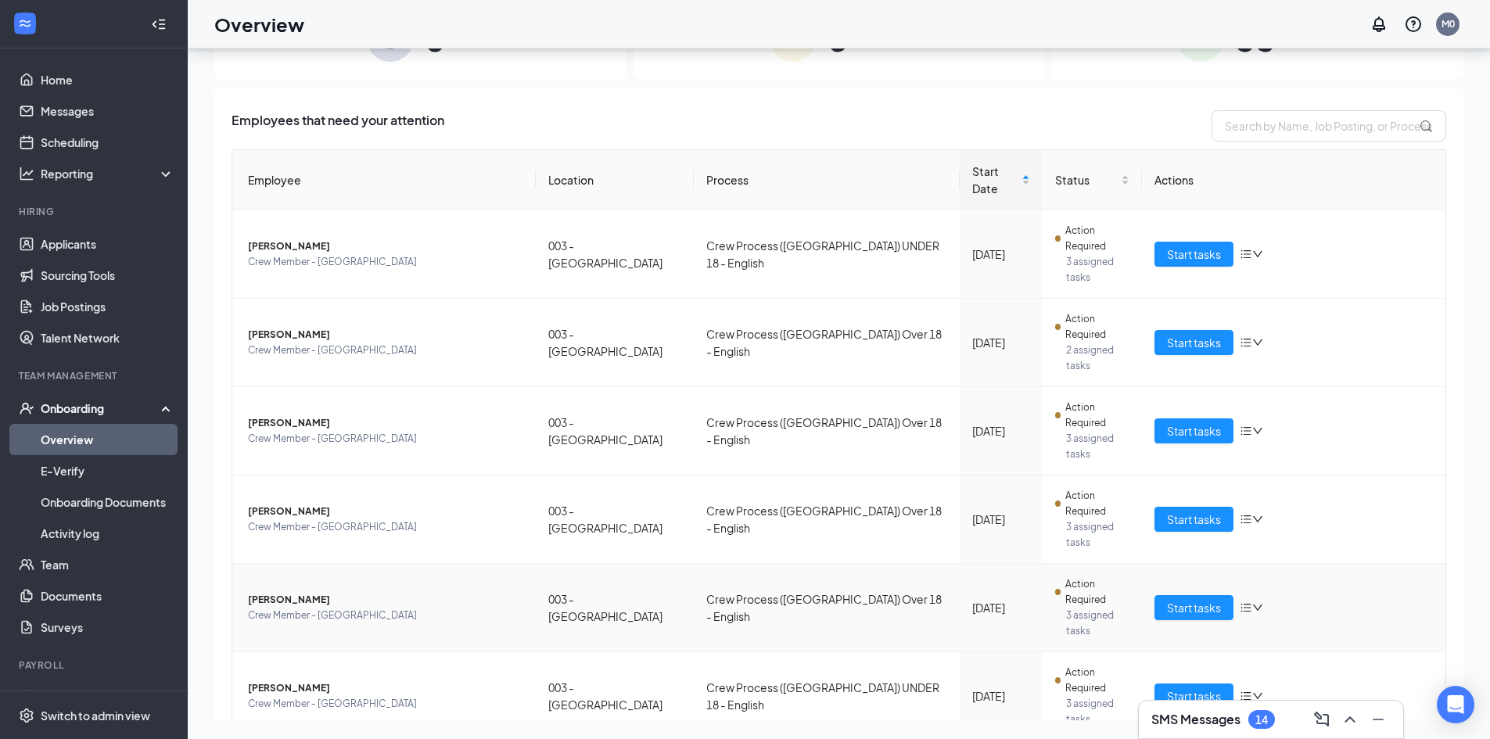
click at [1259, 602] on icon "down" at bounding box center [1258, 607] width 11 height 11
click at [1292, 534] on div "Remove from onboarding" at bounding box center [1316, 524] width 133 height 17
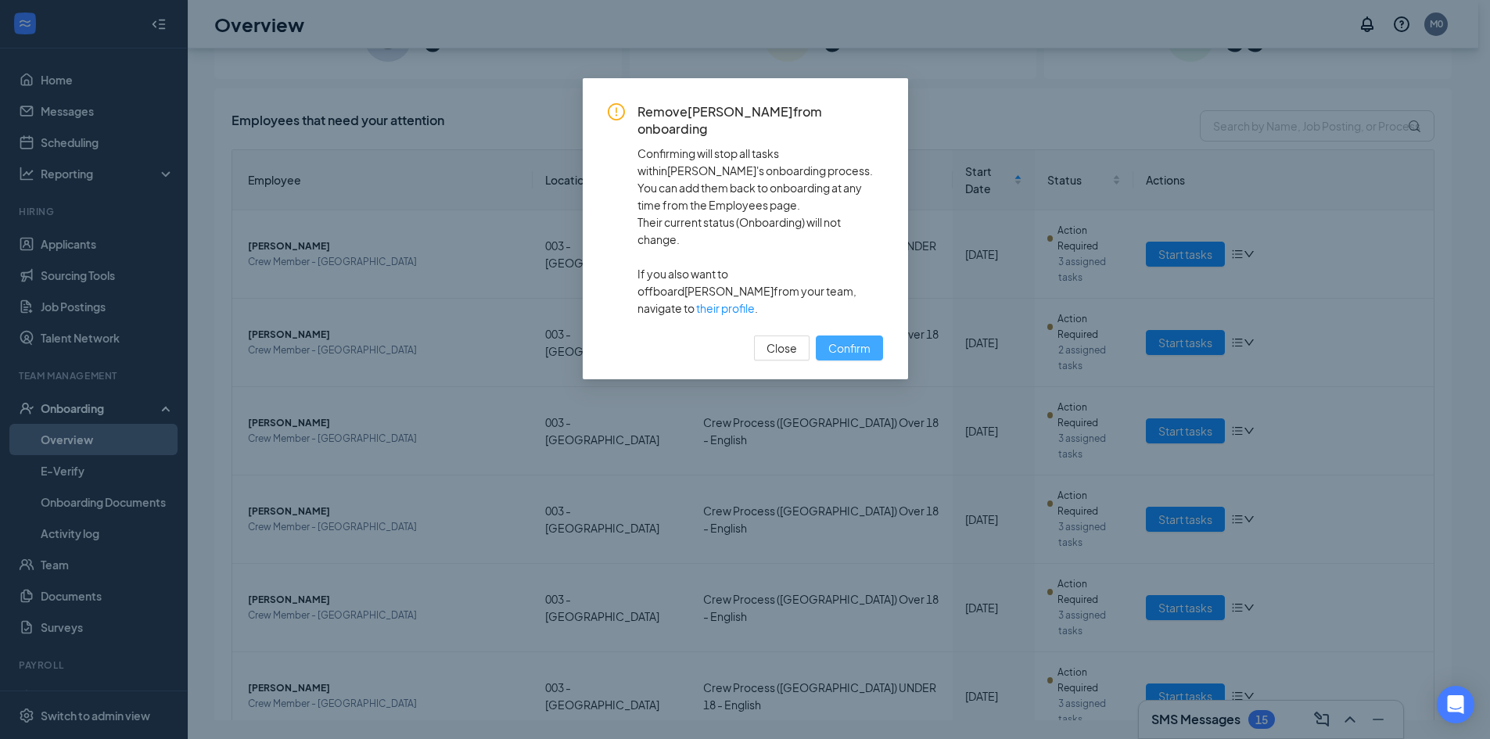
click at [841, 340] on span "Confirm" at bounding box center [850, 348] width 42 height 17
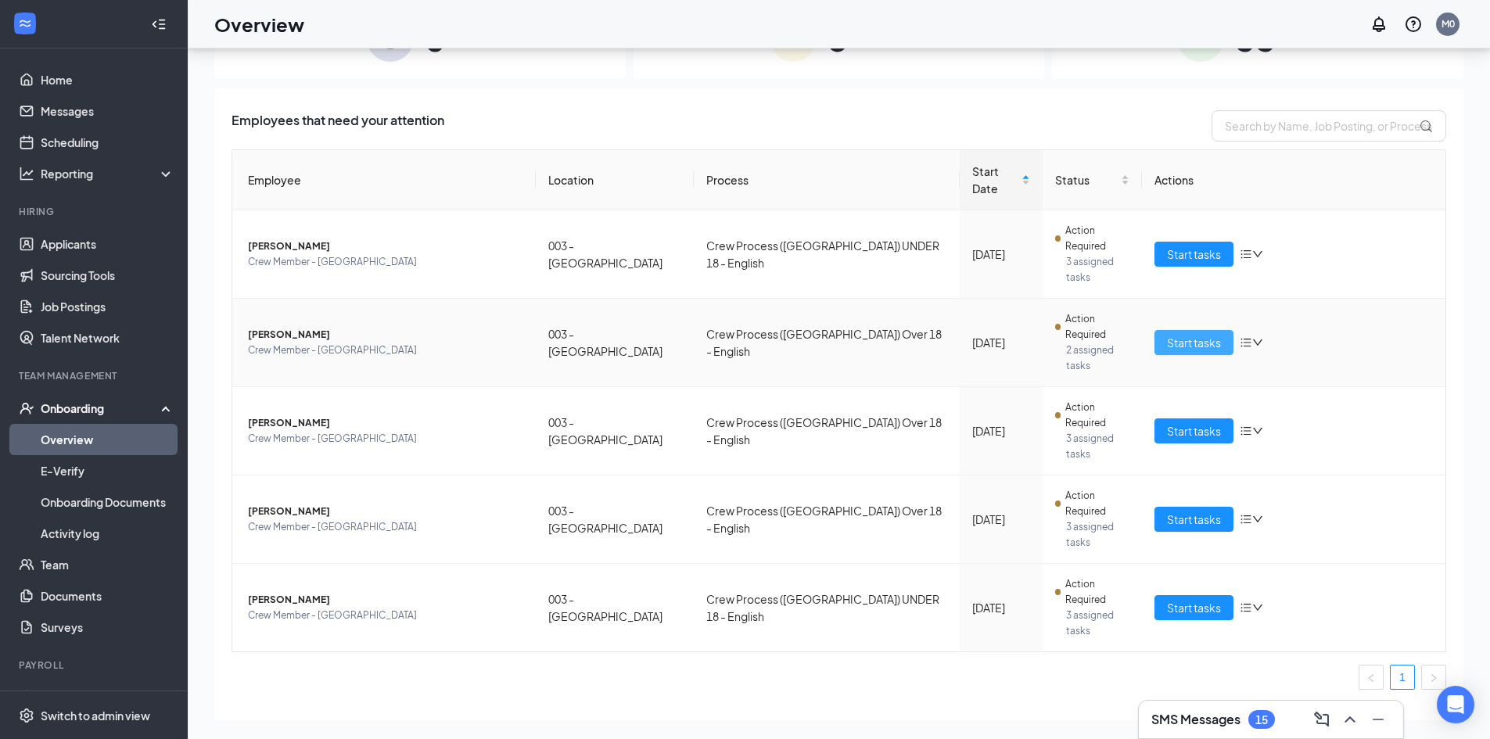
click at [1187, 334] on span "Start tasks" at bounding box center [1194, 342] width 54 height 17
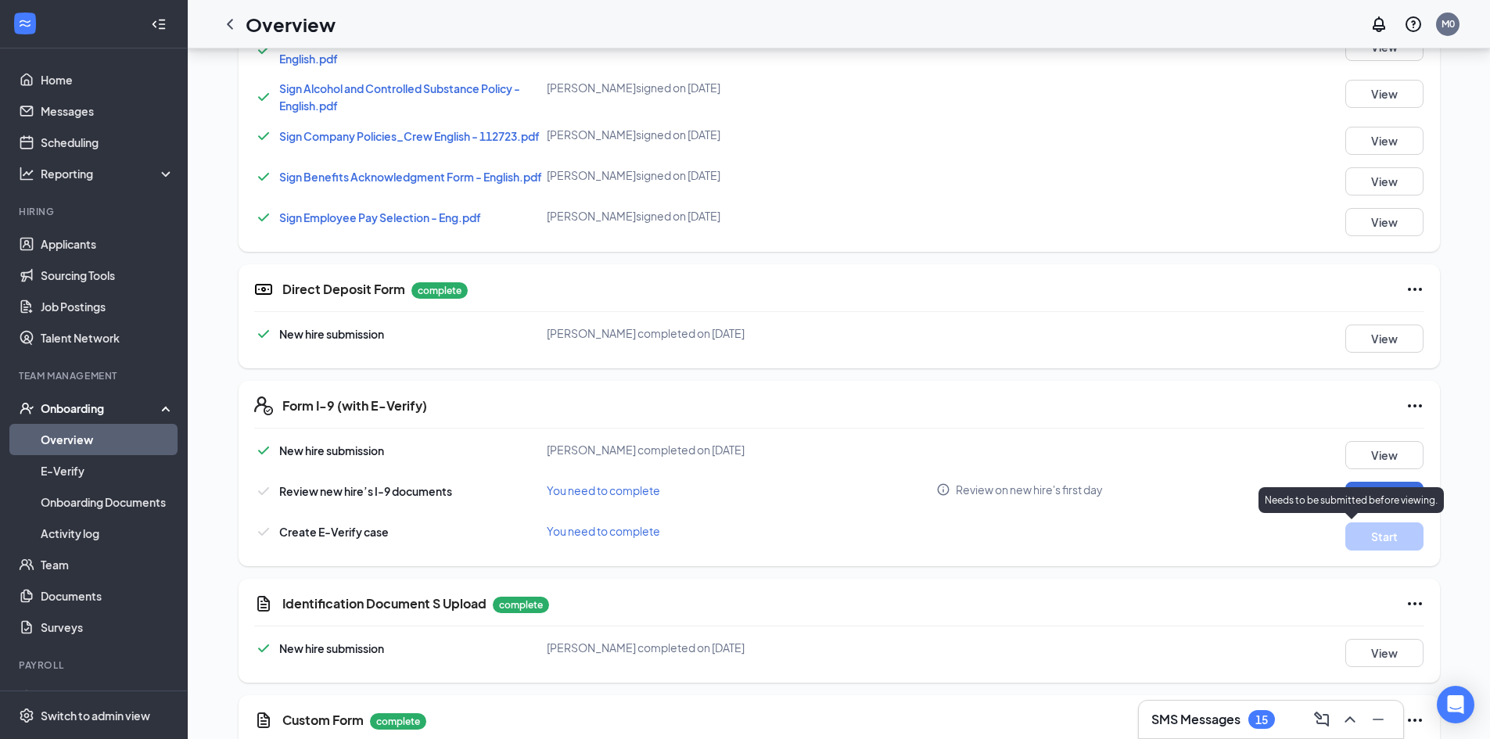
scroll to position [767, 0]
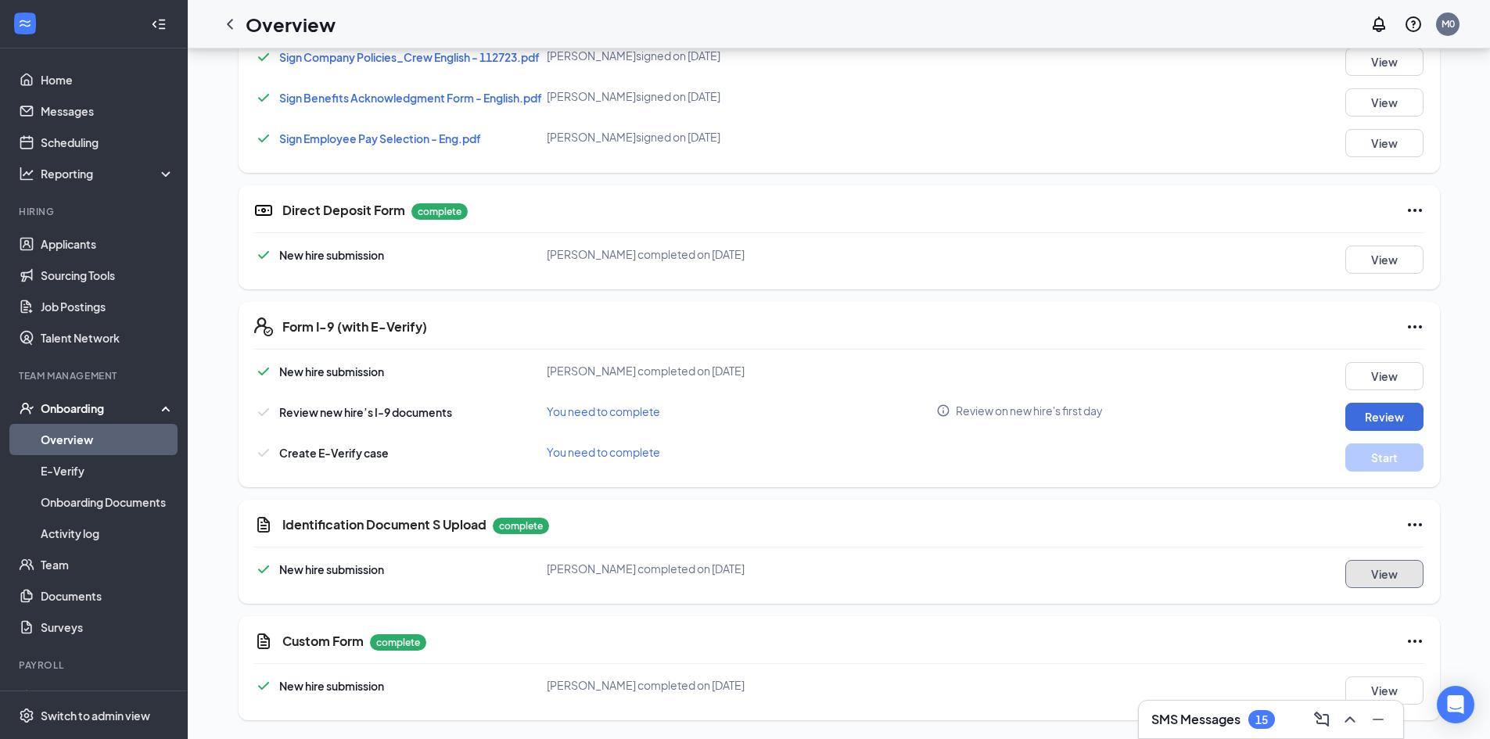
click at [1396, 581] on button "View" at bounding box center [1385, 574] width 78 height 28
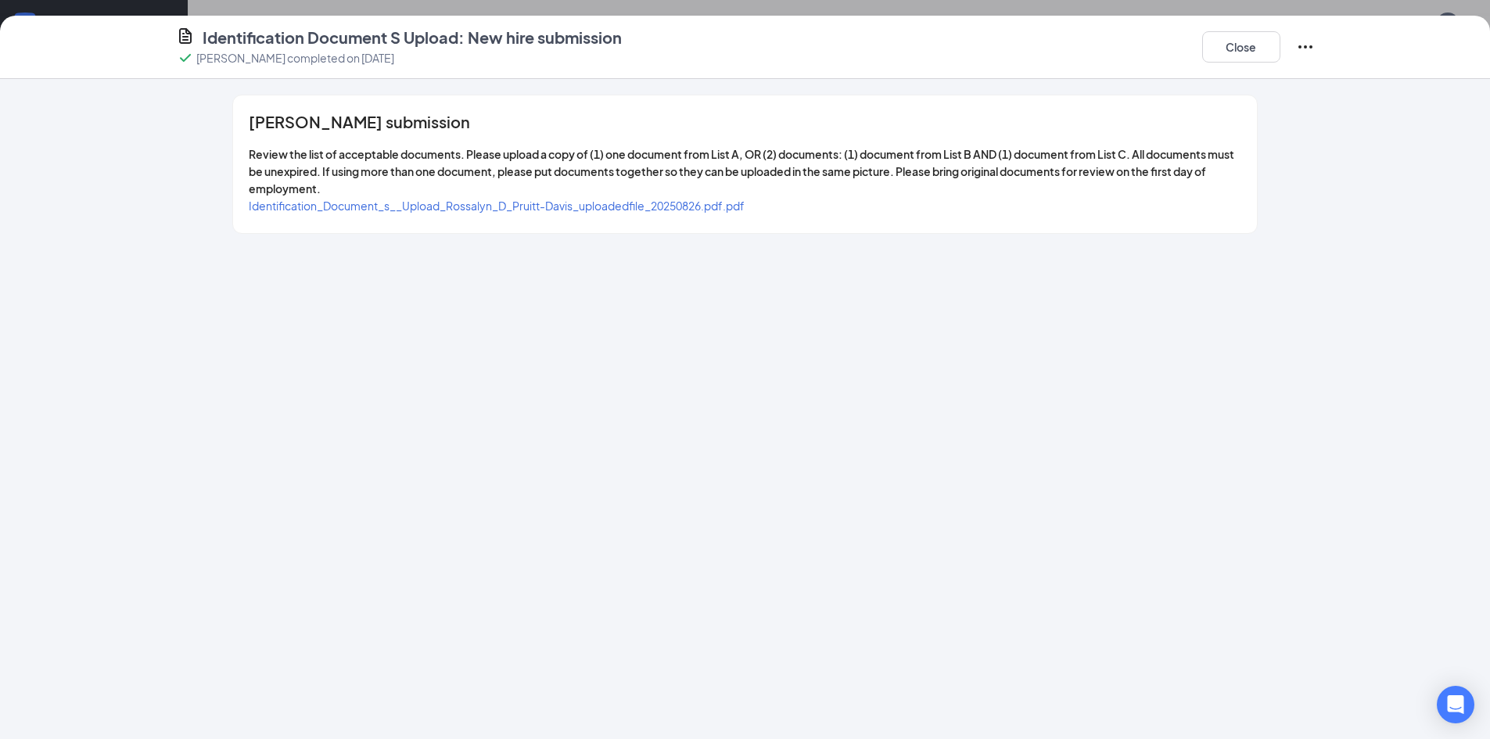
click at [706, 207] on span "Identification_Document_s__Upload_Rossalyn_D_Pruitt-Davis_uploadedfile_20250826…" at bounding box center [497, 206] width 496 height 14
click at [1228, 45] on button "Close" at bounding box center [1241, 46] width 78 height 31
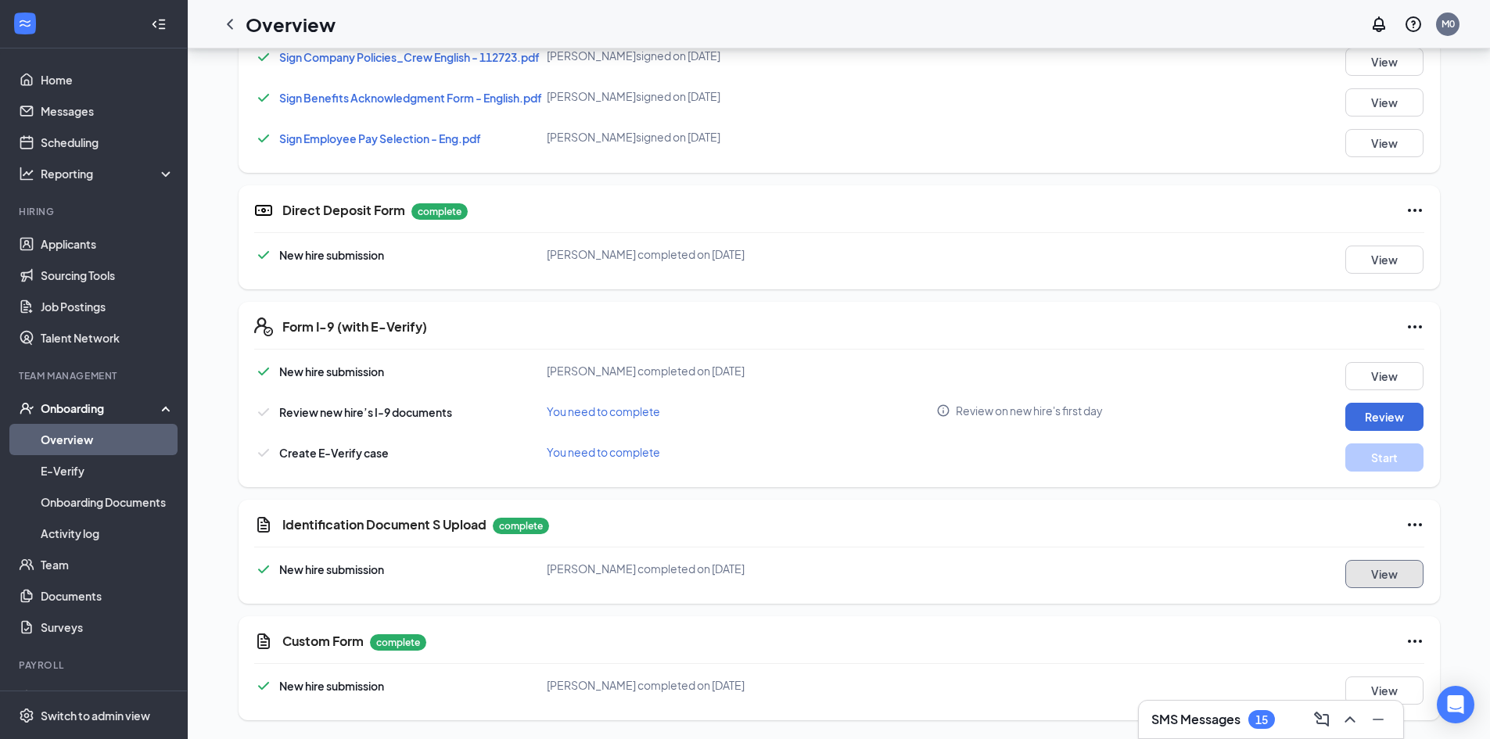
scroll to position [70, 0]
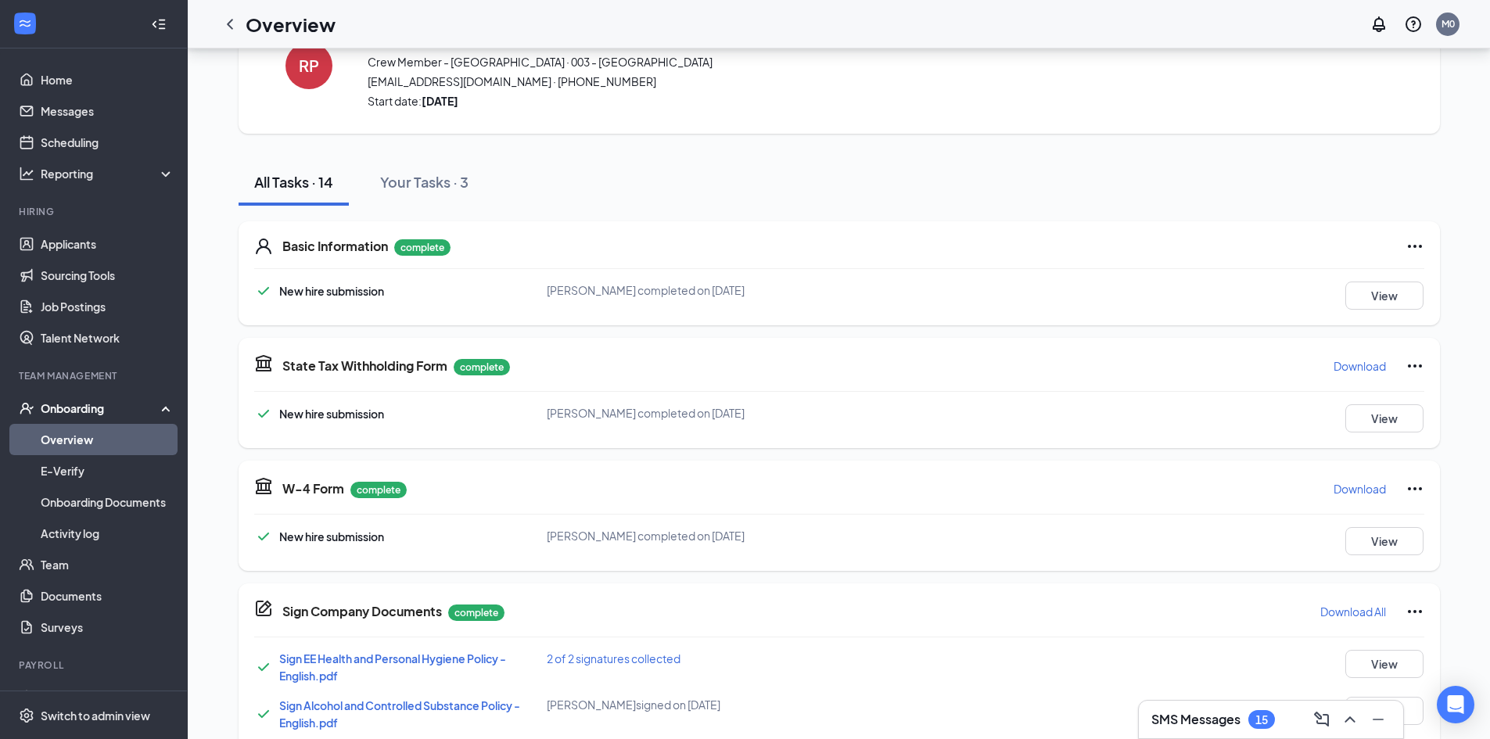
click at [75, 408] on div "Onboarding" at bounding box center [101, 409] width 120 height 16
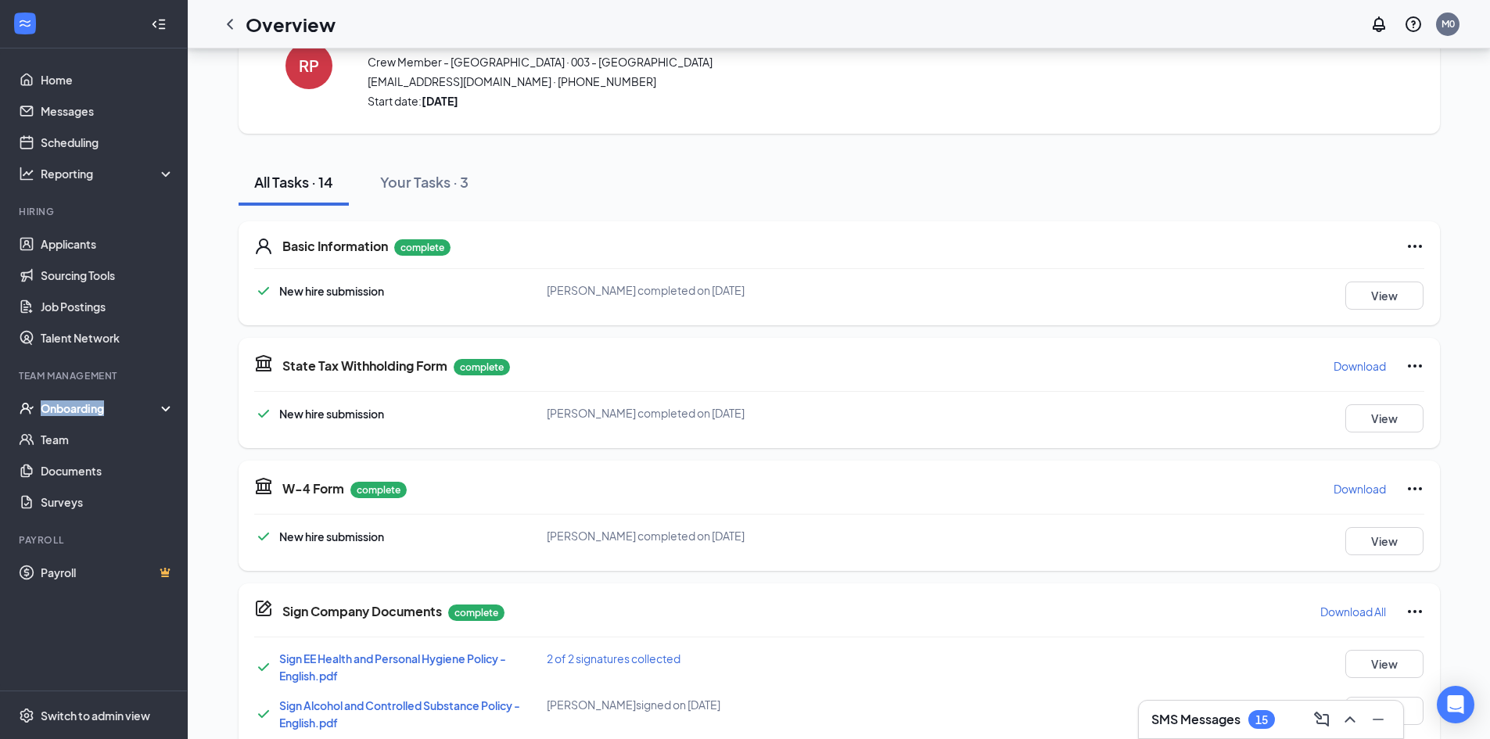
click at [75, 408] on div "Onboarding" at bounding box center [101, 409] width 120 height 16
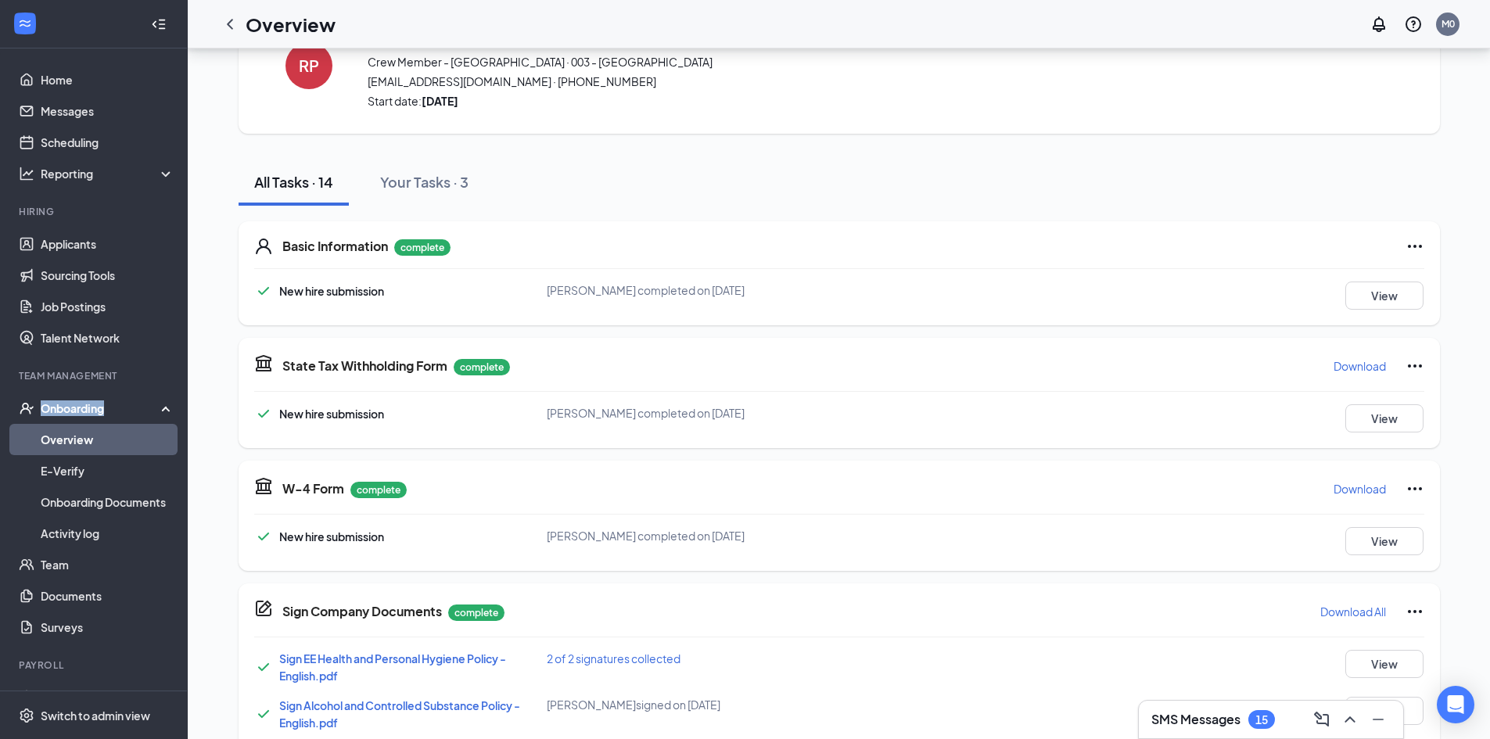
click at [89, 434] on link "Overview" at bounding box center [108, 439] width 134 height 31
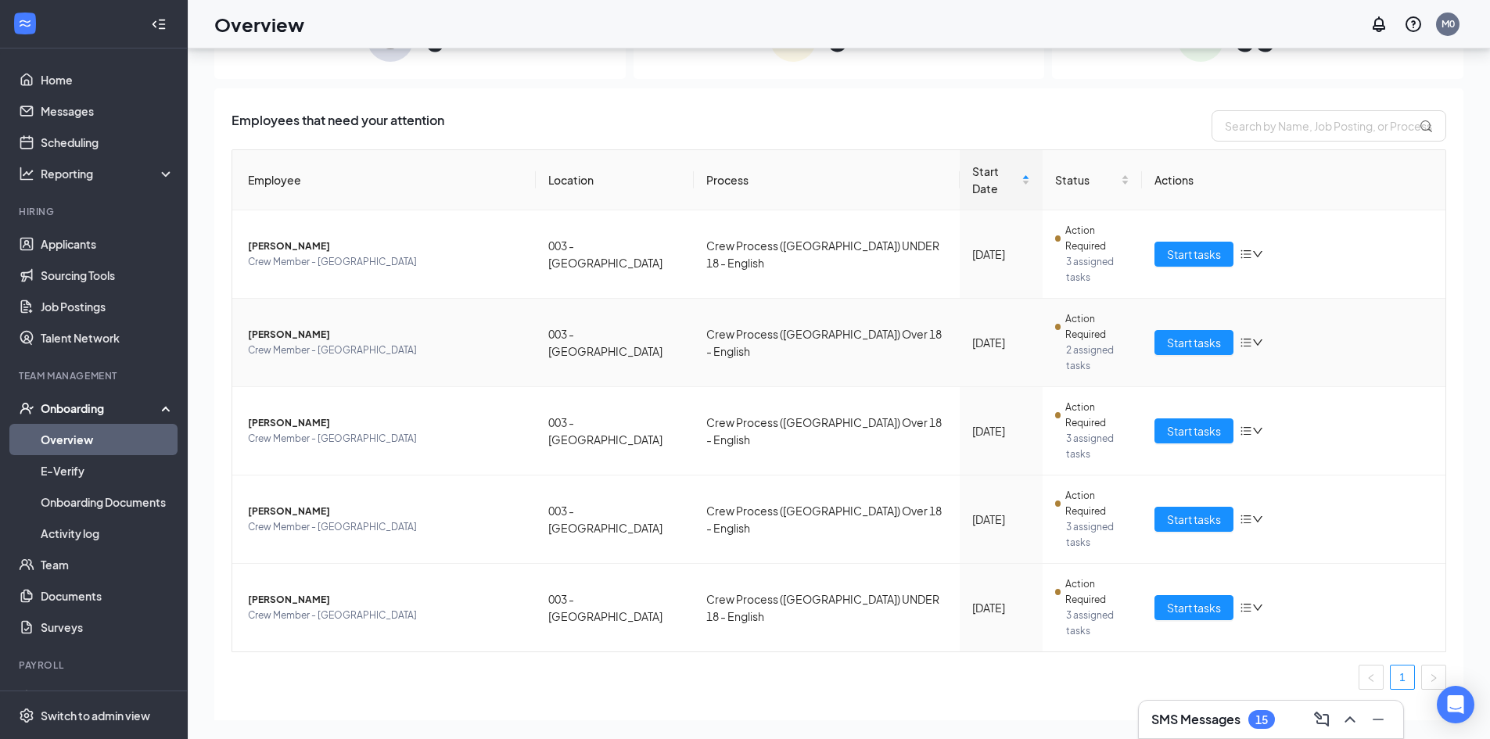
click at [320, 299] on td "[PERSON_NAME] Crew Member - [GEOGRAPHIC_DATA]" at bounding box center [384, 343] width 304 height 88
click at [320, 327] on span "[PERSON_NAME]" at bounding box center [385, 335] width 275 height 16
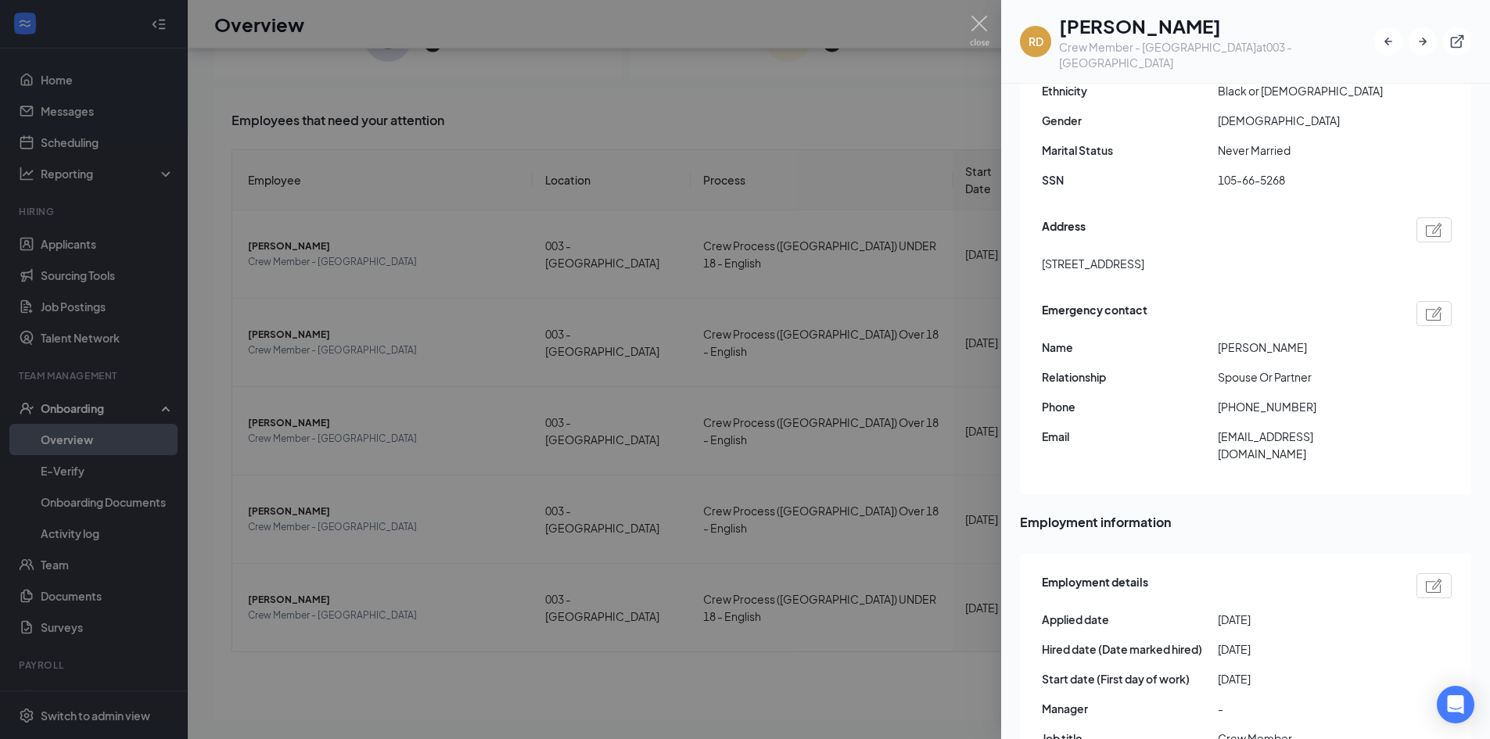
scroll to position [391, 0]
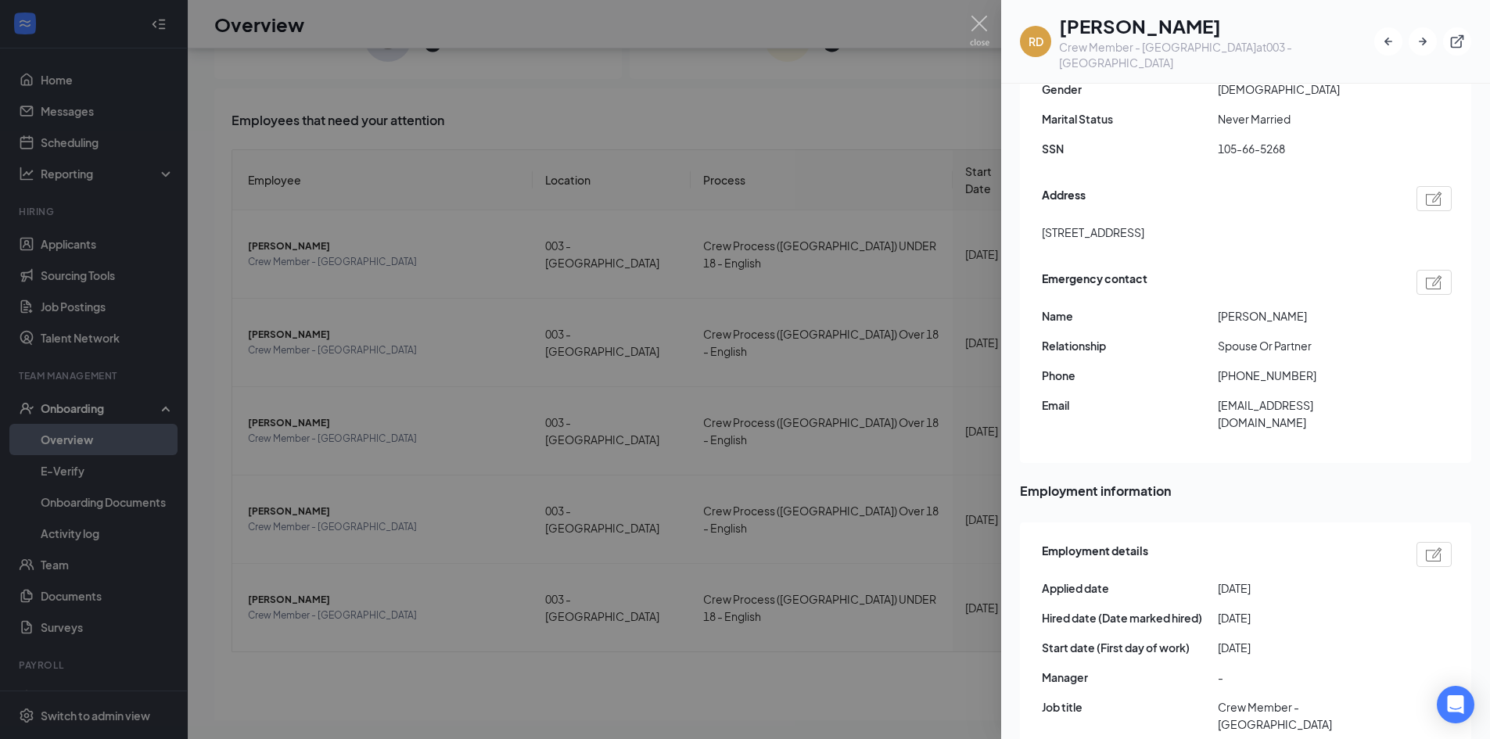
click at [1432, 542] on div at bounding box center [1434, 554] width 35 height 25
drag, startPoint x: 631, startPoint y: 375, endPoint x: 523, endPoint y: 375, distance: 108.0
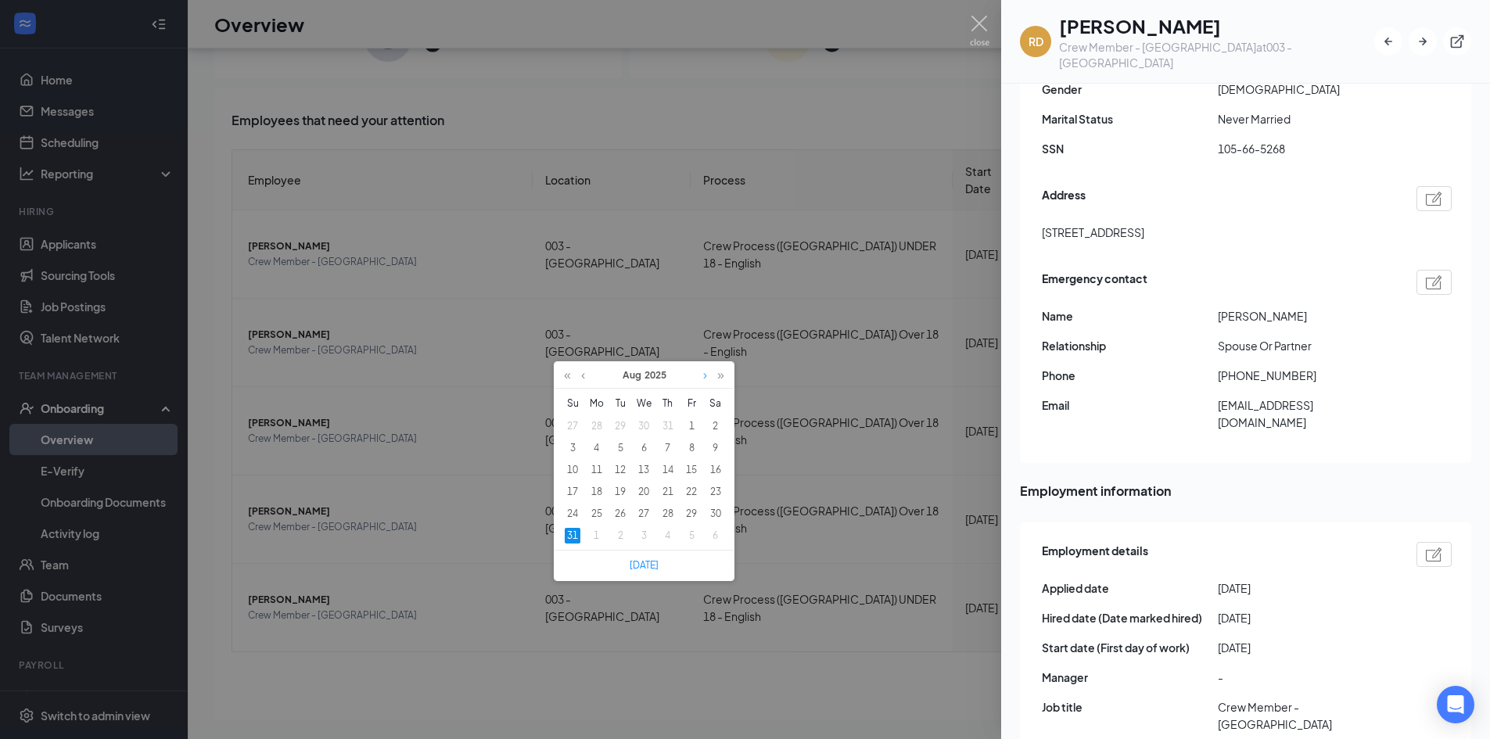
click at [701, 375] on link at bounding box center [705, 375] width 12 height 27
click at [620, 466] on div "16" at bounding box center [621, 470] width 16 height 16
type input "[DATE]"
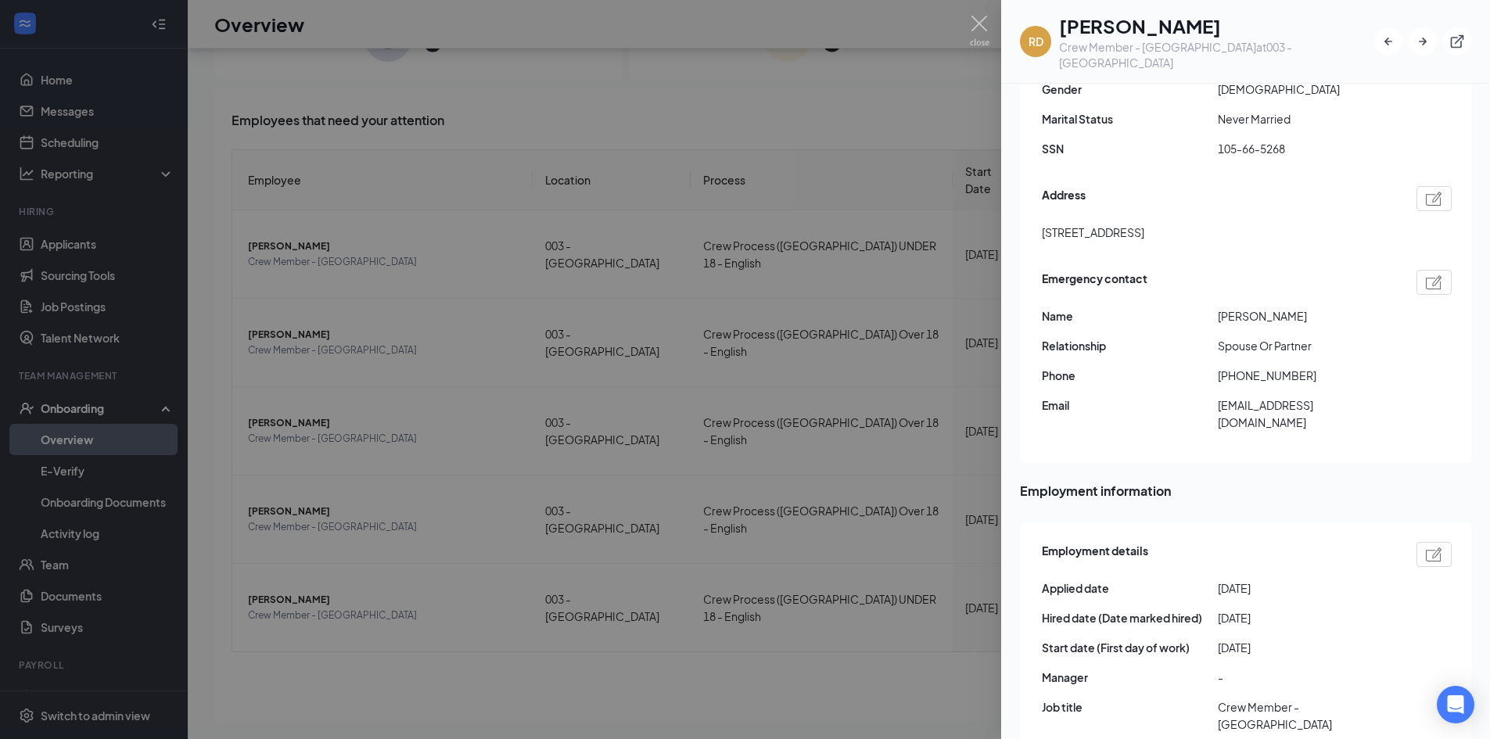
click at [893, 555] on div at bounding box center [745, 369] width 1490 height 739
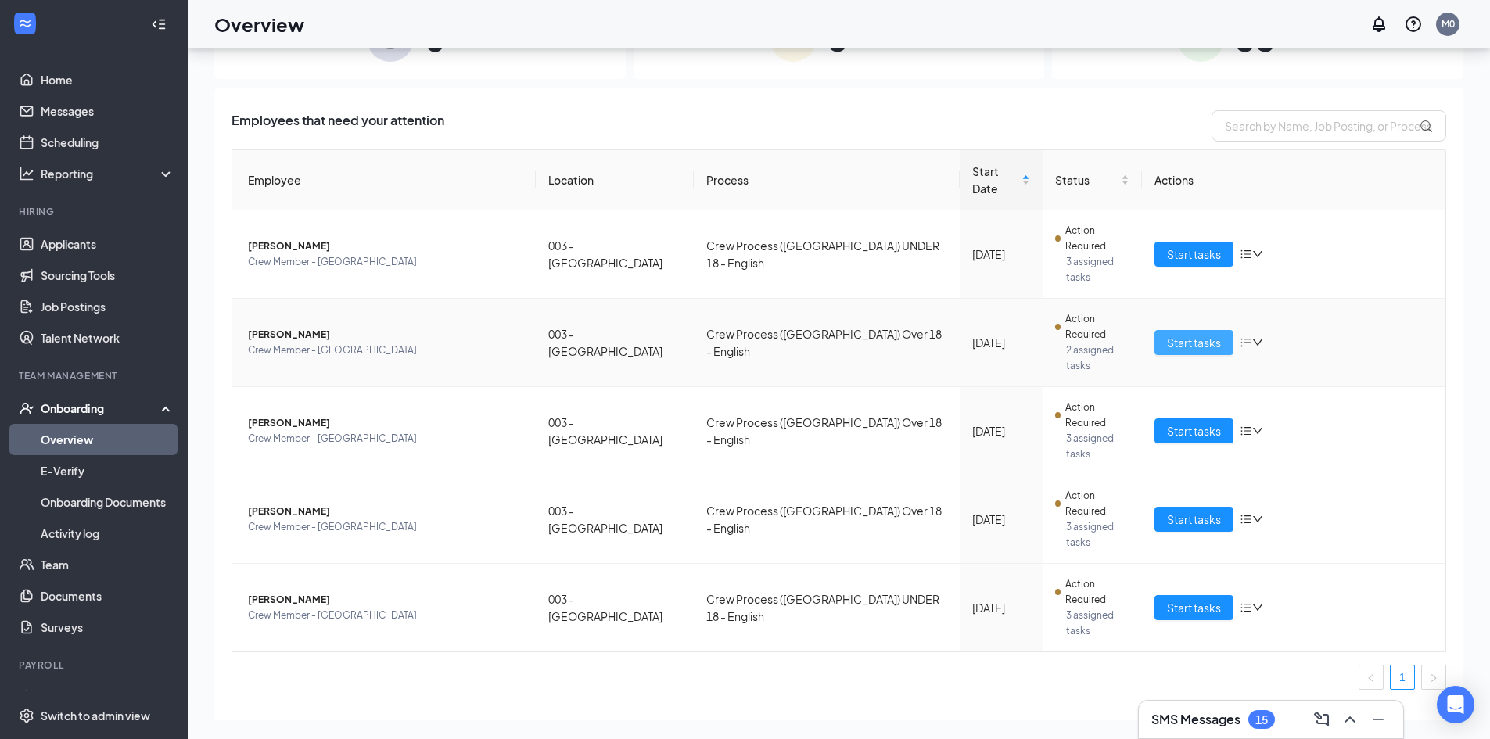
click at [1212, 334] on span "Start tasks" at bounding box center [1194, 342] width 54 height 17
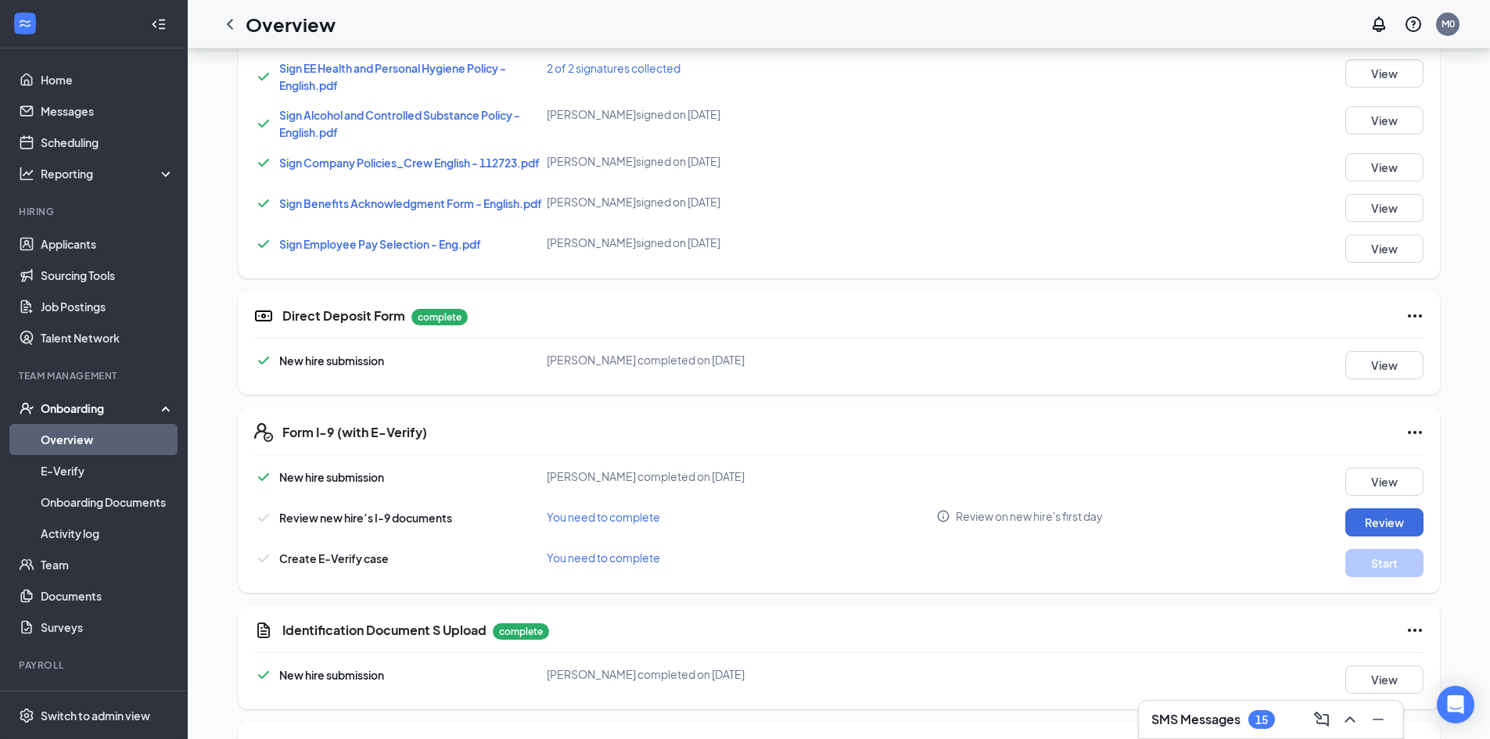
scroll to position [767, 0]
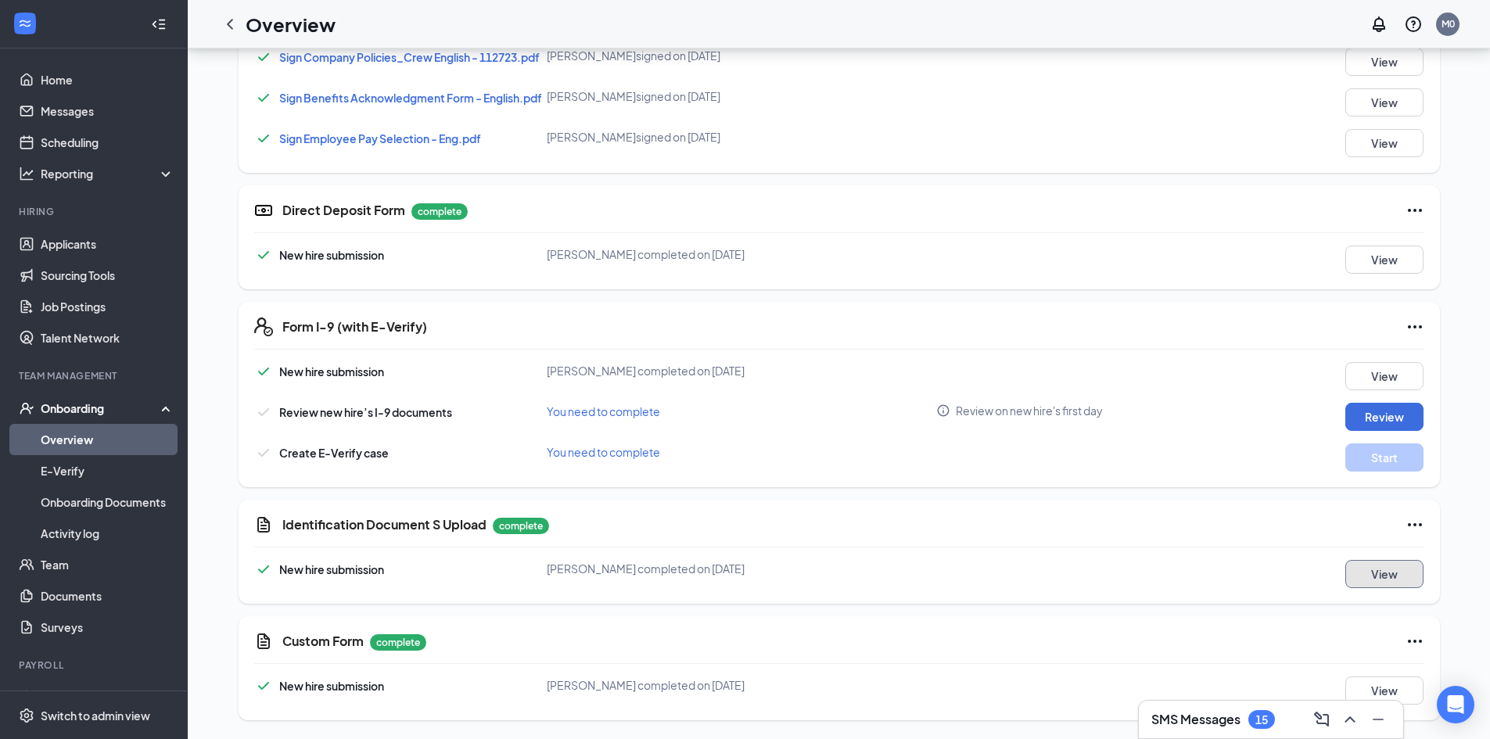
click at [1367, 579] on button "View" at bounding box center [1385, 574] width 78 height 28
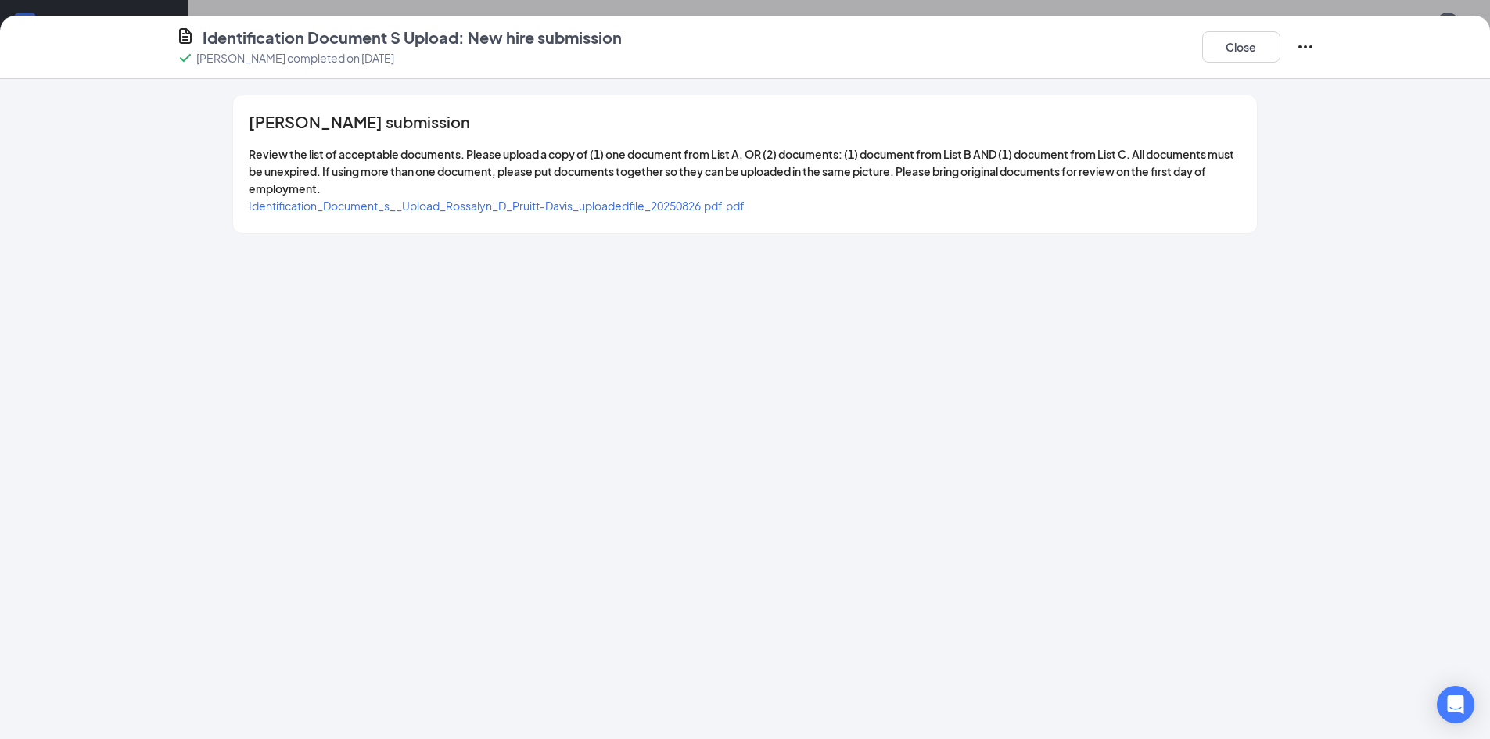
click at [719, 204] on span "Identification_Document_s__Upload_Rossalyn_D_Pruitt-Davis_uploadedfile_20250826…" at bounding box center [497, 206] width 496 height 14
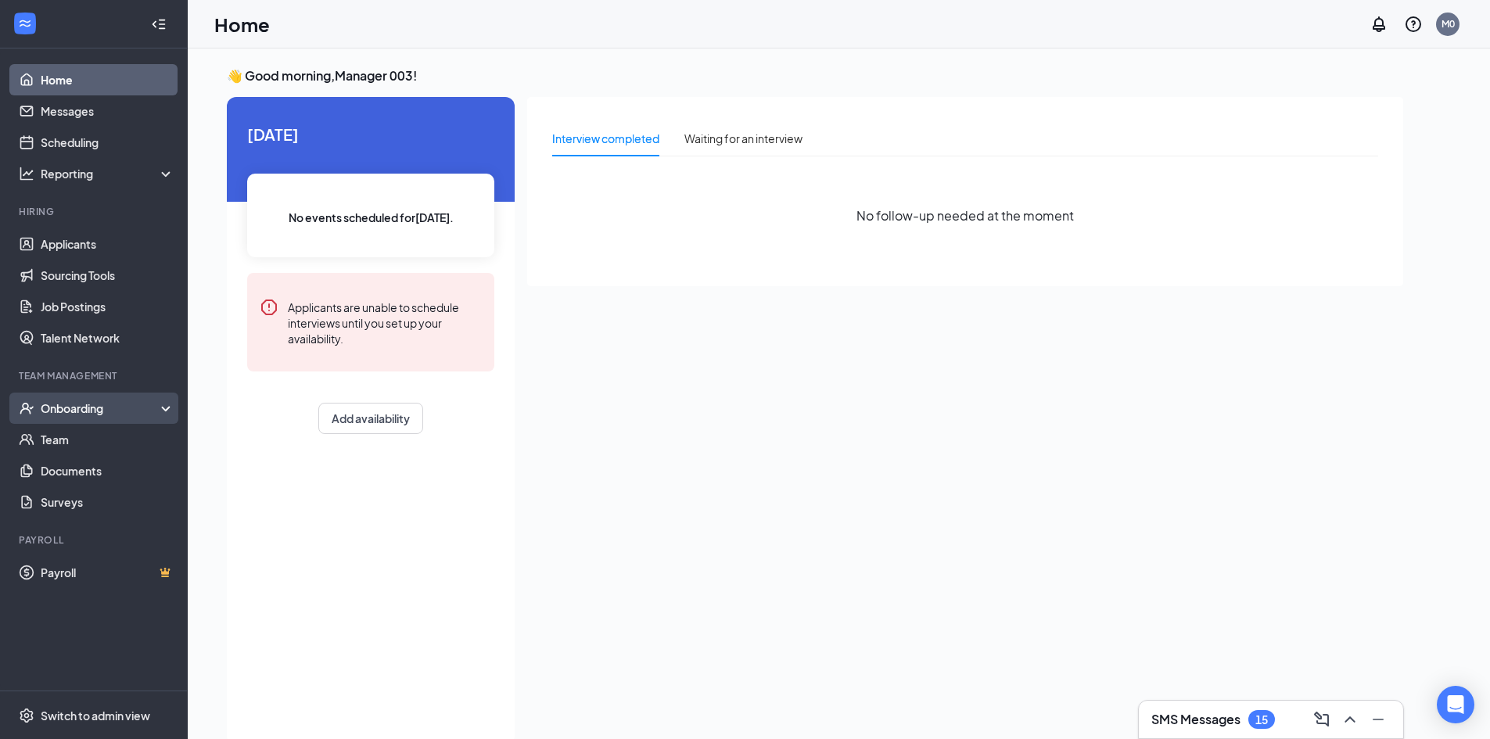
click at [116, 414] on div "Onboarding" at bounding box center [101, 409] width 120 height 16
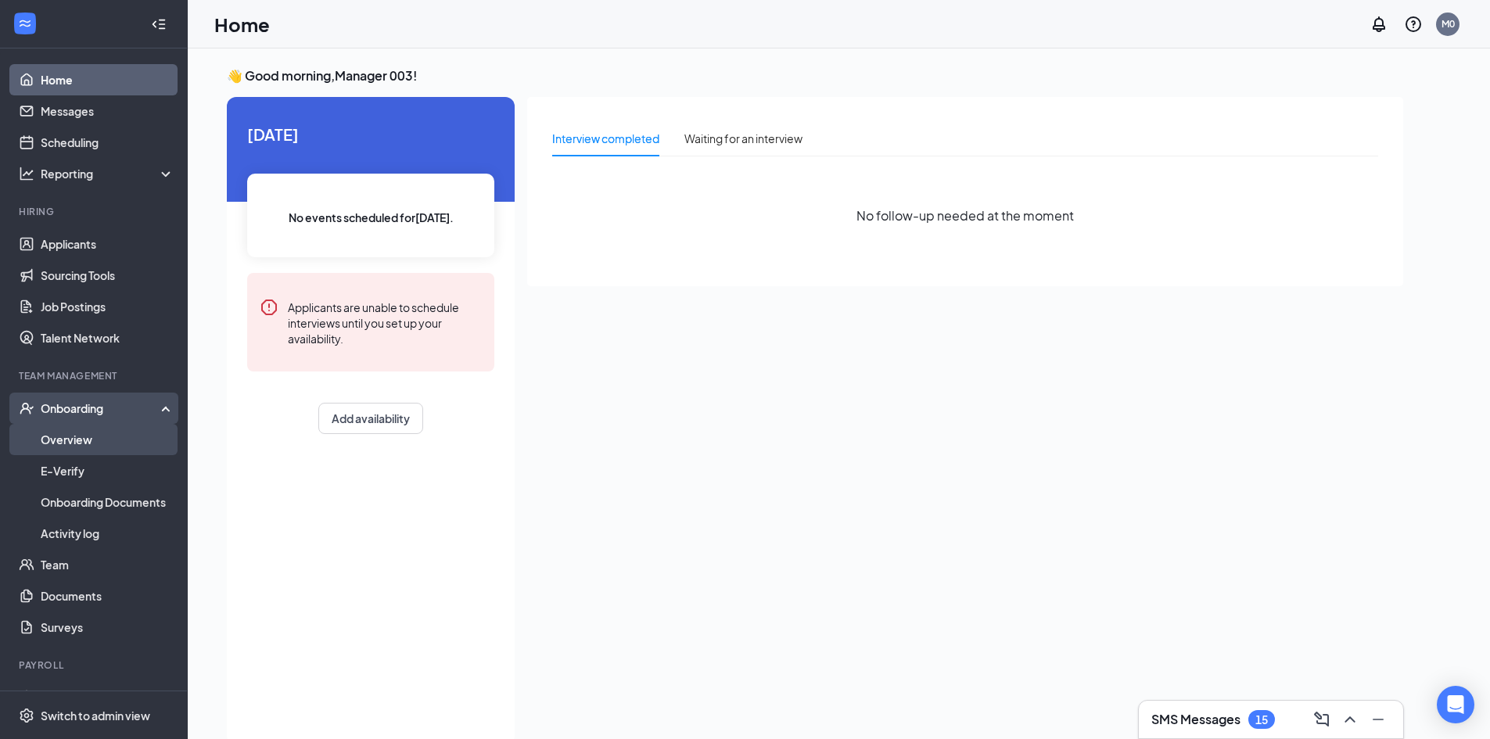
click at [110, 435] on link "Overview" at bounding box center [108, 439] width 134 height 31
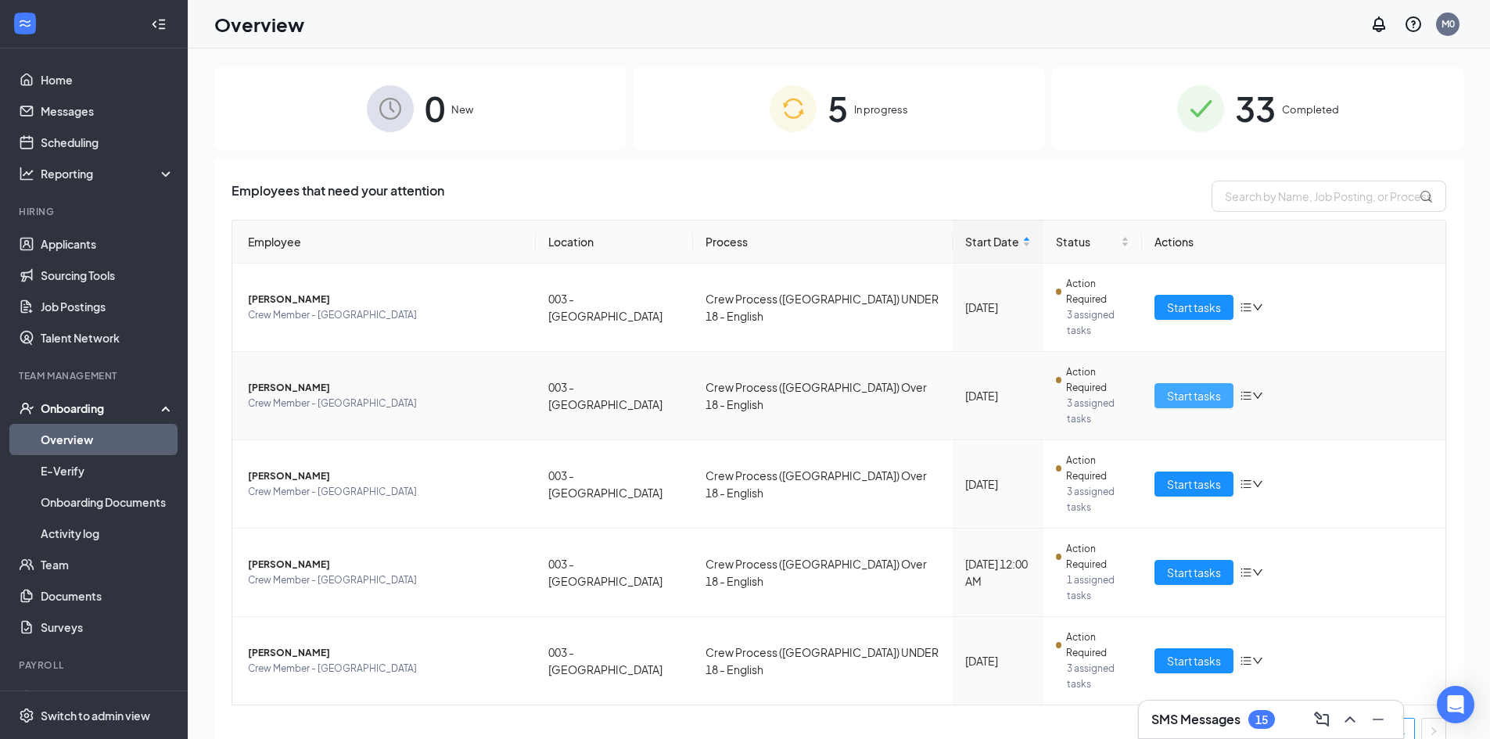
click at [1181, 387] on span "Start tasks" at bounding box center [1194, 395] width 54 height 17
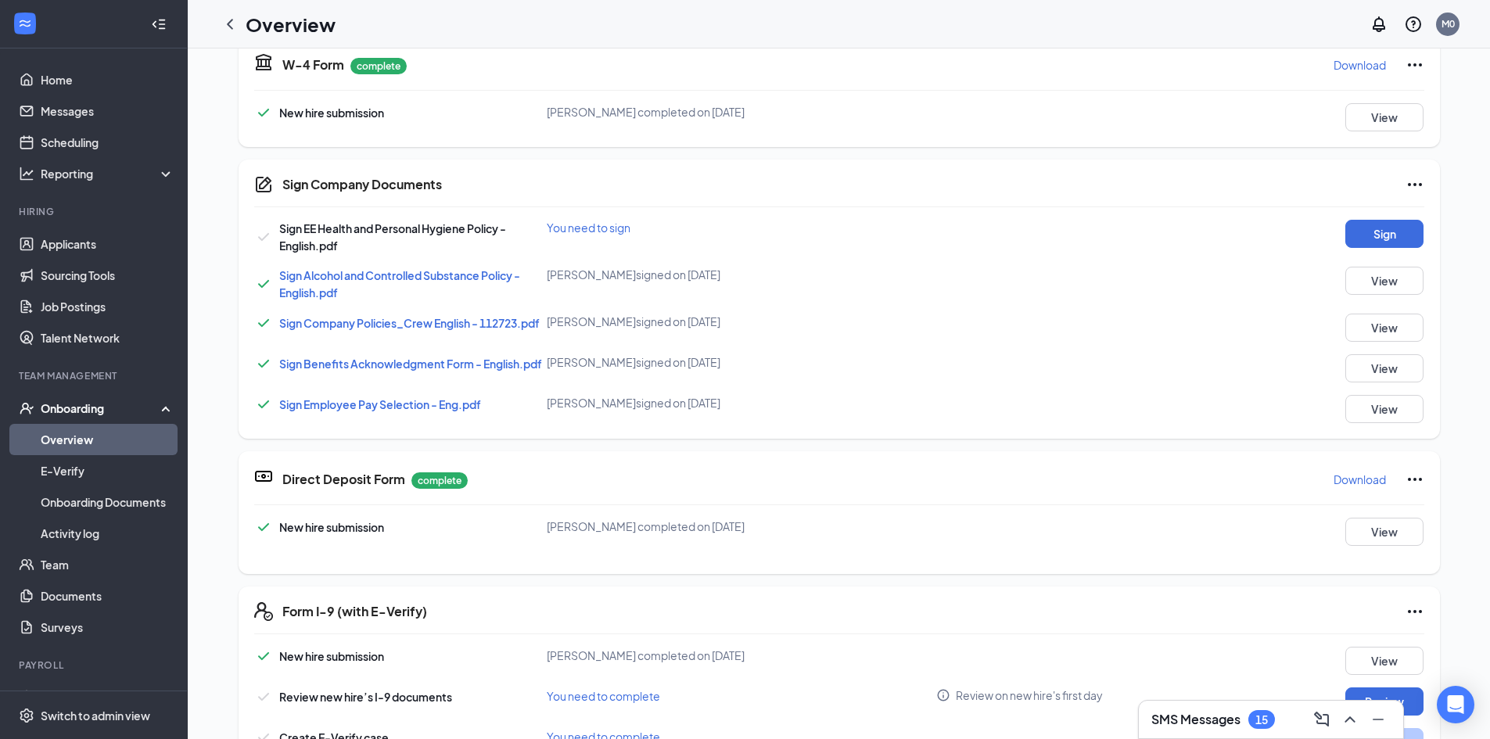
scroll to position [498, 0]
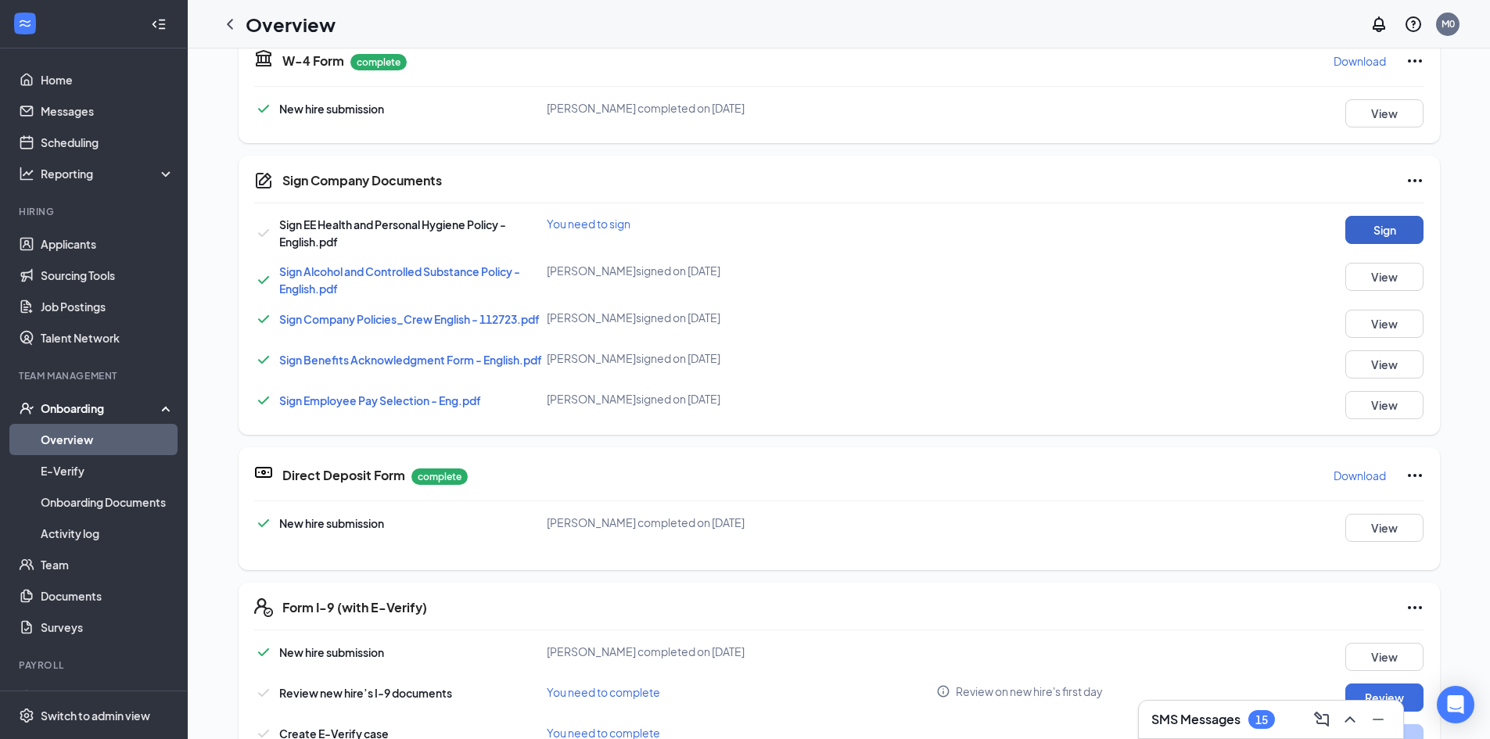
click at [1401, 229] on button "Sign" at bounding box center [1385, 230] width 78 height 28
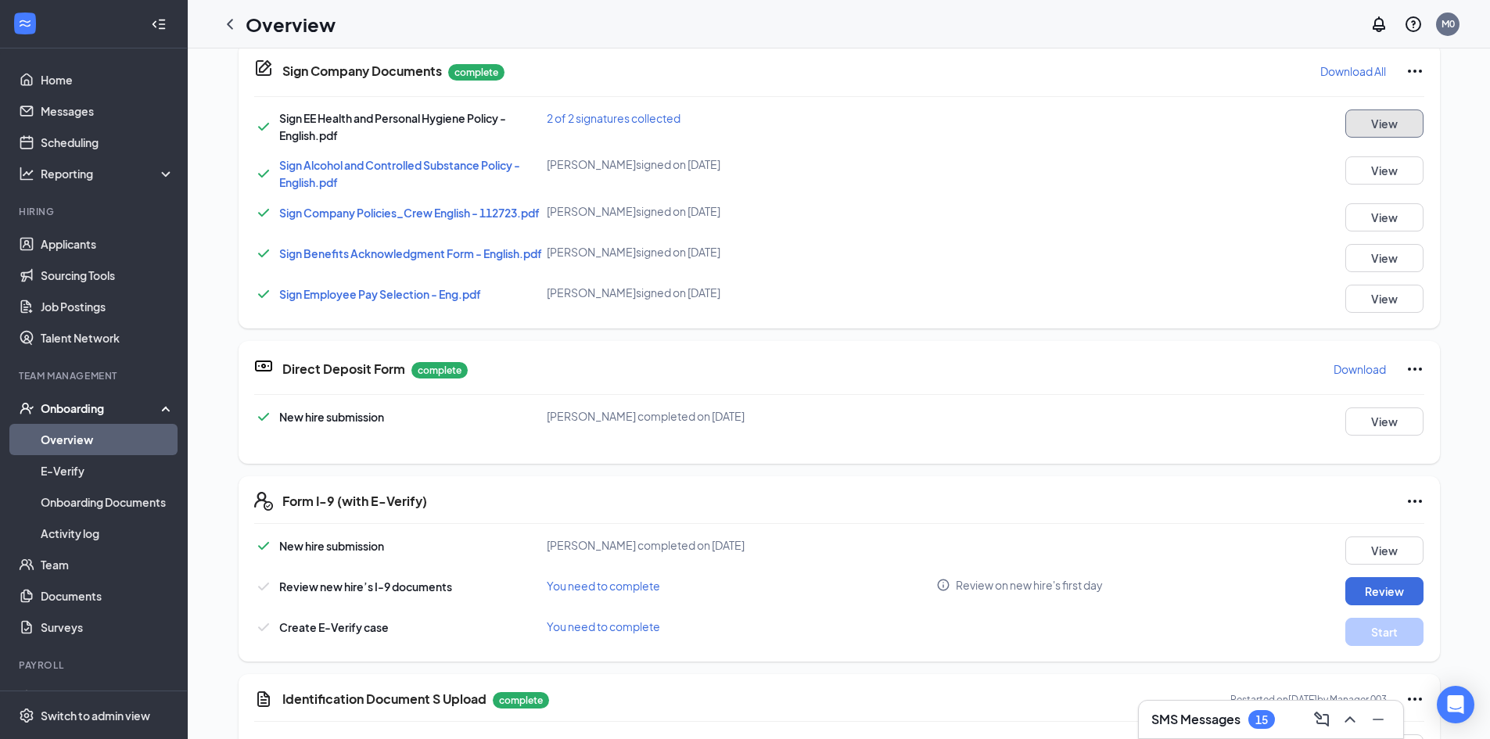
scroll to position [391, 0]
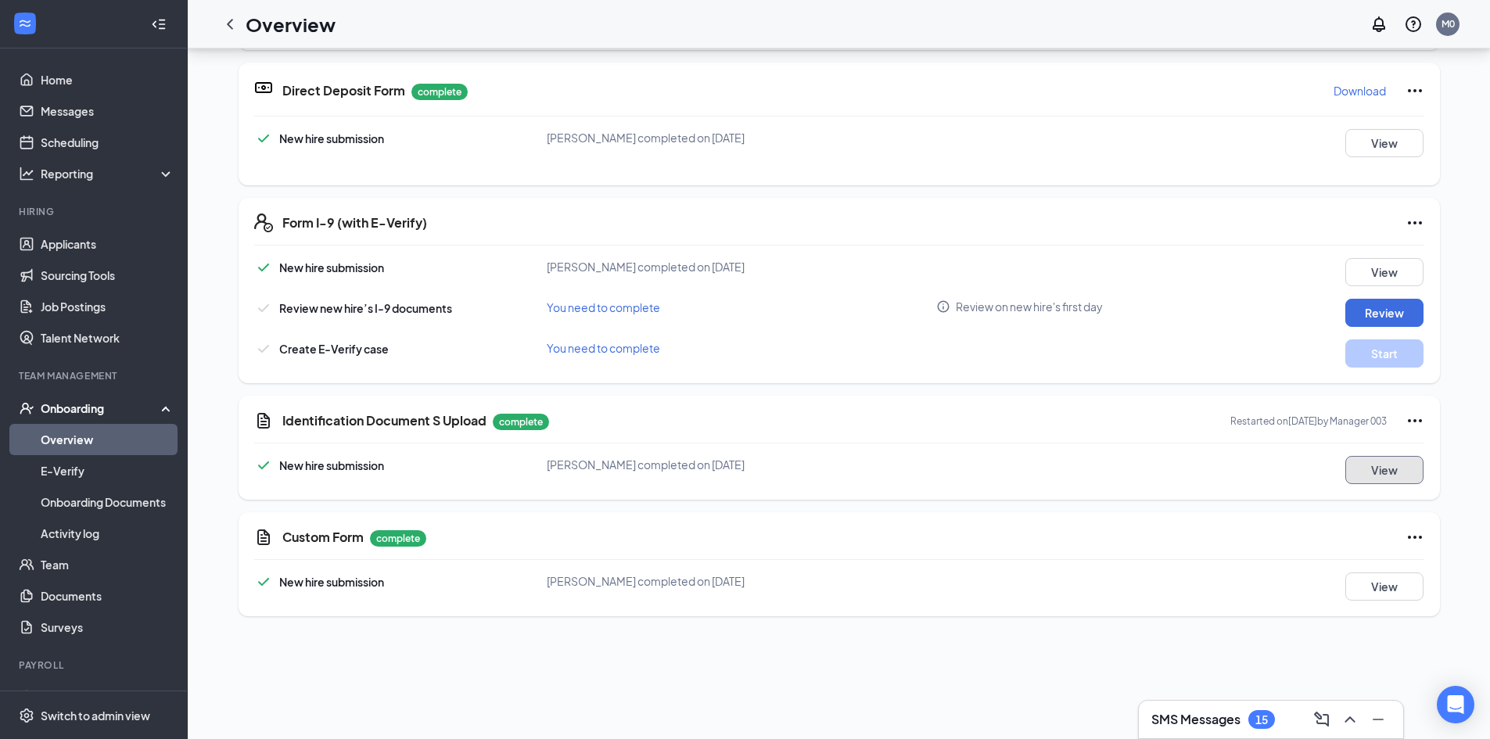
click at [1380, 471] on button "View" at bounding box center [1385, 470] width 78 height 28
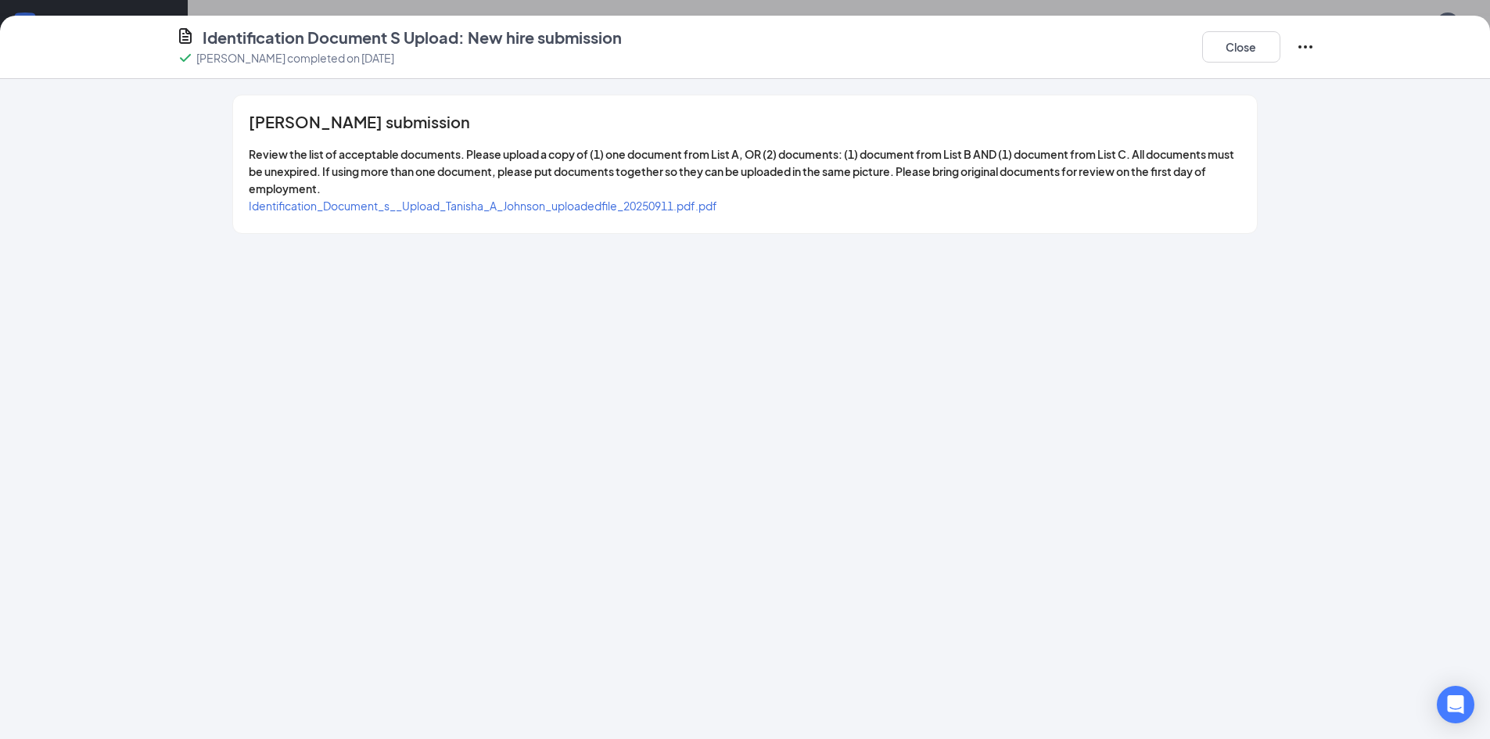
click at [532, 203] on span "Identification_Document_s__Upload_Tanisha_A_Johnson_uploadedfile_20250911.pdf.p…" at bounding box center [483, 206] width 469 height 14
click at [1250, 47] on button "Close" at bounding box center [1241, 46] width 78 height 31
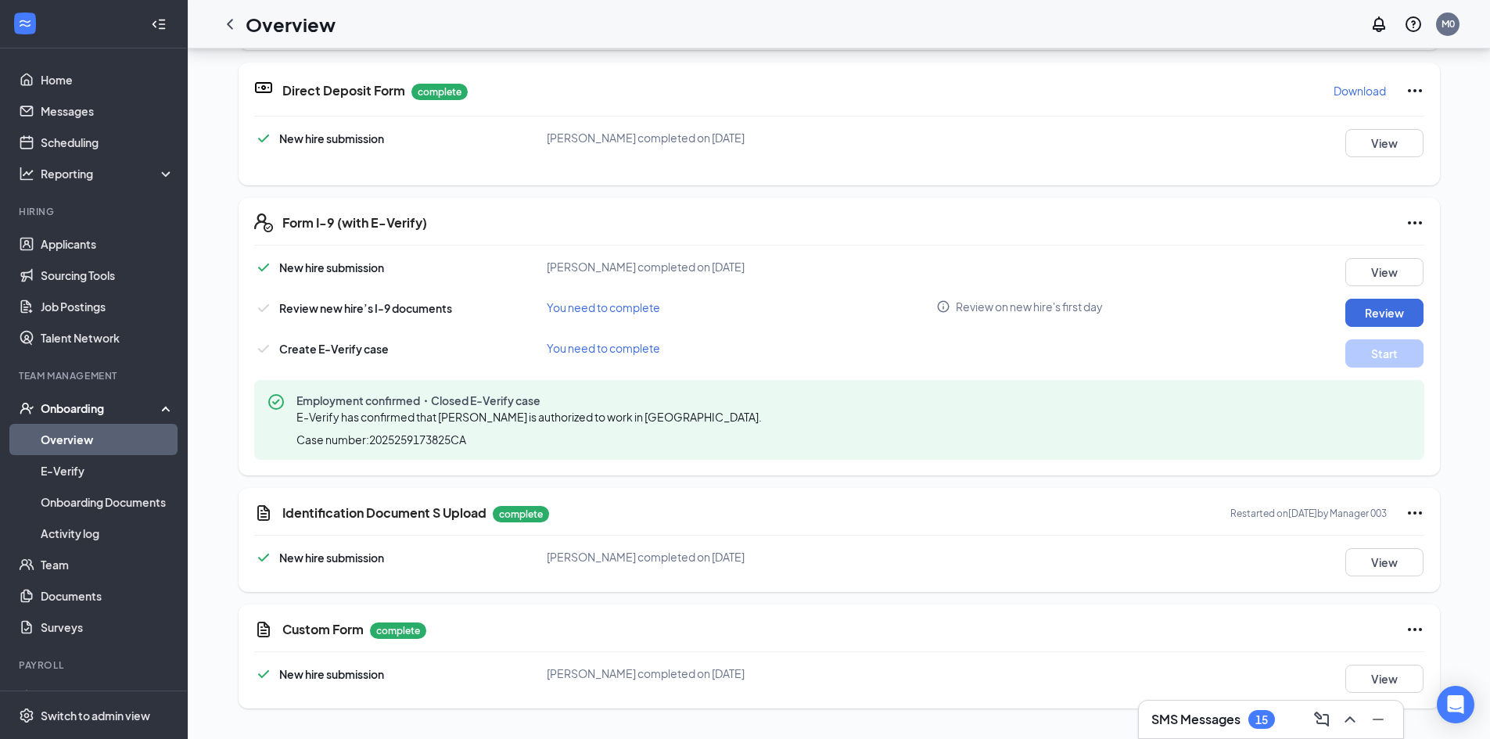
click at [60, 404] on div "Onboarding" at bounding box center [101, 409] width 120 height 16
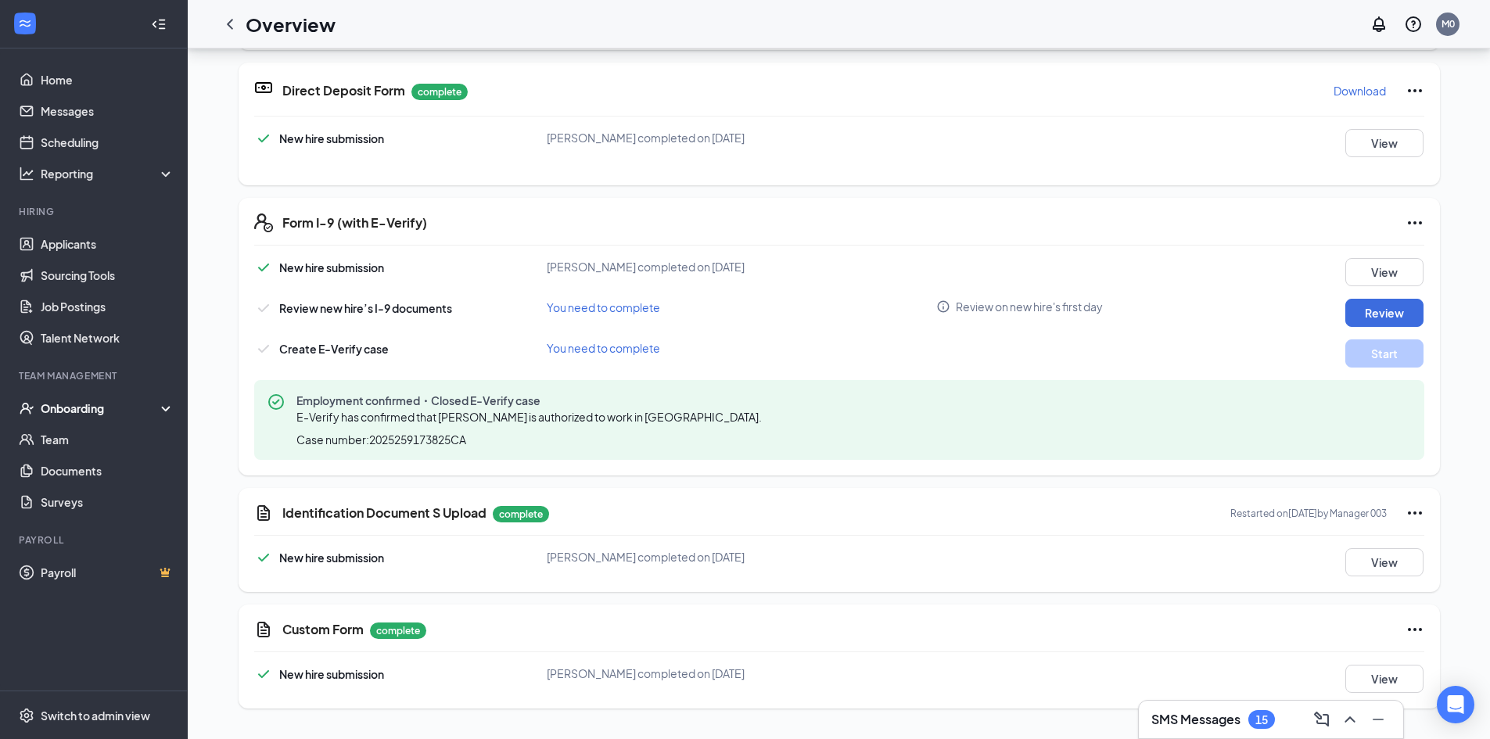
click at [80, 415] on div "Onboarding" at bounding box center [101, 409] width 120 height 16
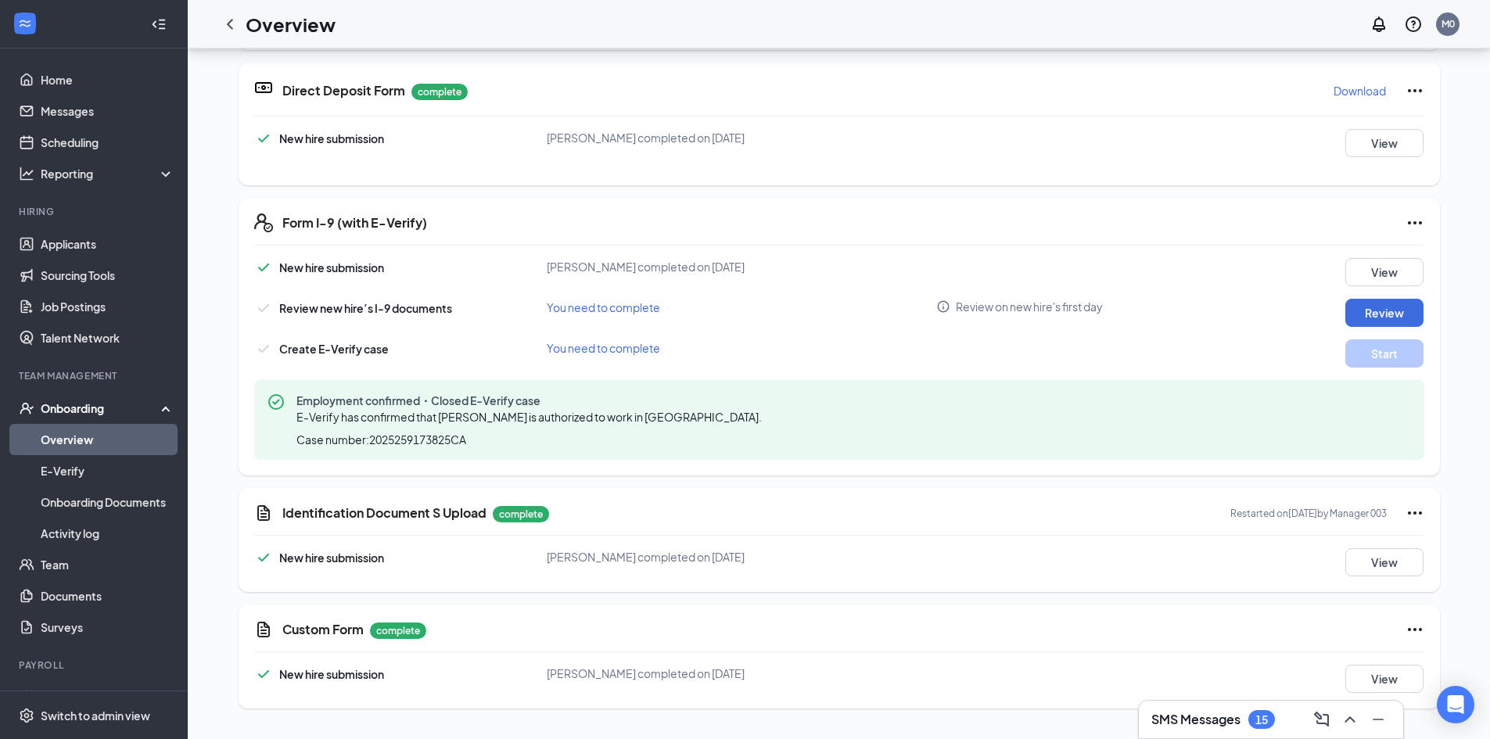
click at [74, 436] on link "Overview" at bounding box center [108, 439] width 134 height 31
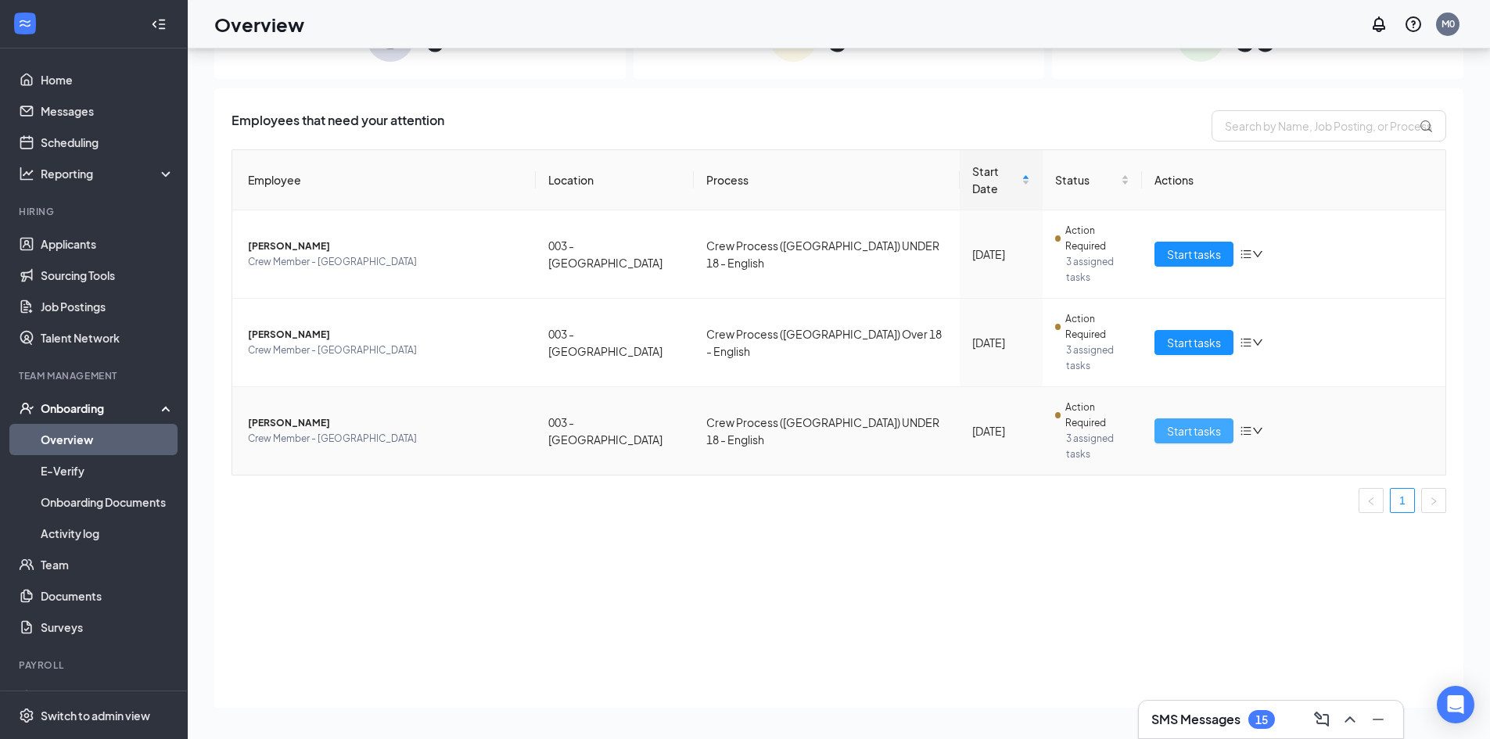
click at [1170, 422] on span "Start tasks" at bounding box center [1194, 430] width 54 height 17
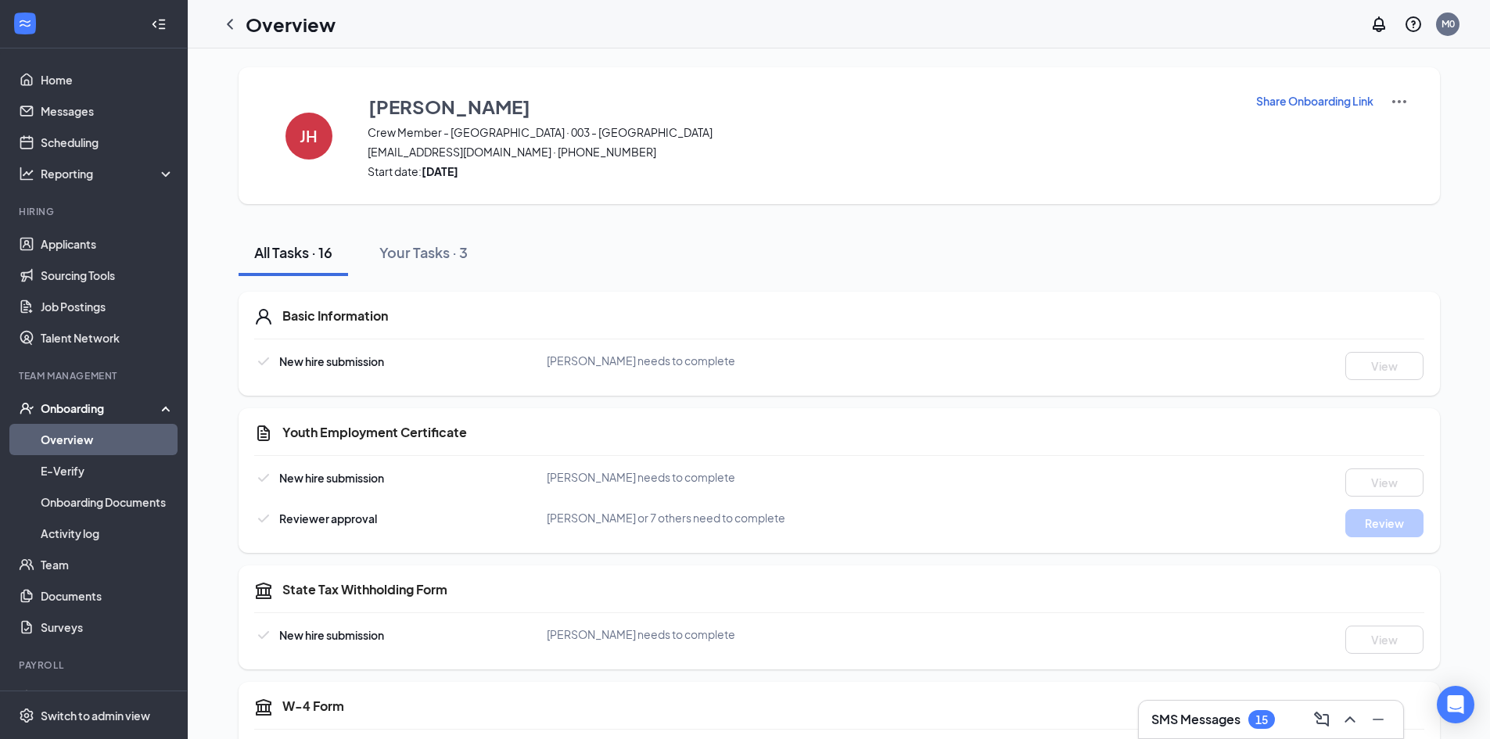
click at [81, 407] on div "Onboarding" at bounding box center [101, 409] width 120 height 16
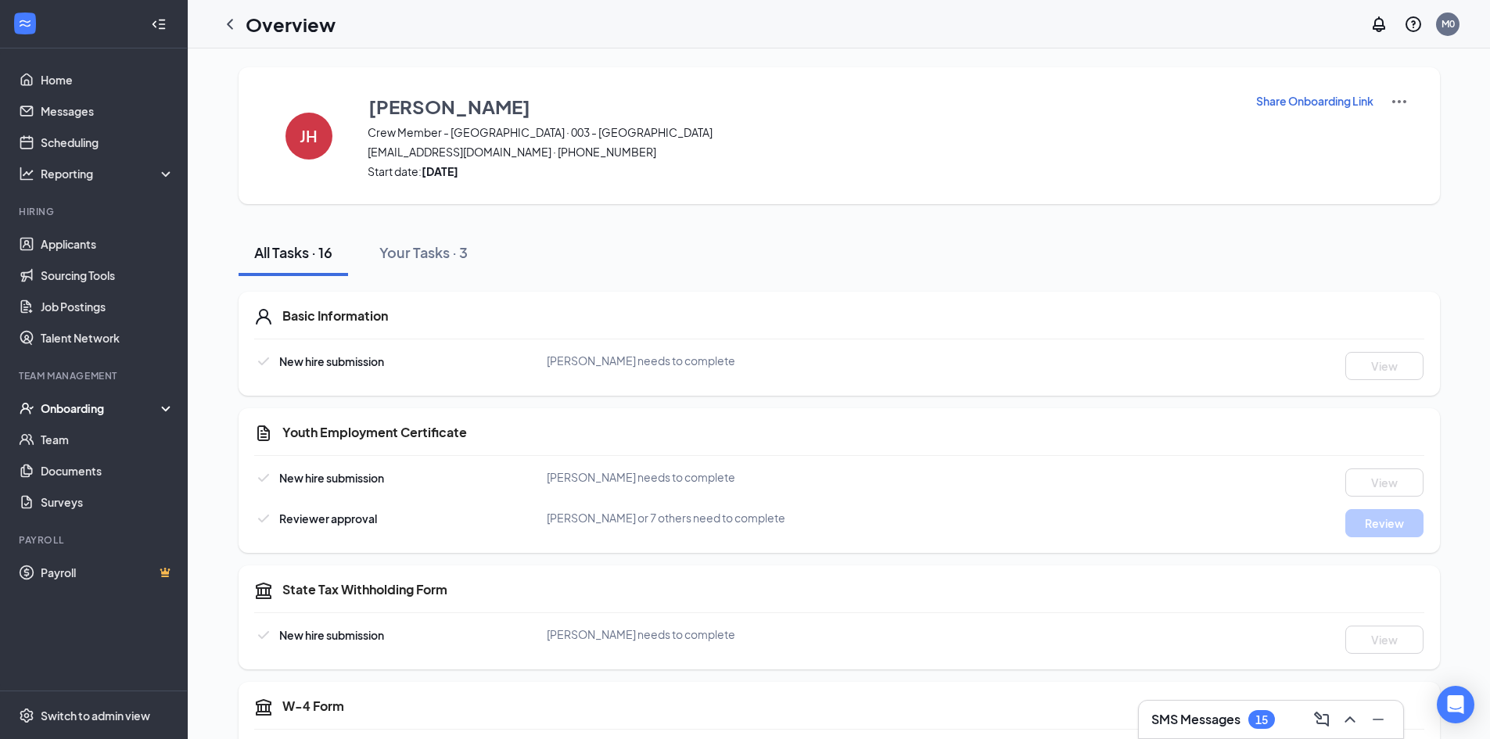
click at [81, 407] on div "Onboarding" at bounding box center [101, 409] width 120 height 16
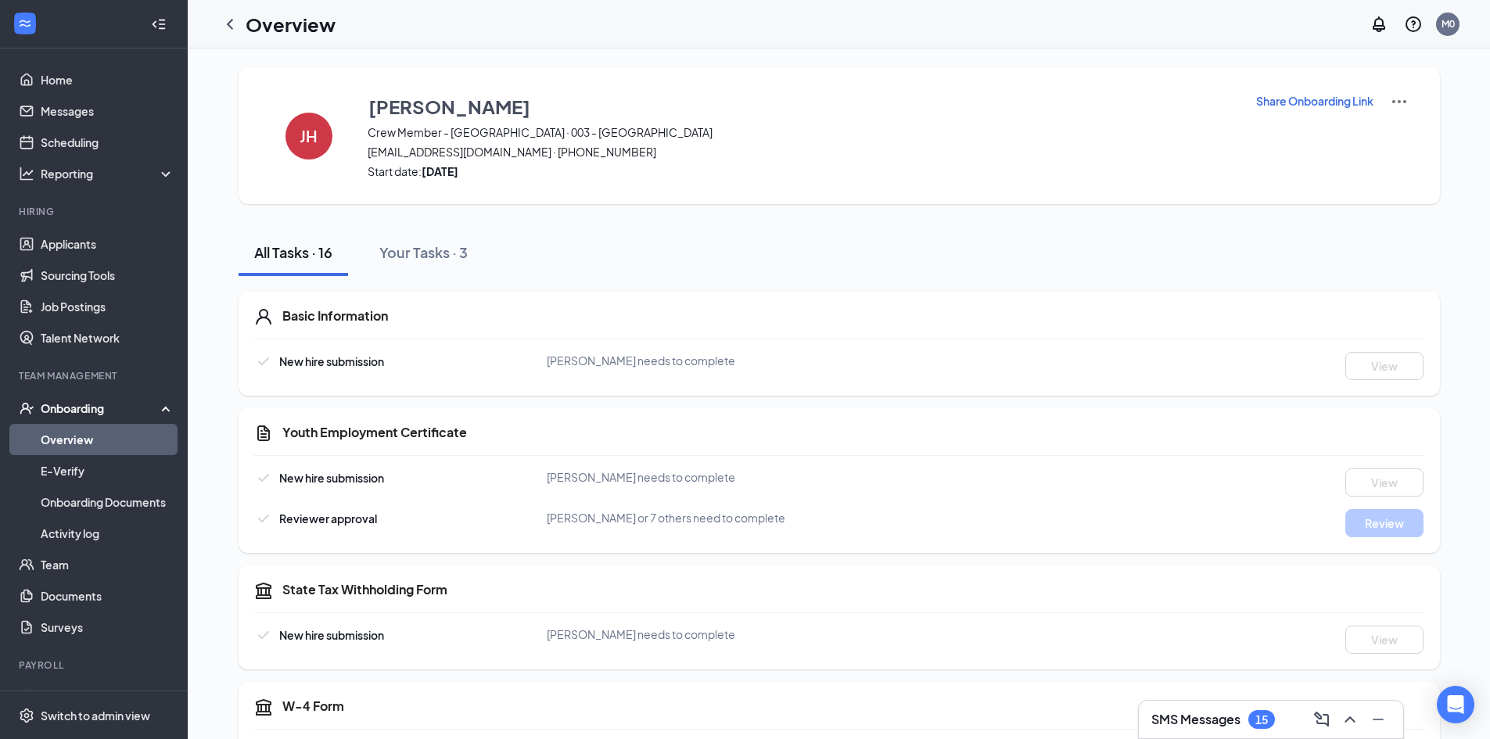
click at [78, 437] on link "Overview" at bounding box center [108, 439] width 134 height 31
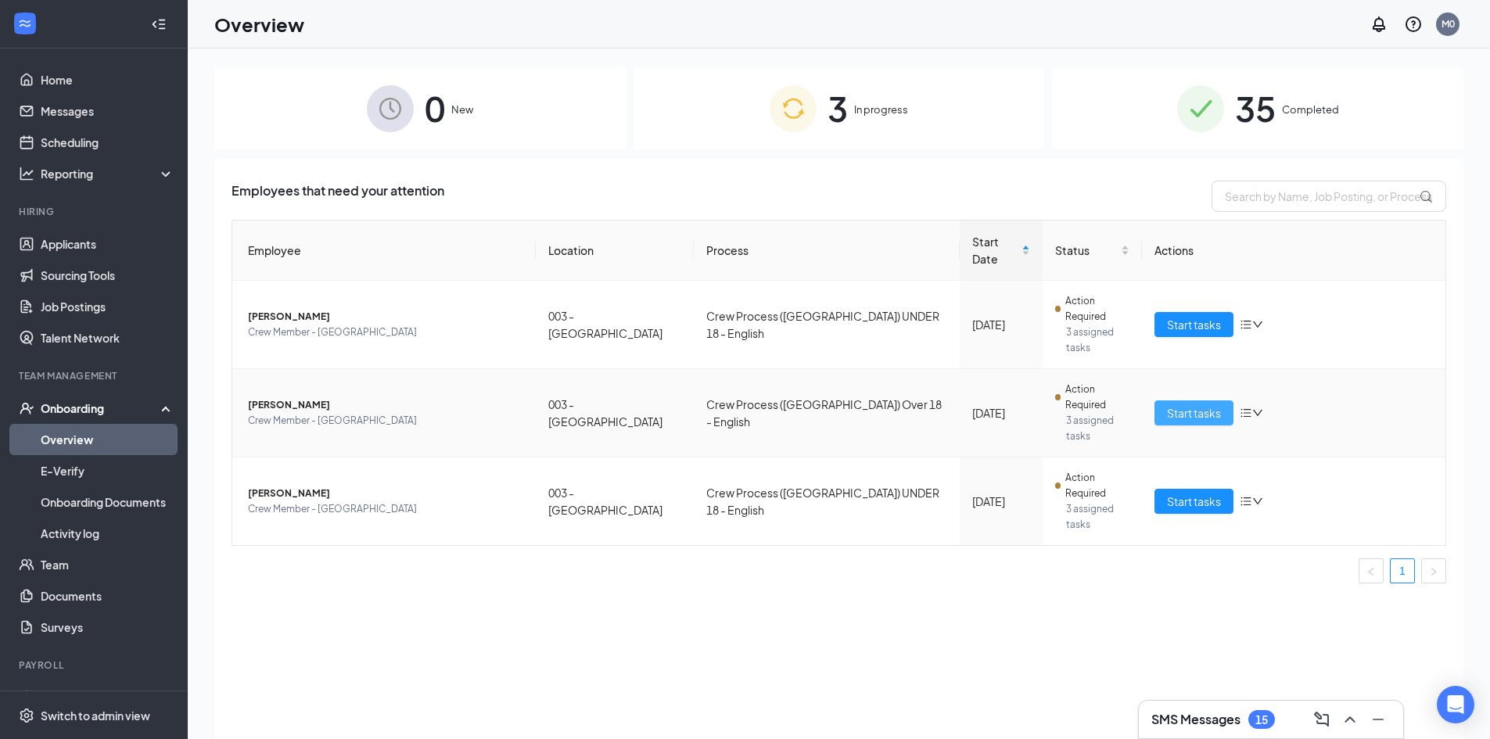
click at [1209, 404] on span "Start tasks" at bounding box center [1194, 412] width 54 height 17
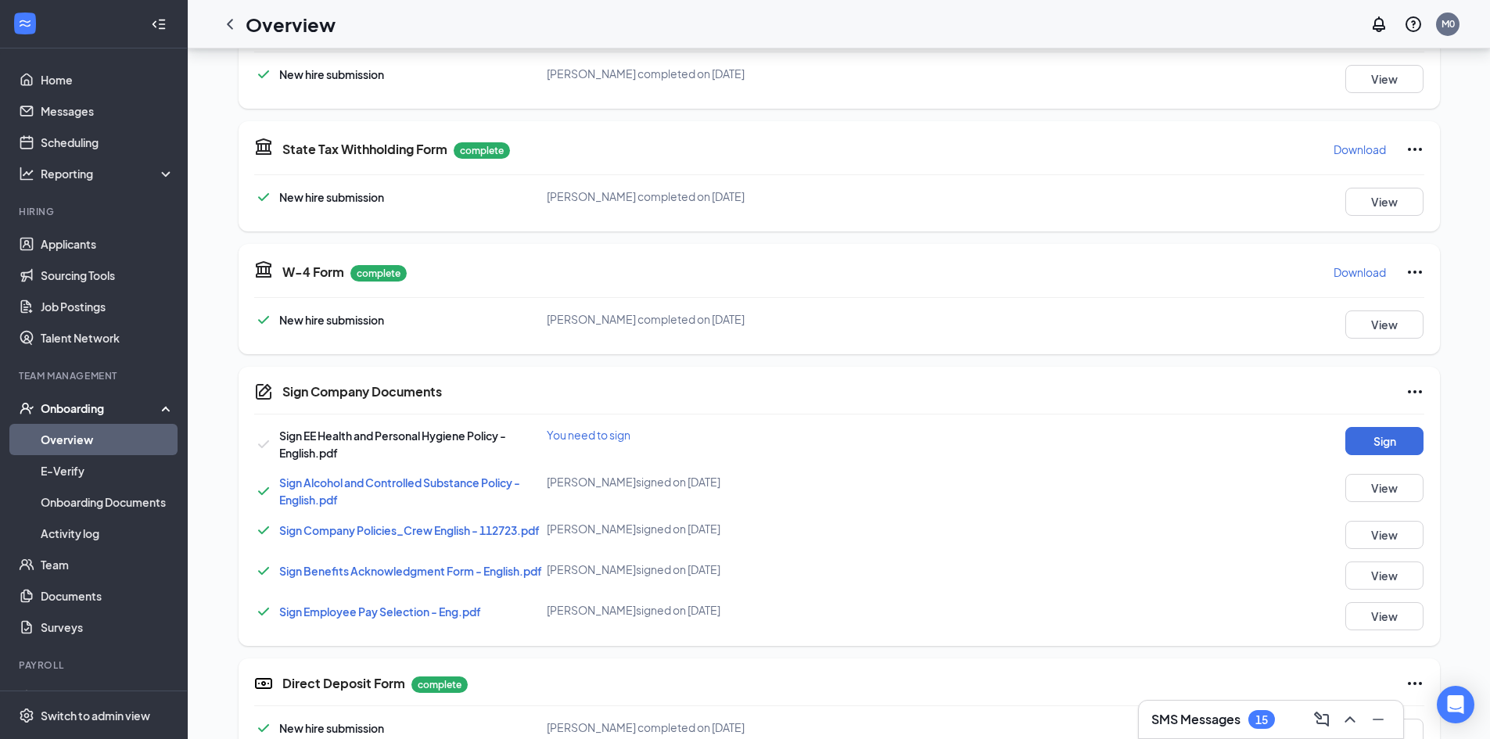
scroll to position [391, 0]
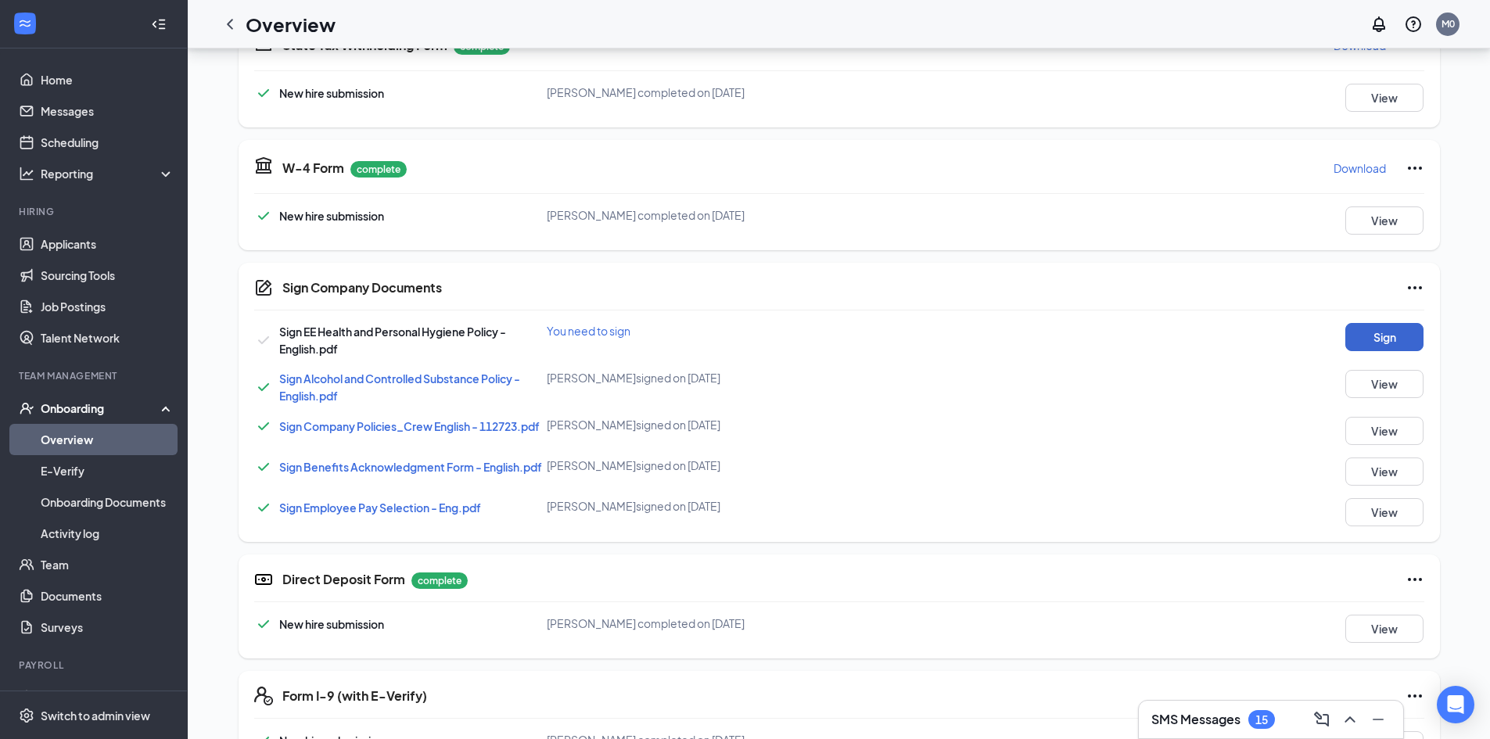
drag, startPoint x: 1386, startPoint y: 322, endPoint x: 1384, endPoint y: 336, distance: 14.2
click at [1384, 325] on div "Sign Company Documents Sign EE Health and Personal Hygiene Policy - English.pdf…" at bounding box center [840, 402] width 1202 height 279
click at [1384, 336] on button "Sign" at bounding box center [1385, 337] width 78 height 28
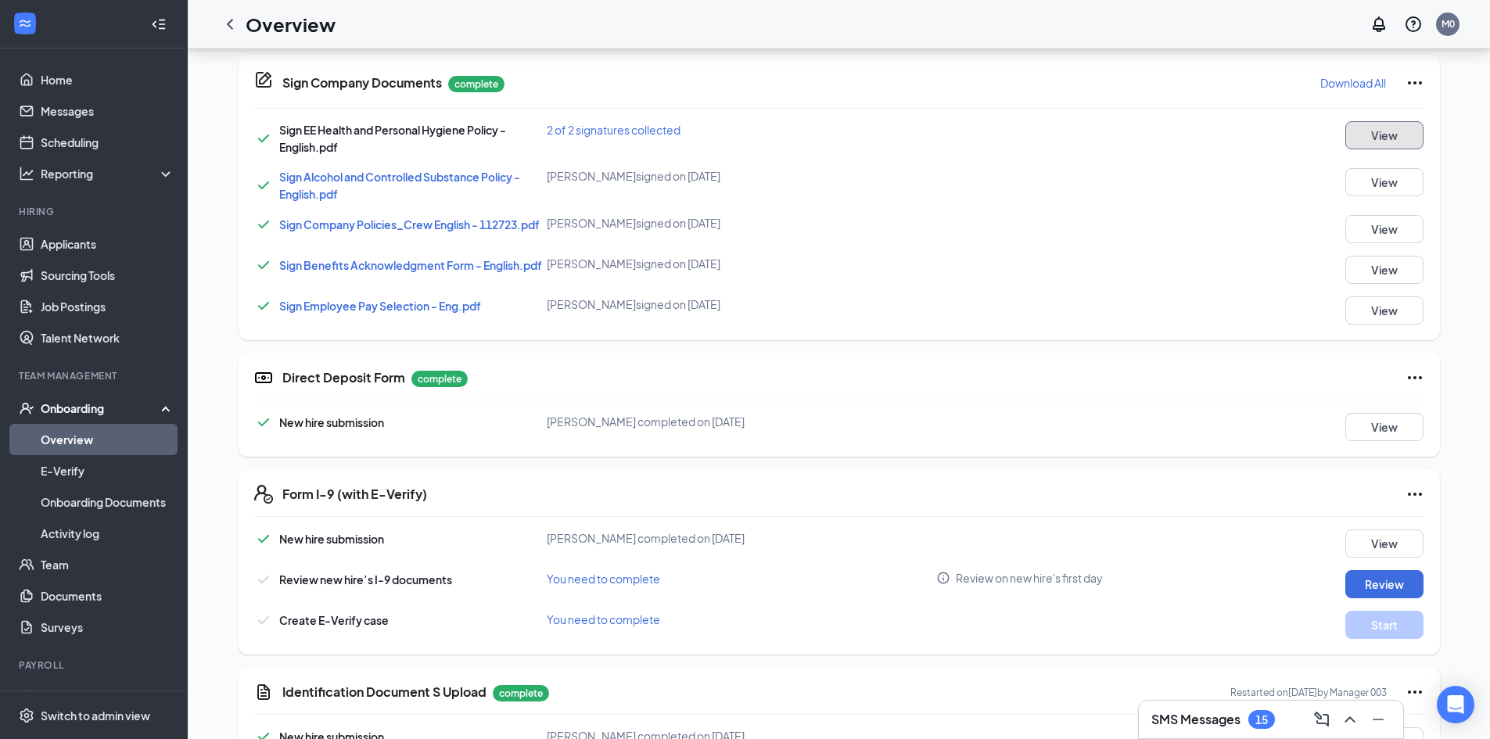
scroll to position [297, 0]
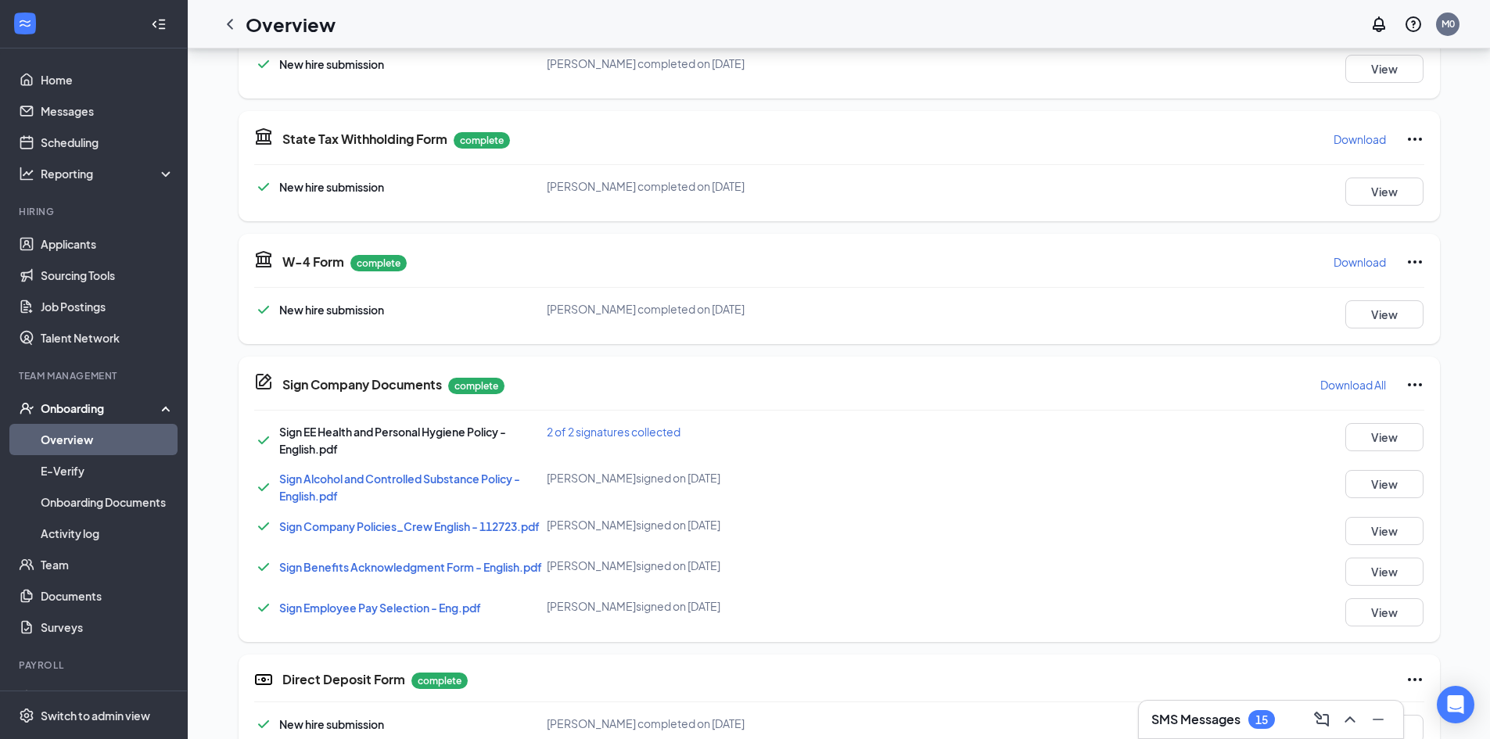
click at [84, 407] on div "Onboarding" at bounding box center [101, 409] width 120 height 16
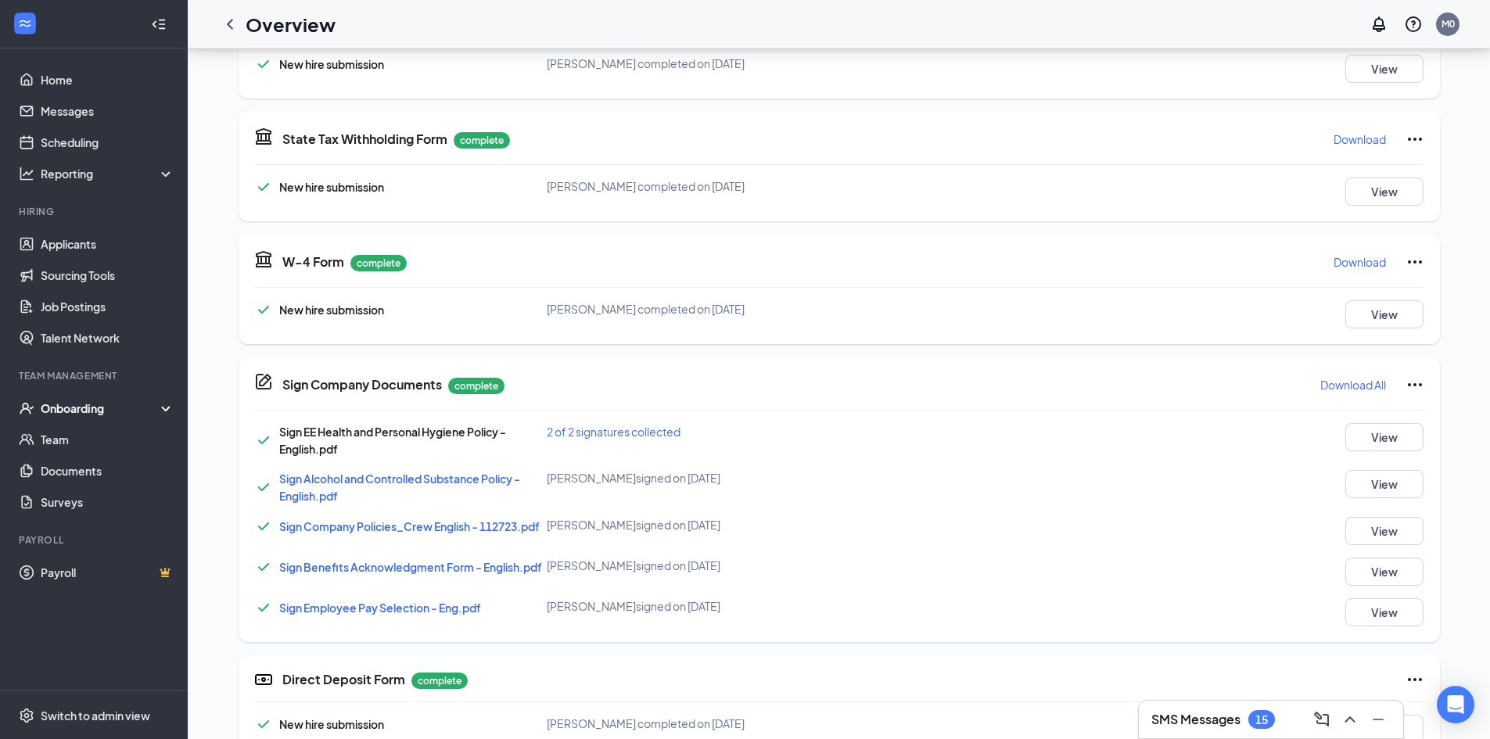
click at [84, 407] on div "Onboarding" at bounding box center [101, 409] width 120 height 16
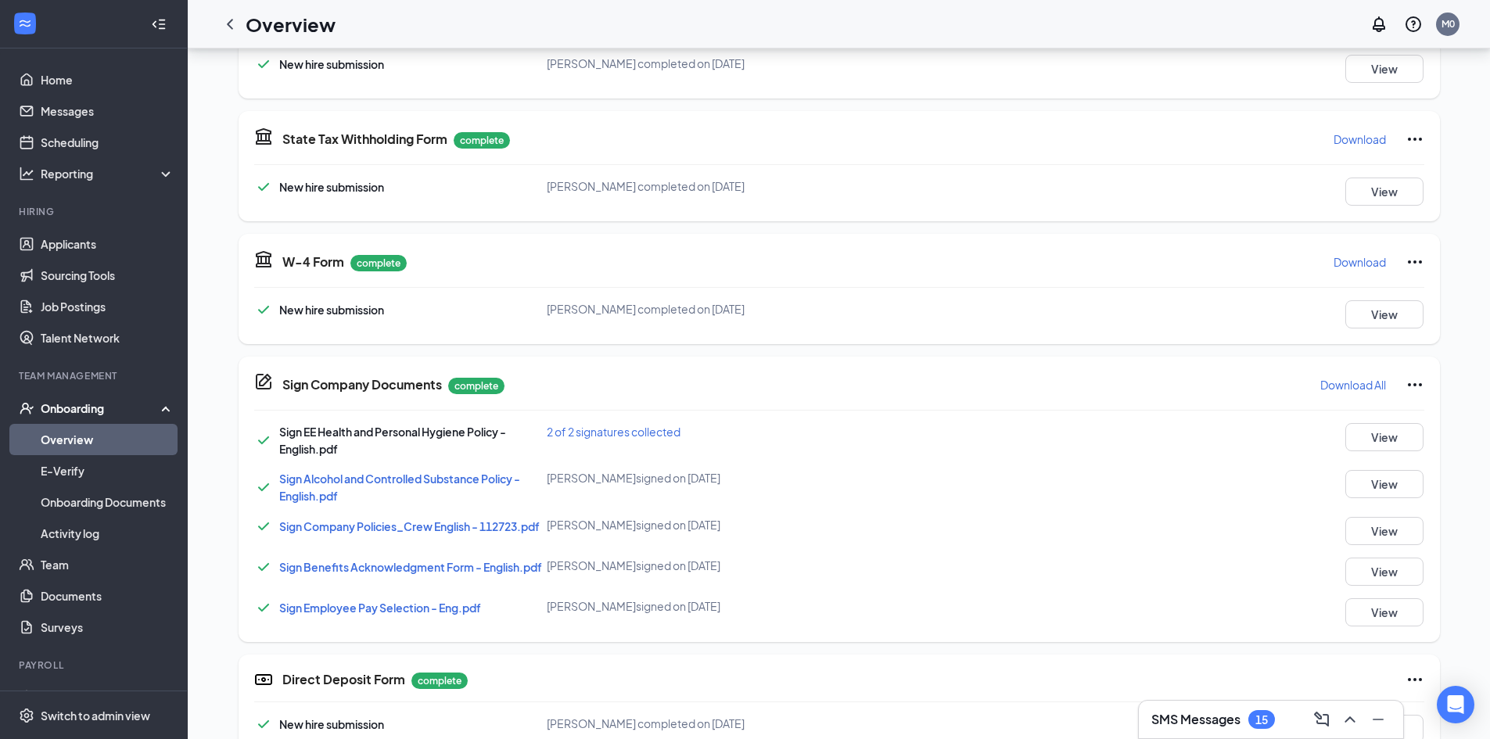
click at [77, 444] on link "Overview" at bounding box center [108, 439] width 134 height 31
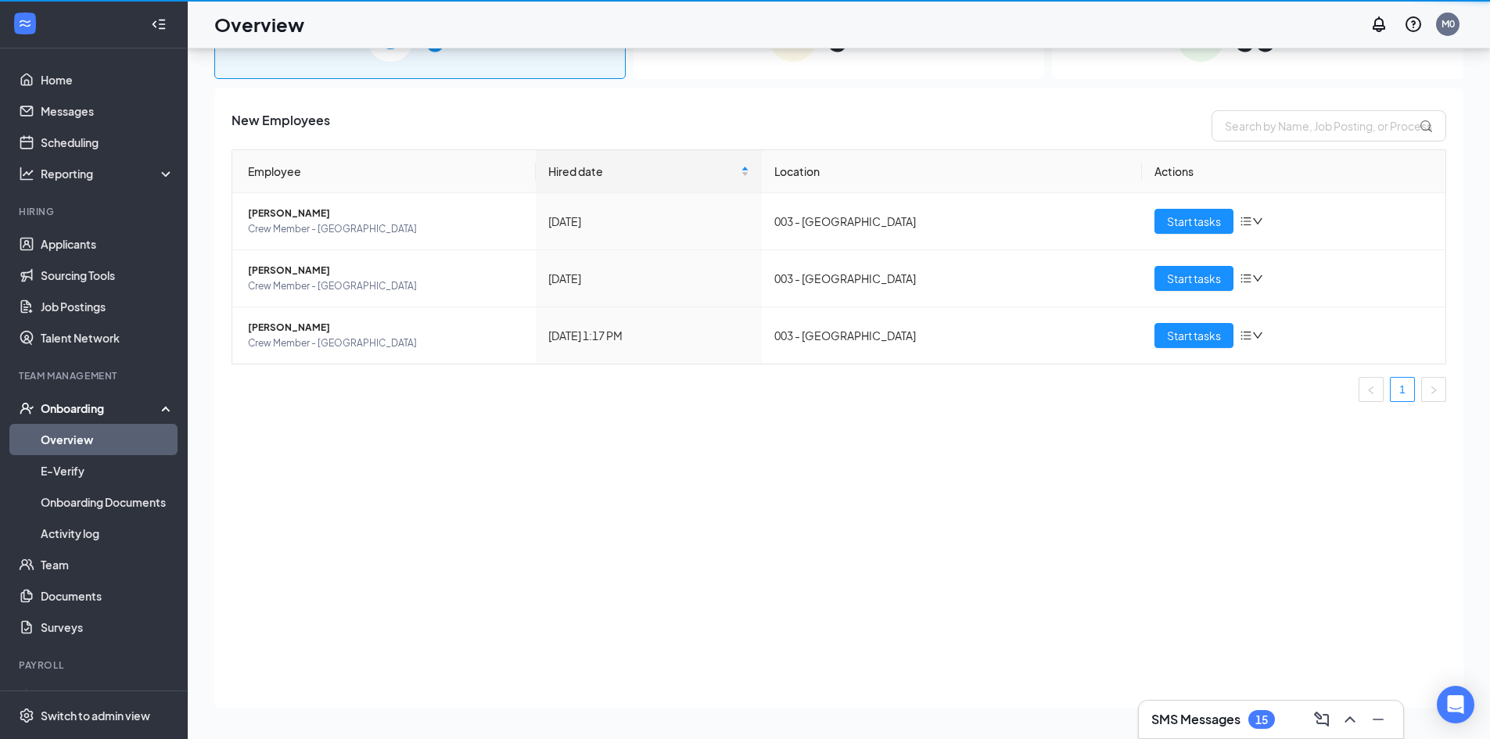
scroll to position [70, 0]
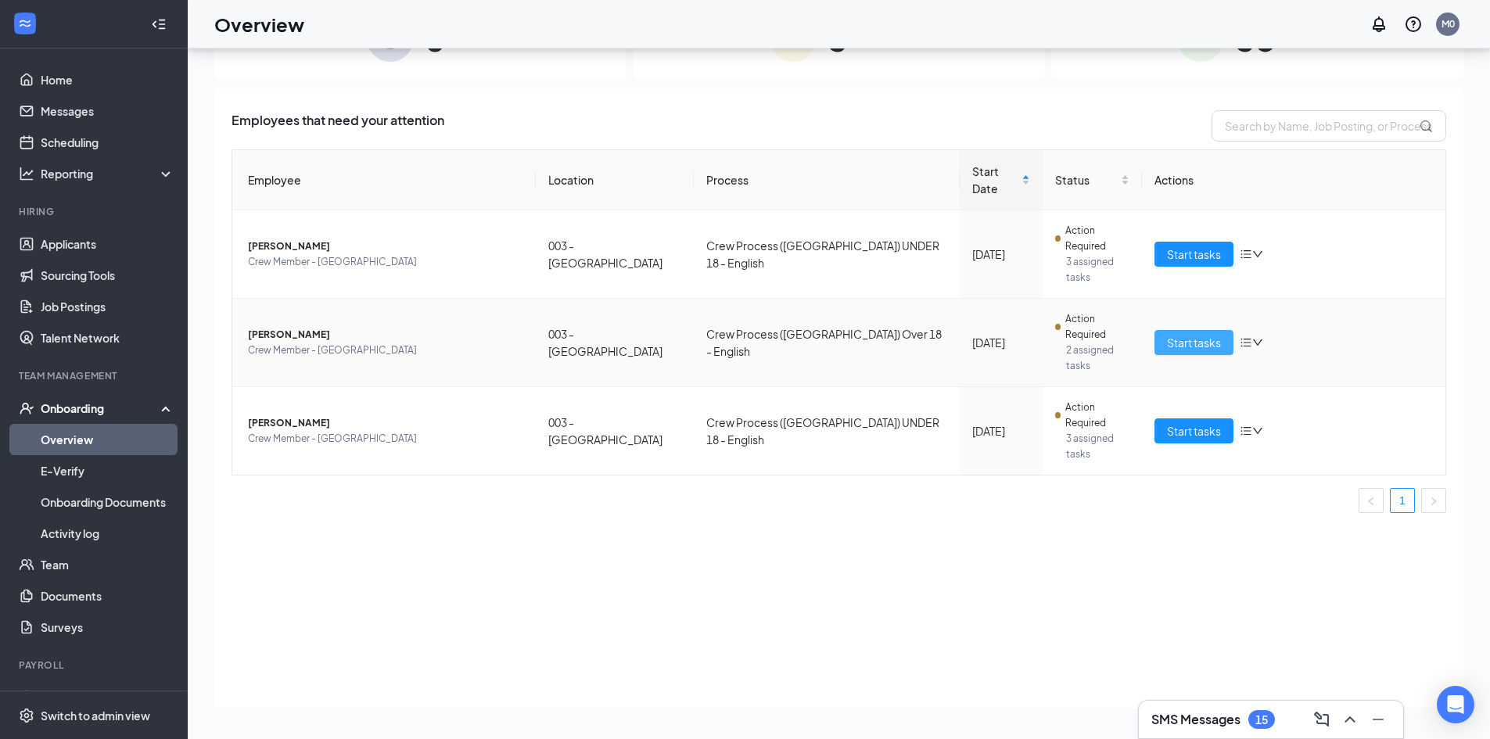
click at [1210, 334] on span "Start tasks" at bounding box center [1194, 342] width 54 height 17
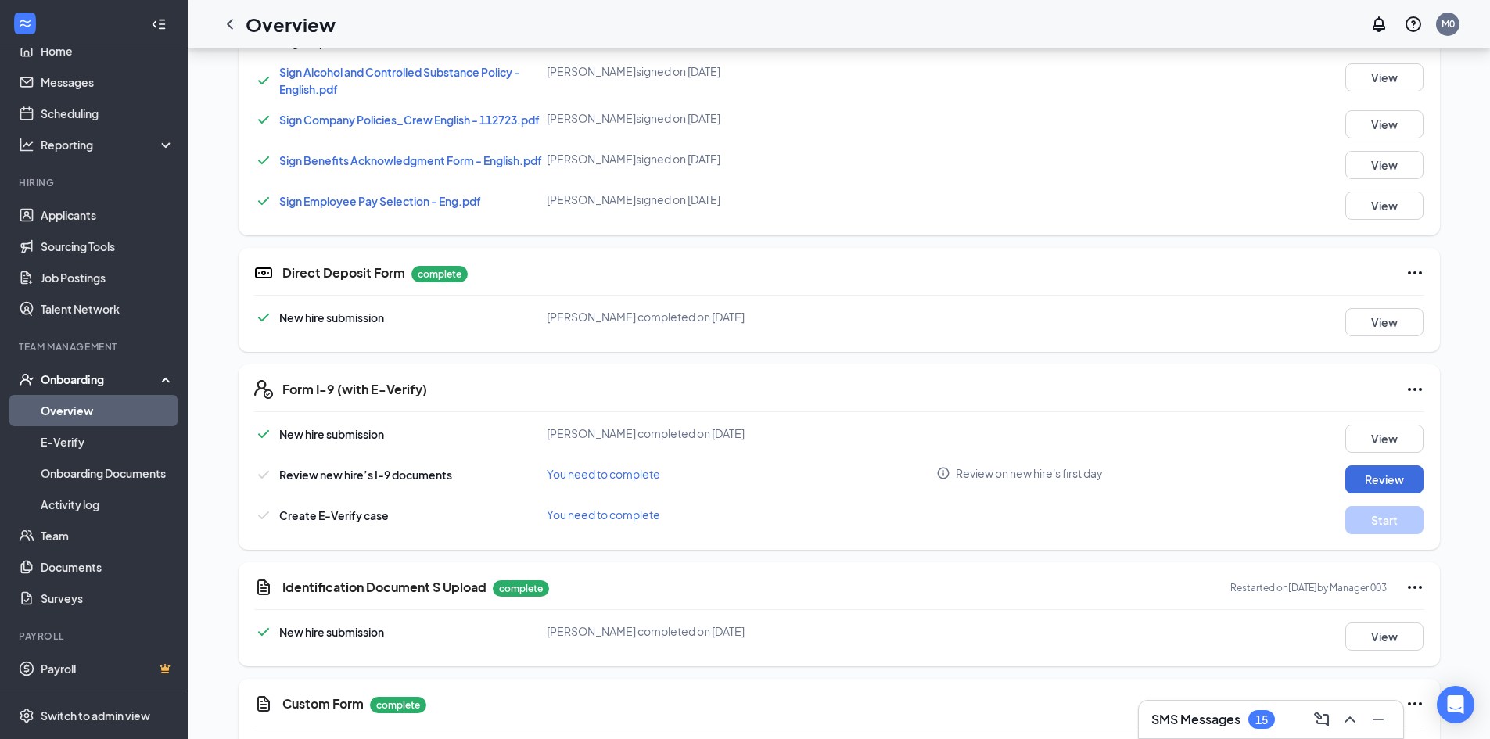
scroll to position [767, 0]
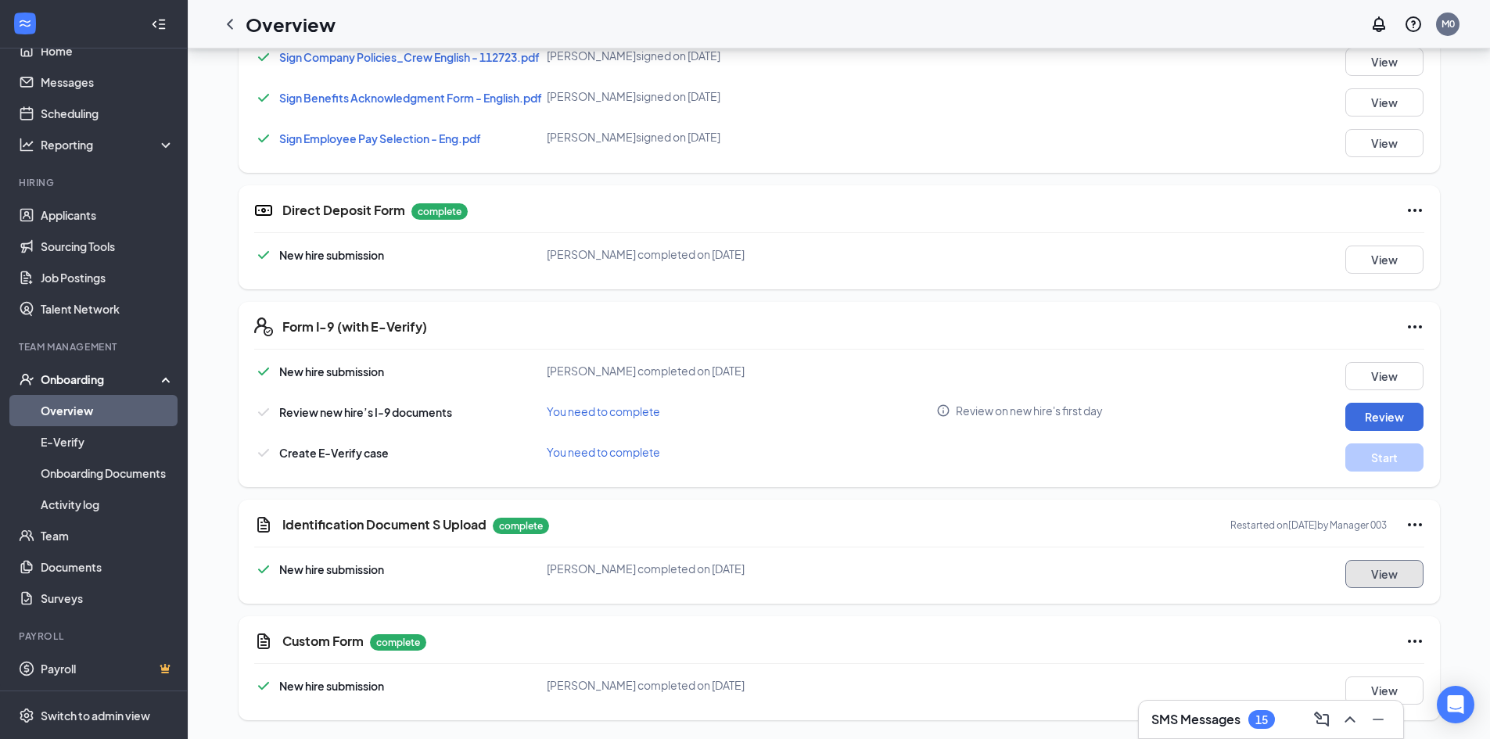
click at [1378, 572] on button "View" at bounding box center [1385, 574] width 78 height 28
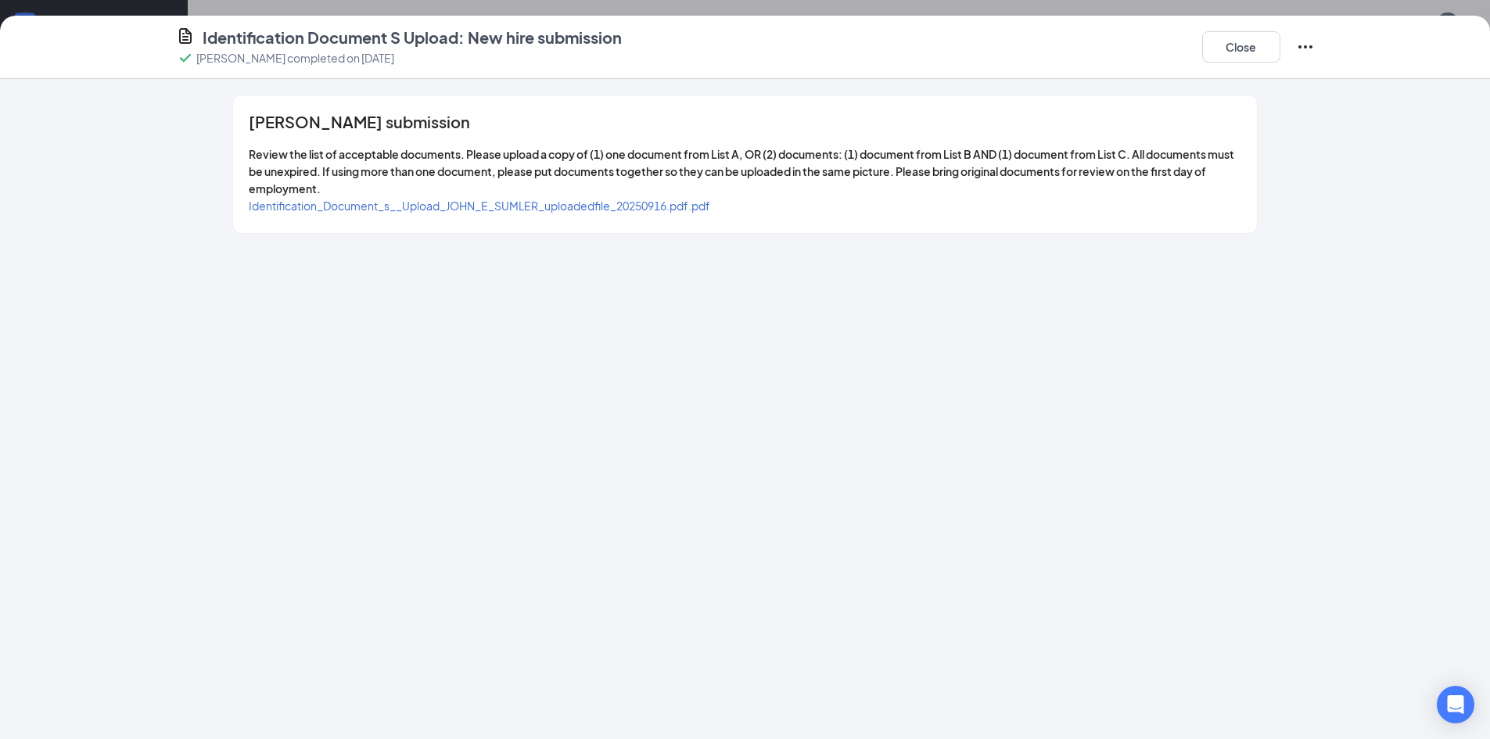
click at [699, 205] on span "Identification_Document_s__Upload_JOHN_E_SUMLER_uploadedfile_20250916.pdf.pdf" at bounding box center [480, 206] width 462 height 14
click at [1264, 49] on button "Close" at bounding box center [1241, 46] width 78 height 31
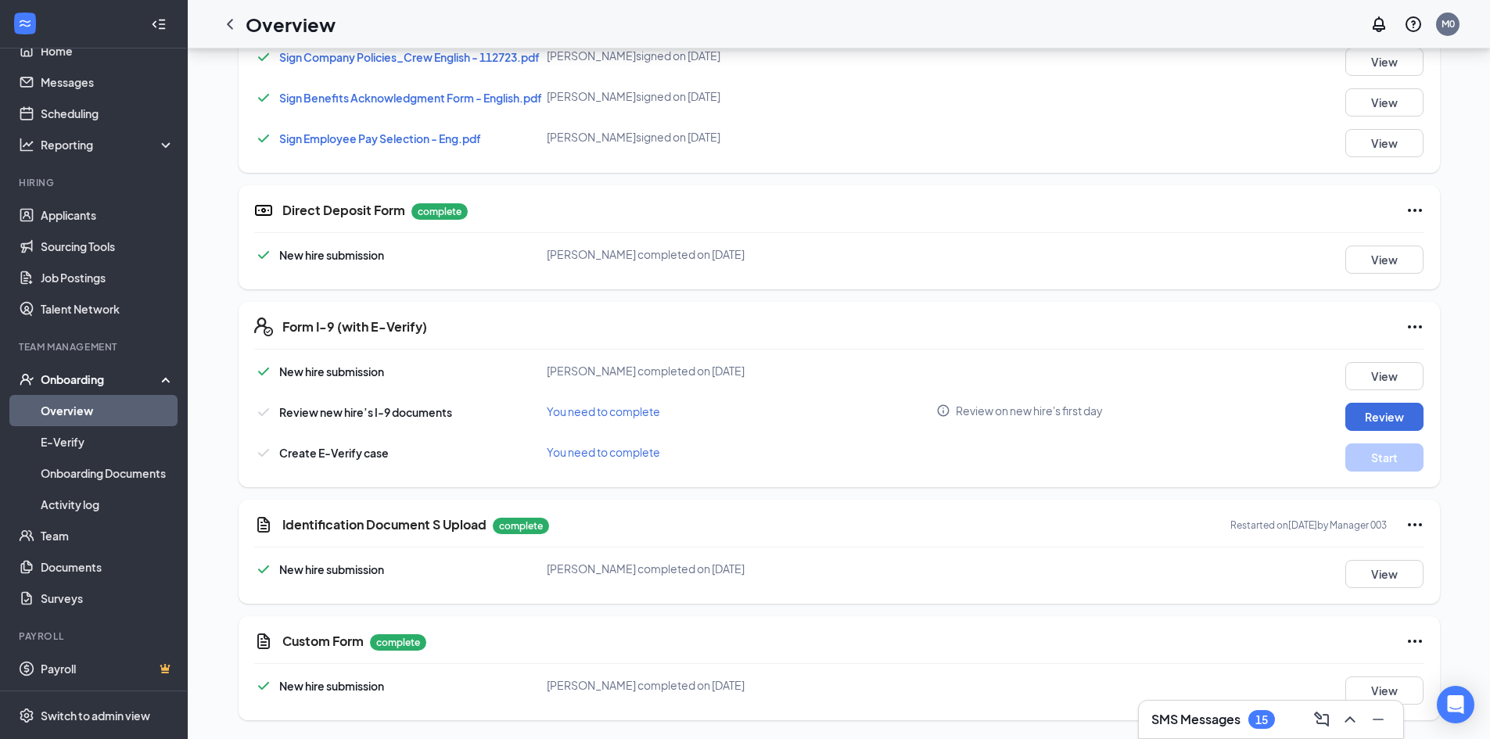
click at [84, 379] on div "Onboarding" at bounding box center [101, 380] width 120 height 16
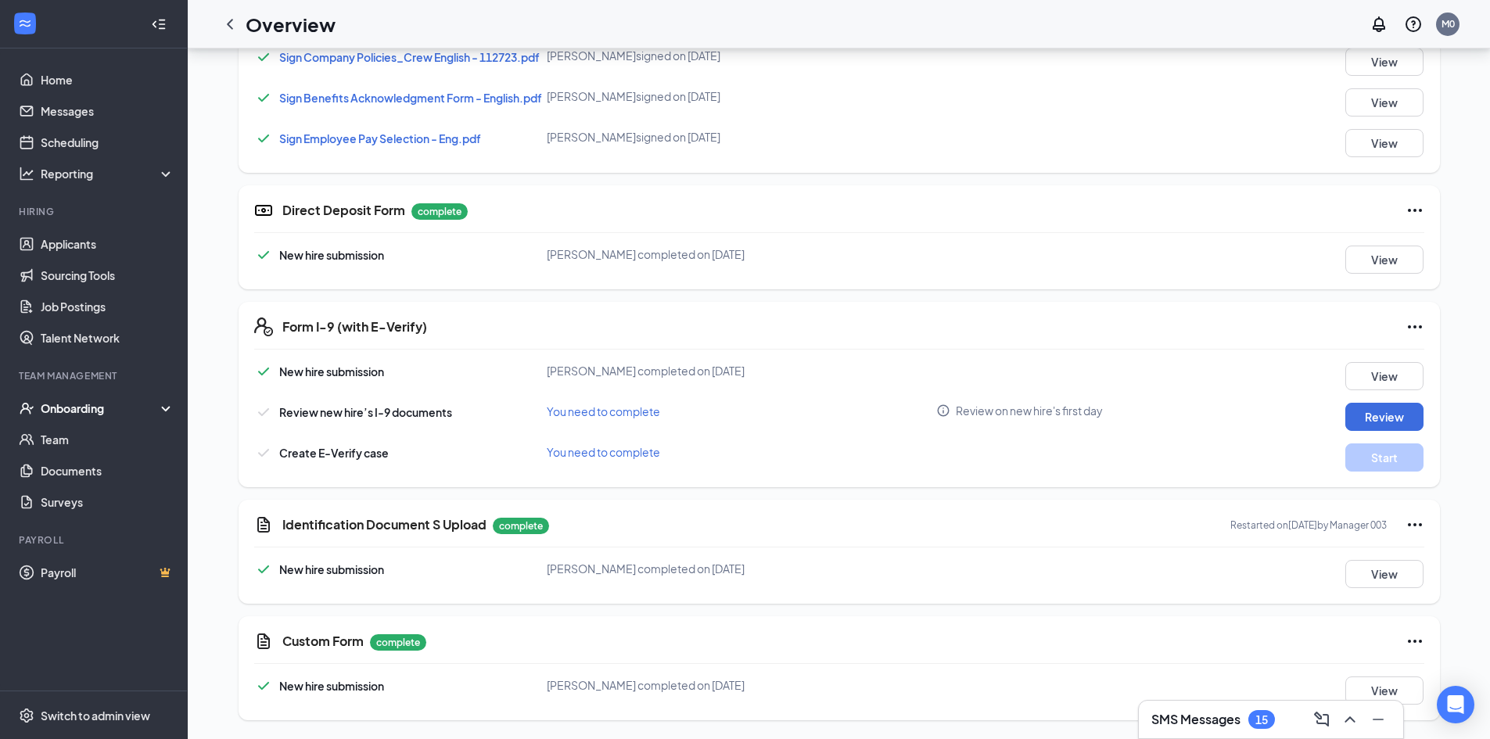
click at [90, 407] on div "Onboarding" at bounding box center [101, 409] width 120 height 16
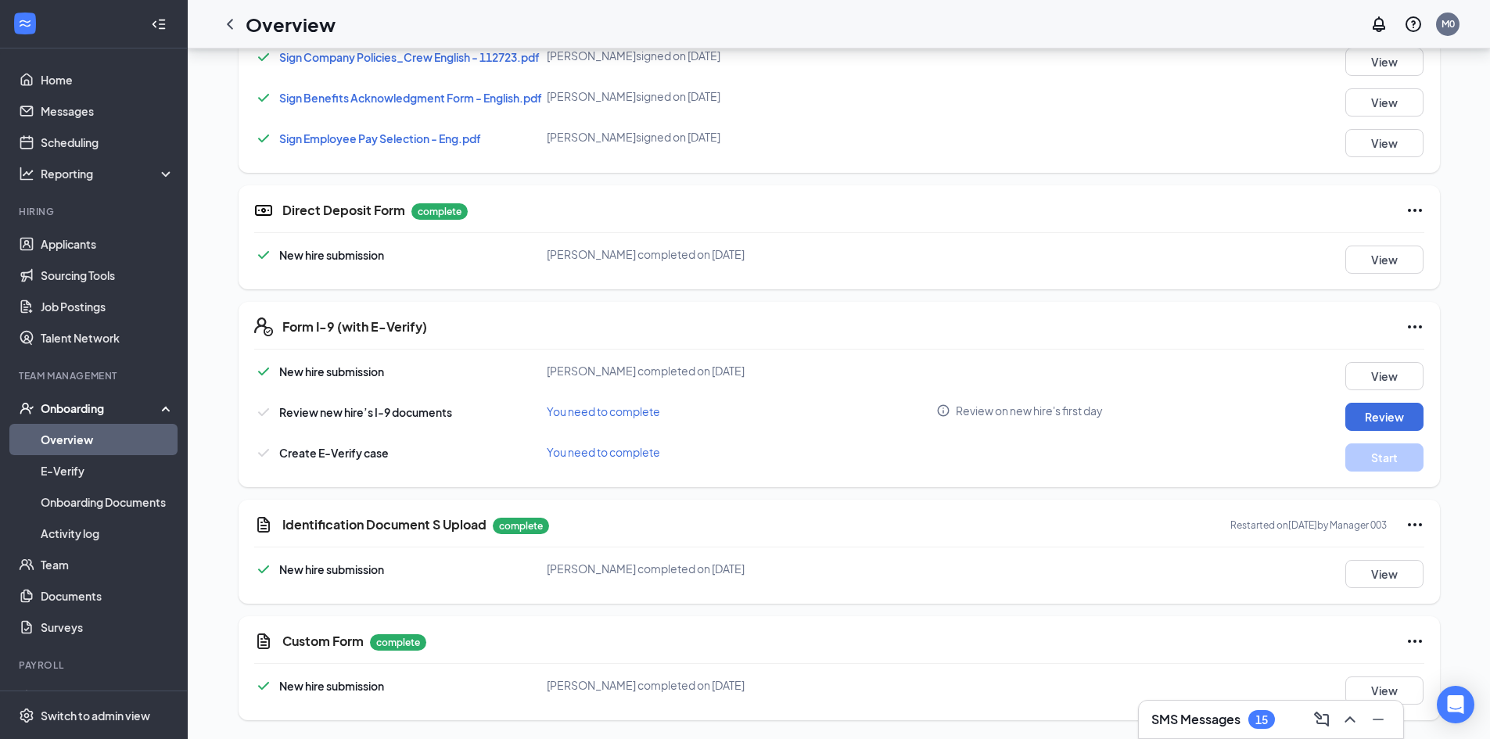
click at [90, 430] on link "Overview" at bounding box center [108, 439] width 134 height 31
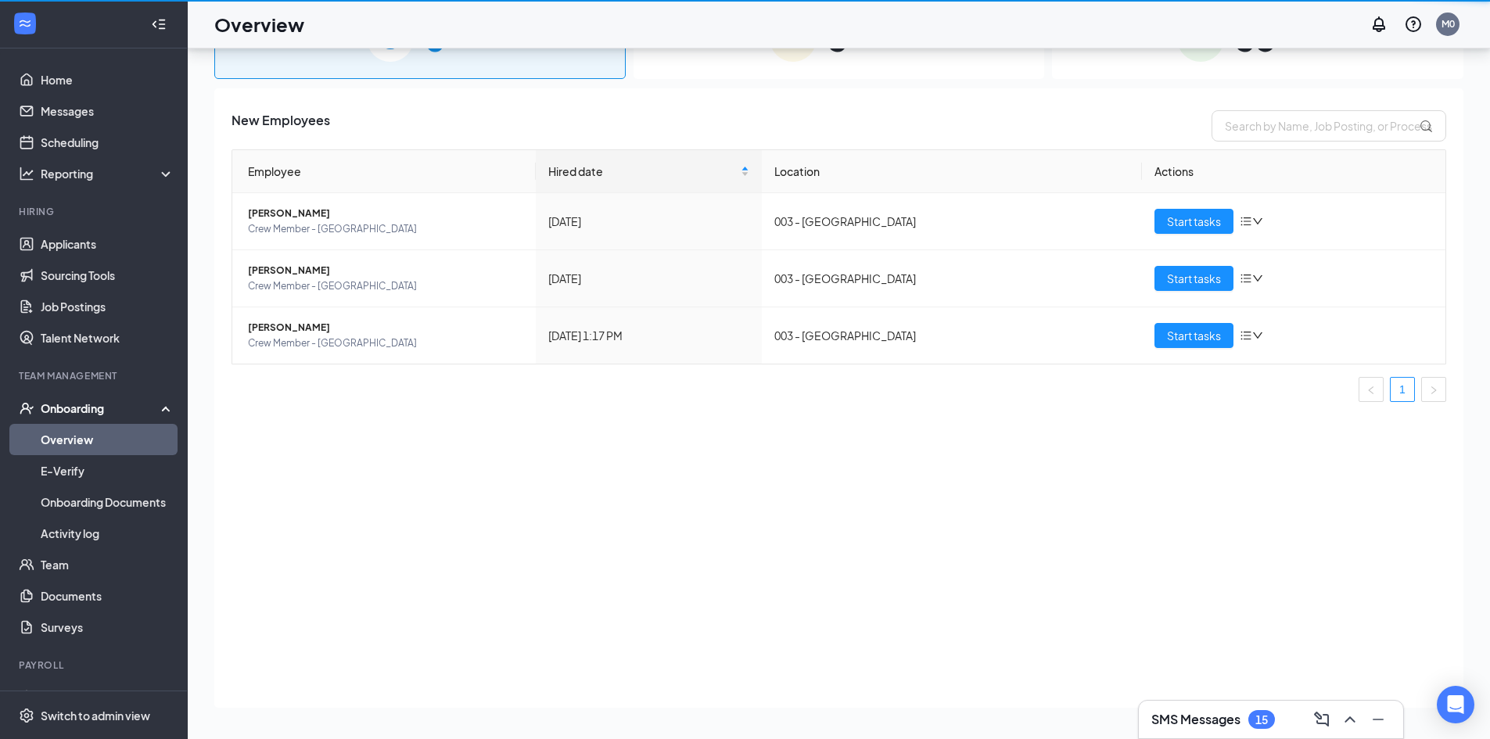
scroll to position [70, 0]
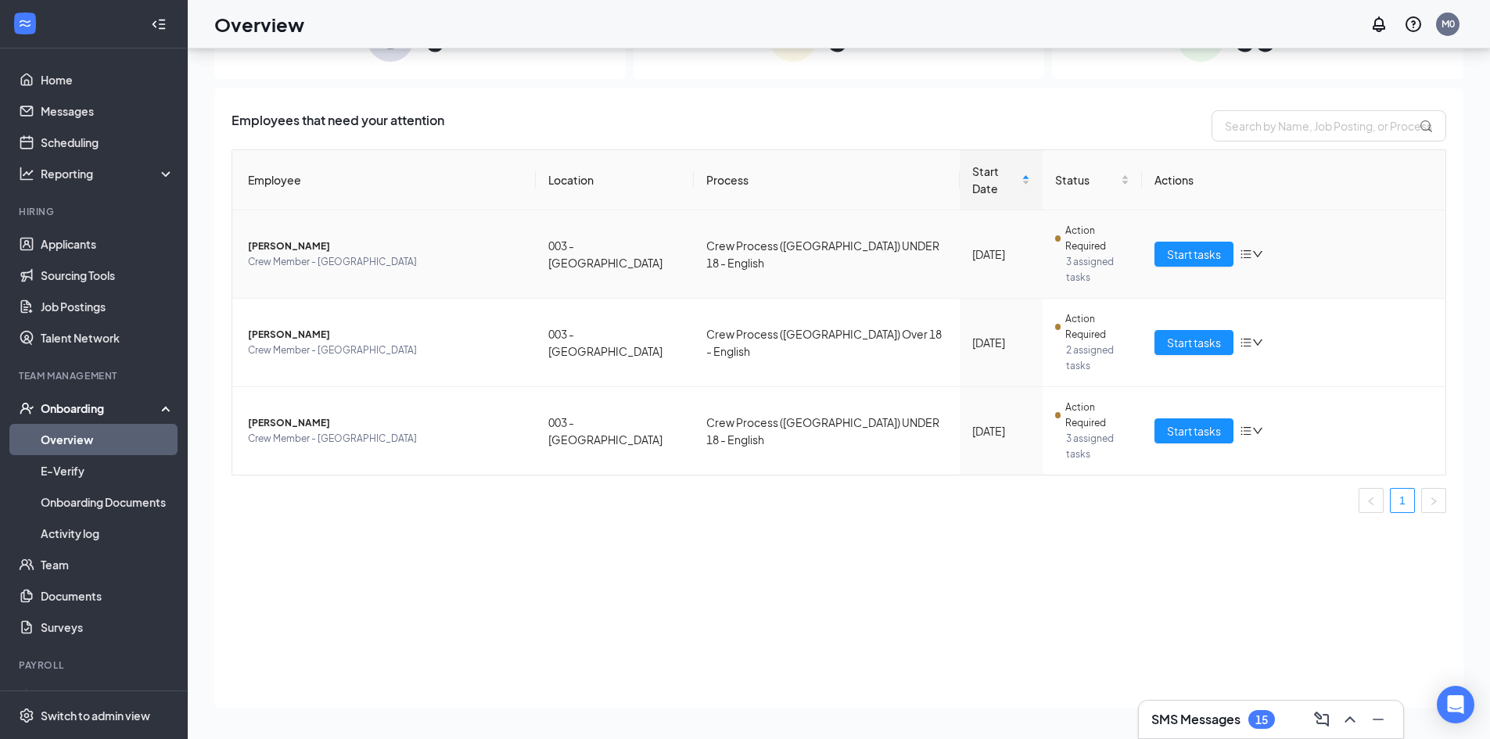
click at [293, 239] on span "[PERSON_NAME]" at bounding box center [385, 247] width 275 height 16
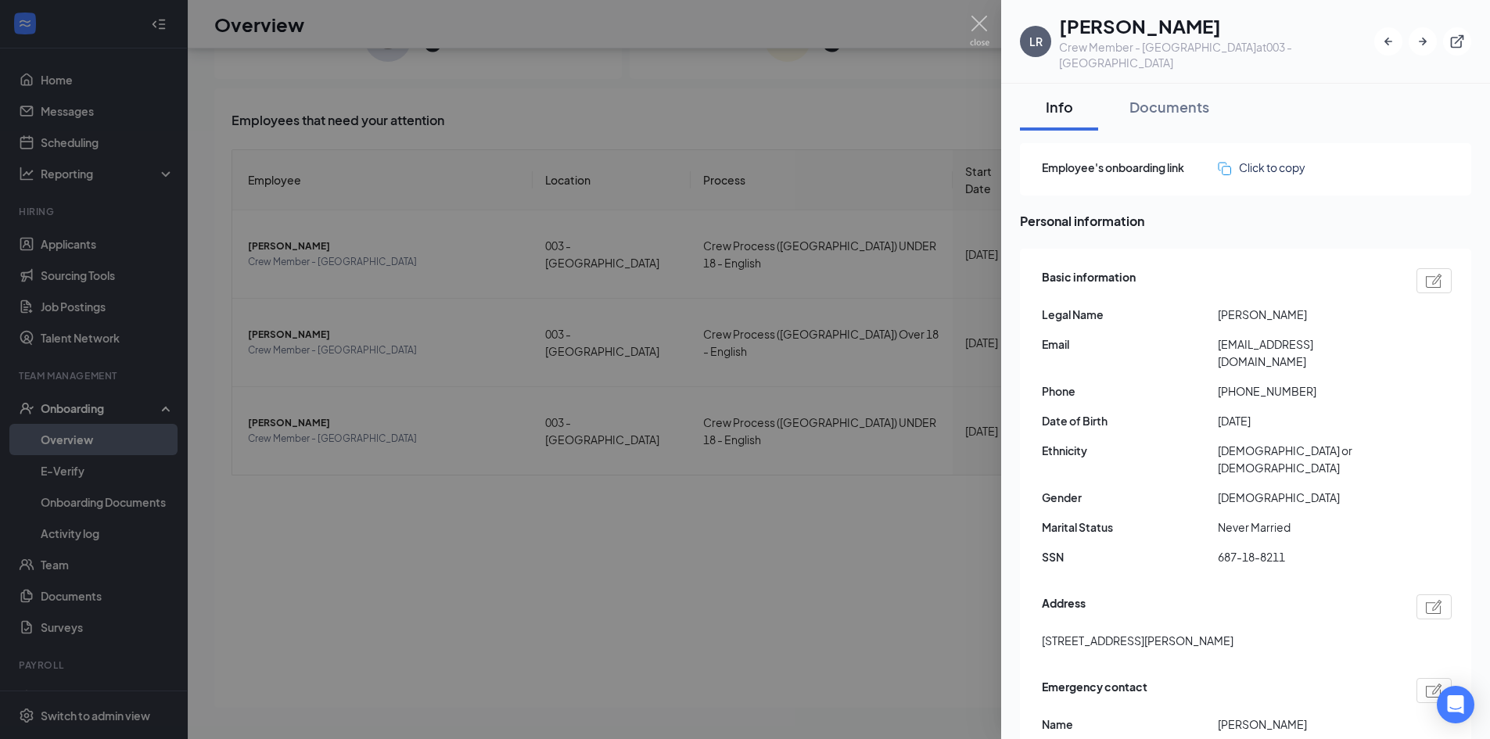
click at [729, 311] on div at bounding box center [745, 369] width 1490 height 739
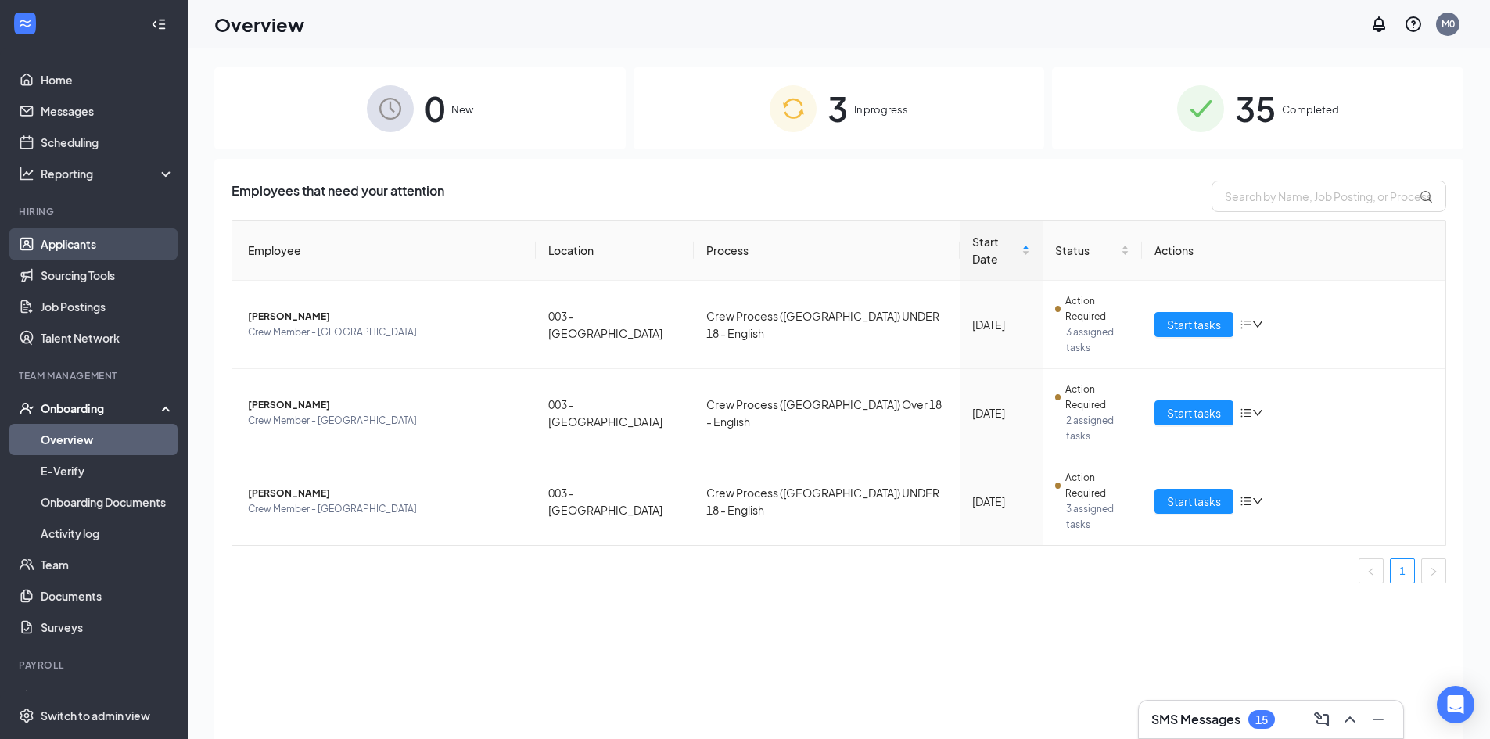
click at [81, 236] on link "Applicants" at bounding box center [108, 243] width 134 height 31
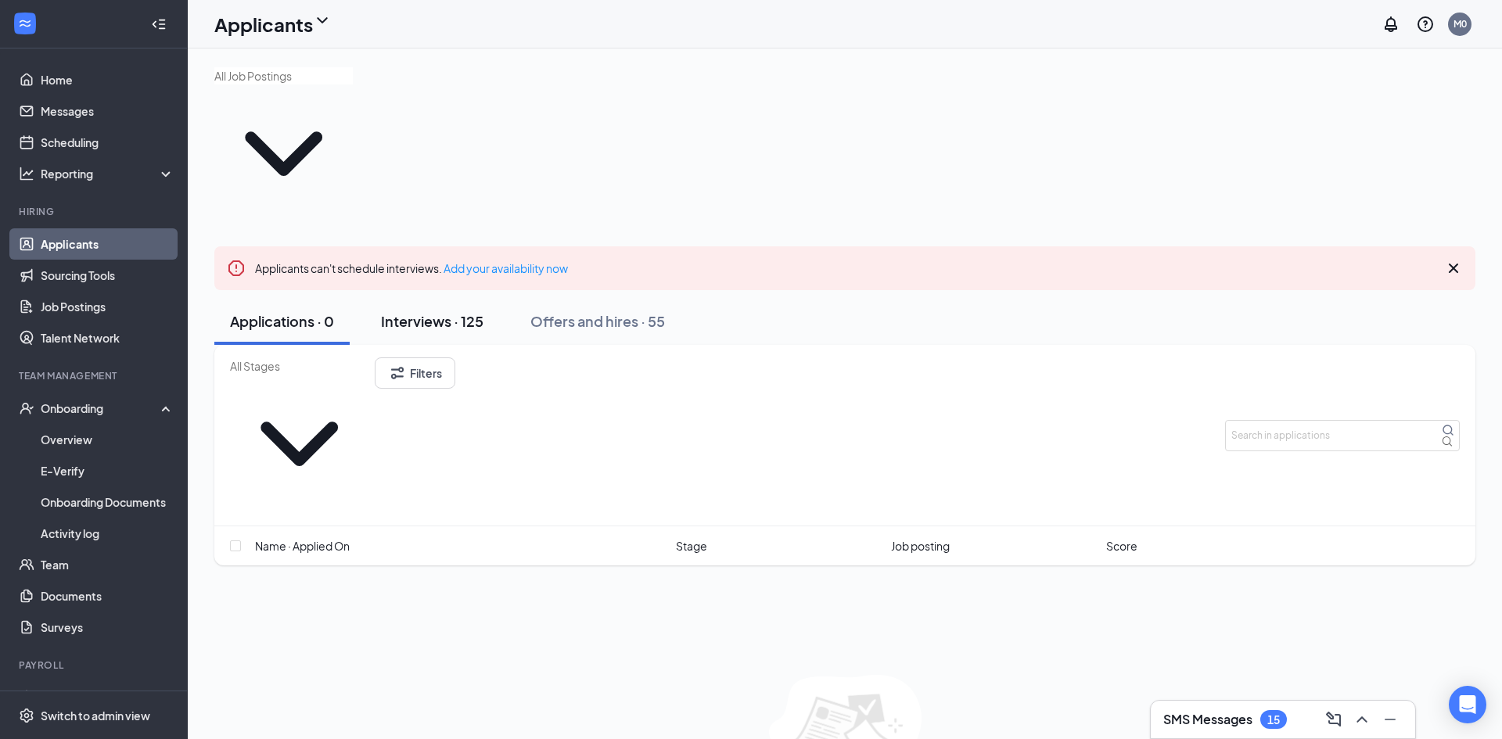
click at [471, 311] on div "Interviews · 125" at bounding box center [432, 321] width 102 height 20
